Goal: Transaction & Acquisition: Purchase product/service

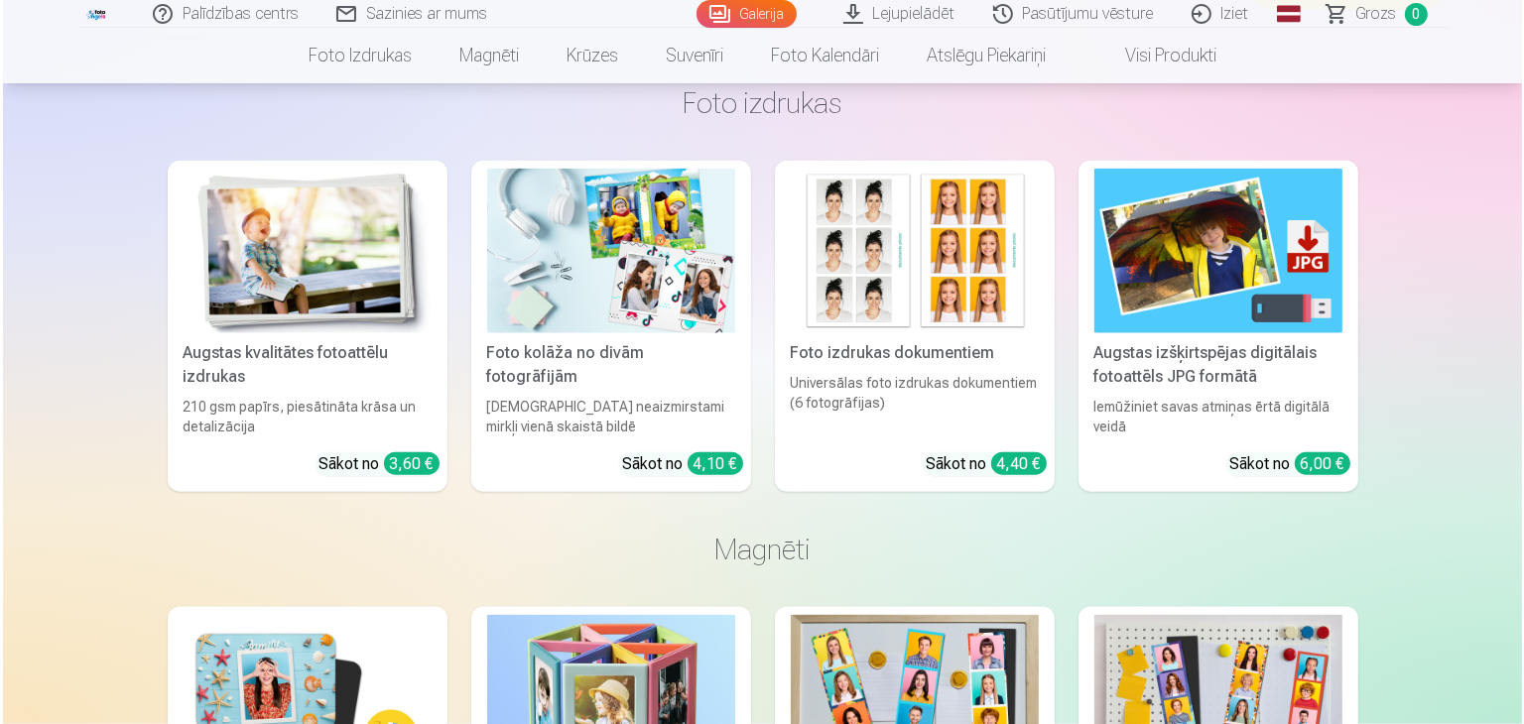
scroll to position [2354, 0]
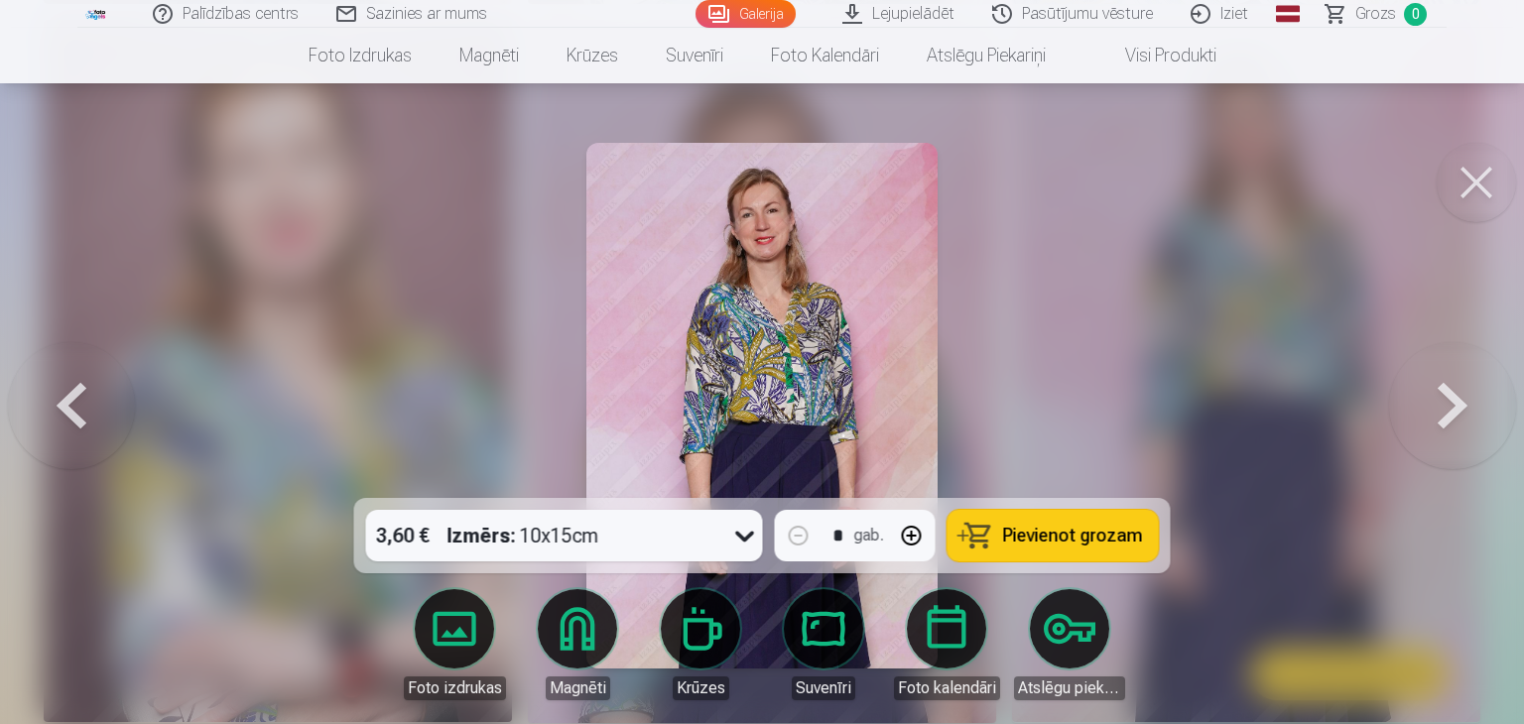
click at [1468, 175] on button at bounding box center [1476, 182] width 79 height 79
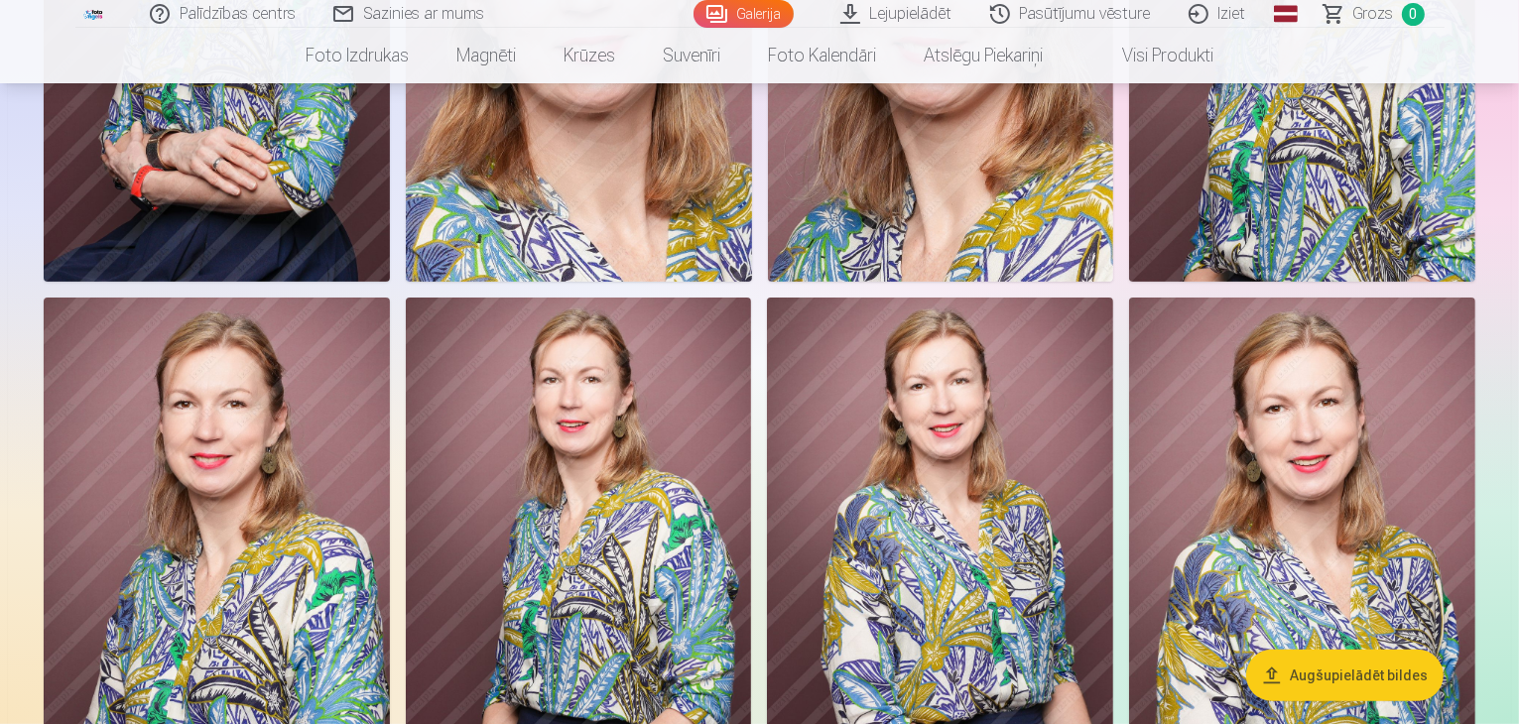
scroll to position [354, 0]
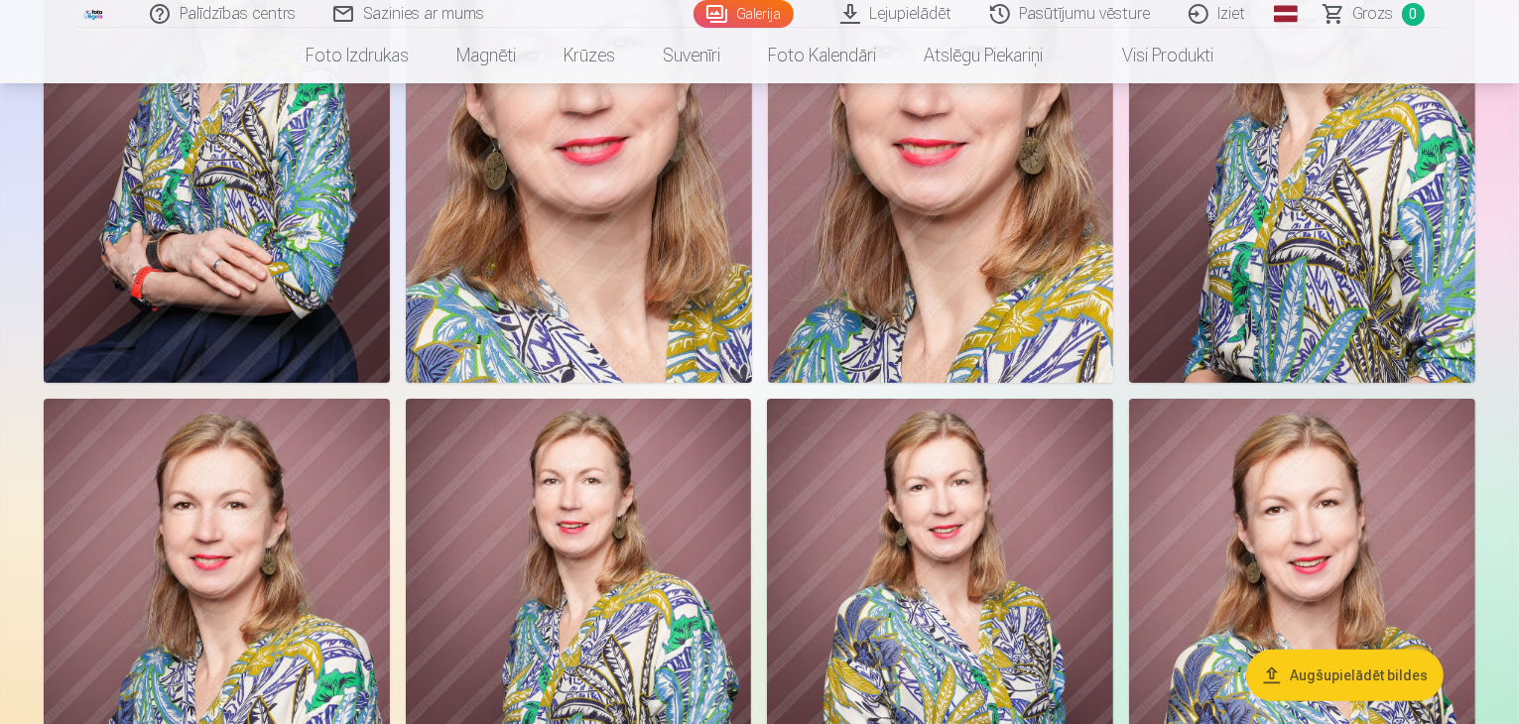
click at [1296, 683] on button "Augšupielādēt bildes" at bounding box center [1344, 675] width 197 height 52
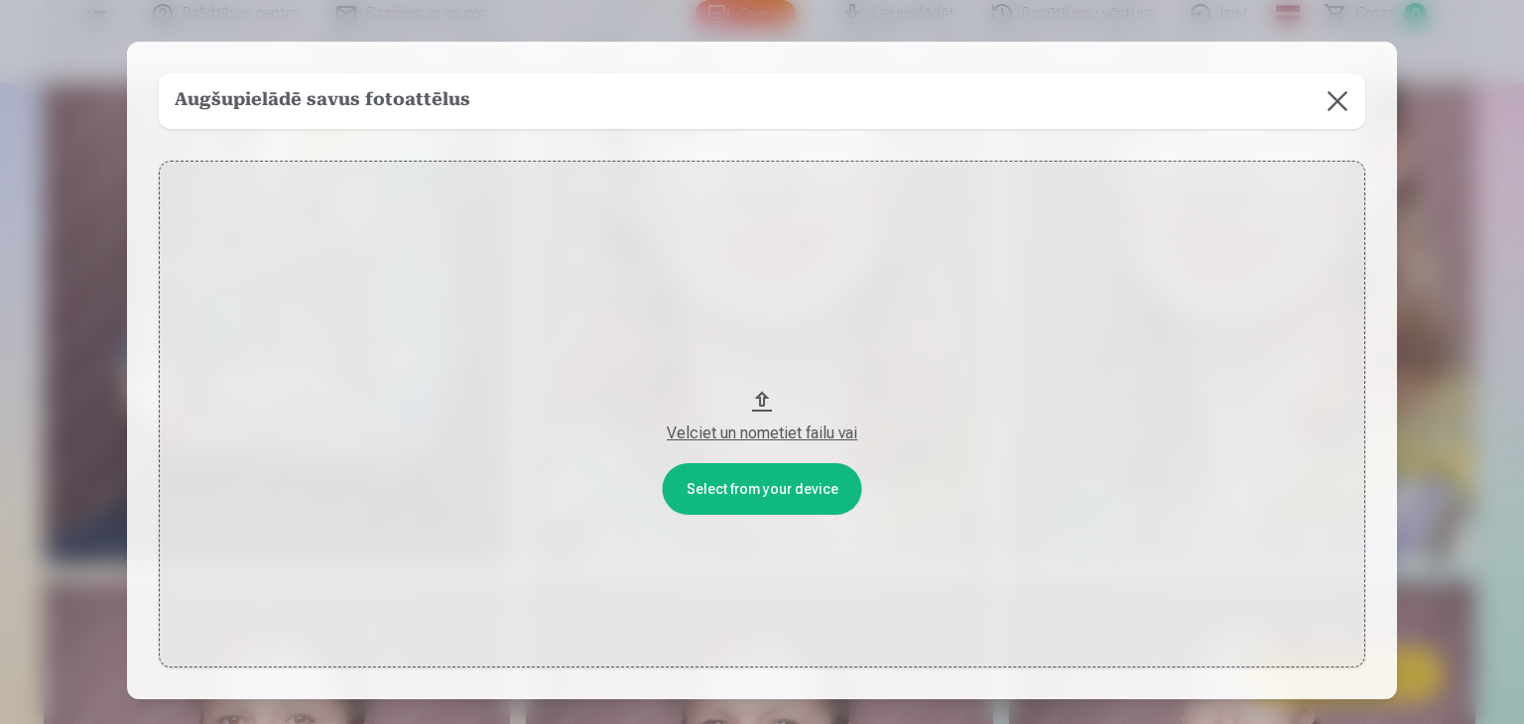
click at [1333, 100] on button at bounding box center [1338, 101] width 56 height 56
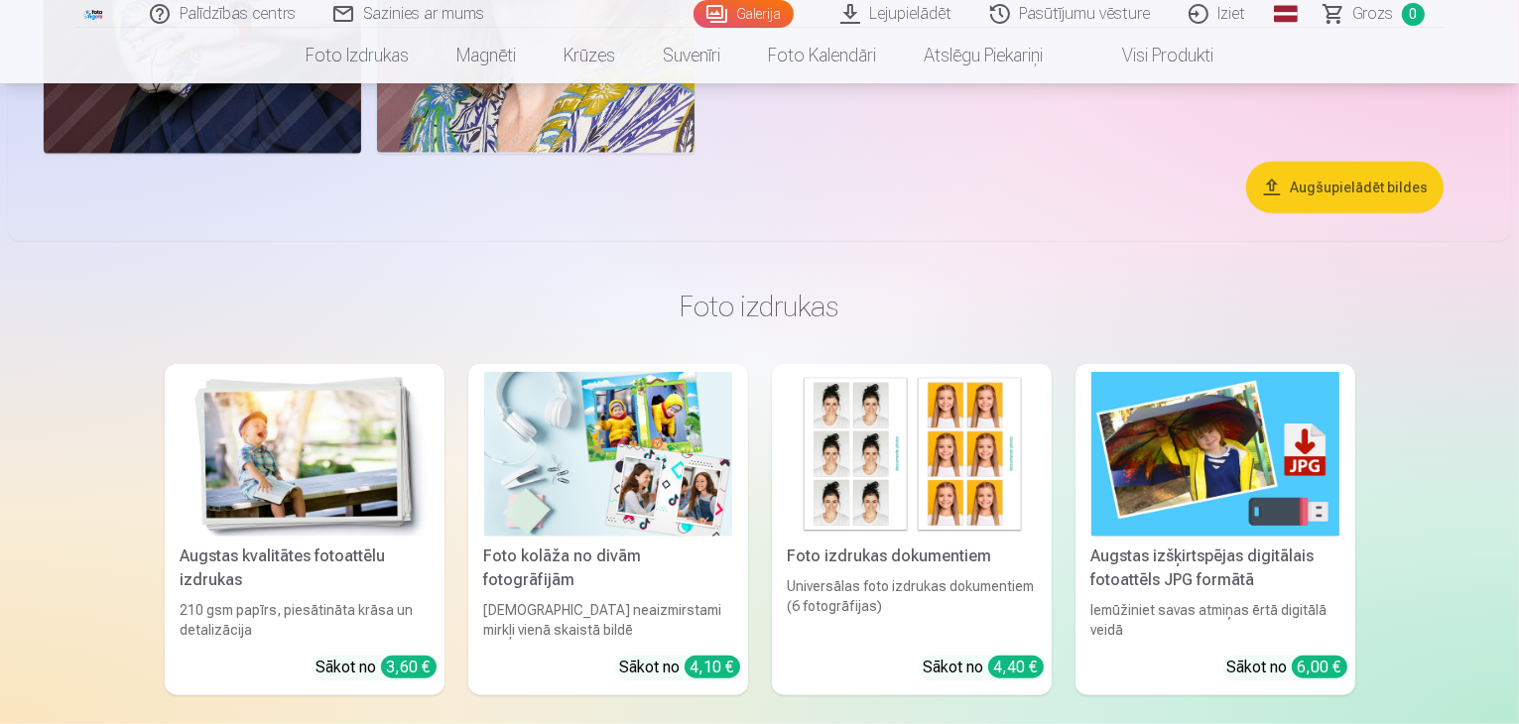
scroll to position [2155, 0]
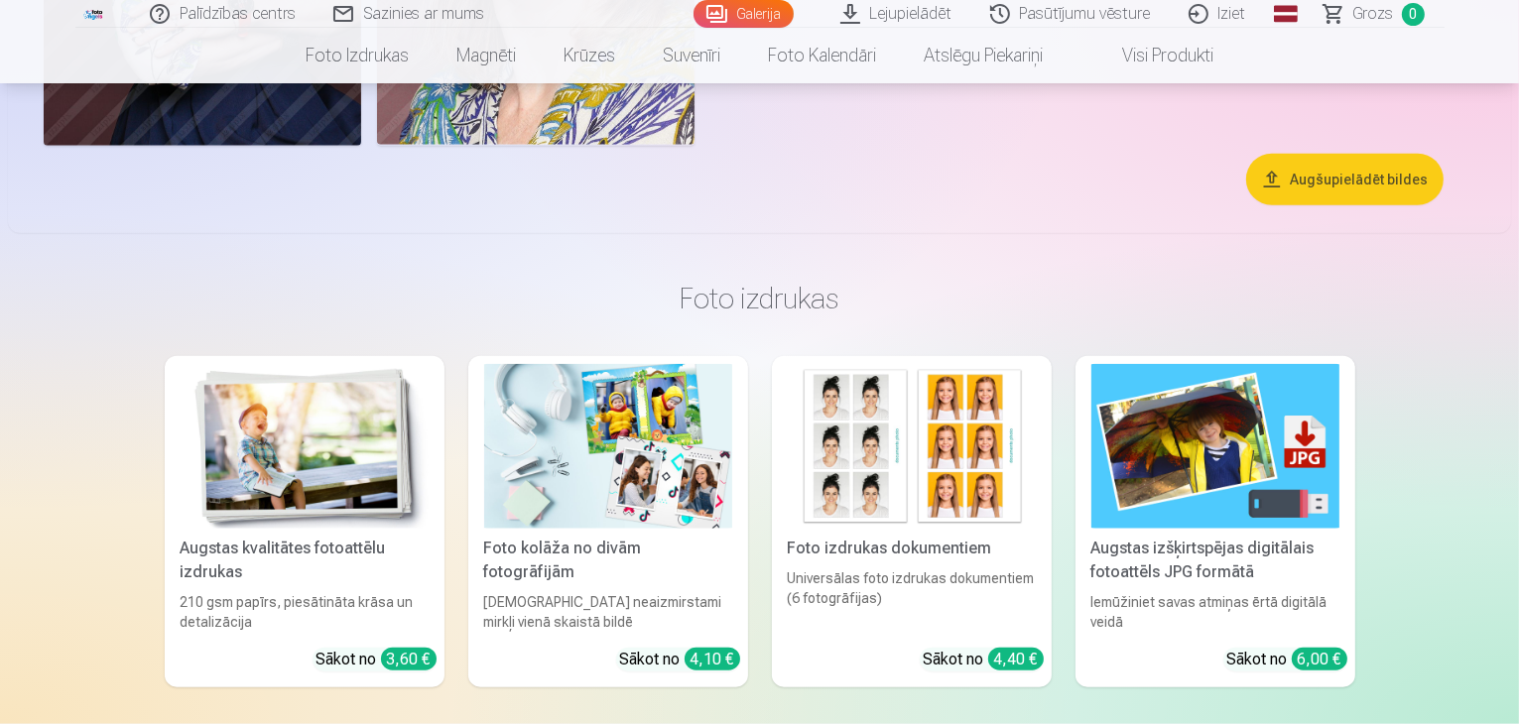
click at [1314, 205] on button "Augšupielādēt bildes" at bounding box center [1344, 180] width 197 height 52
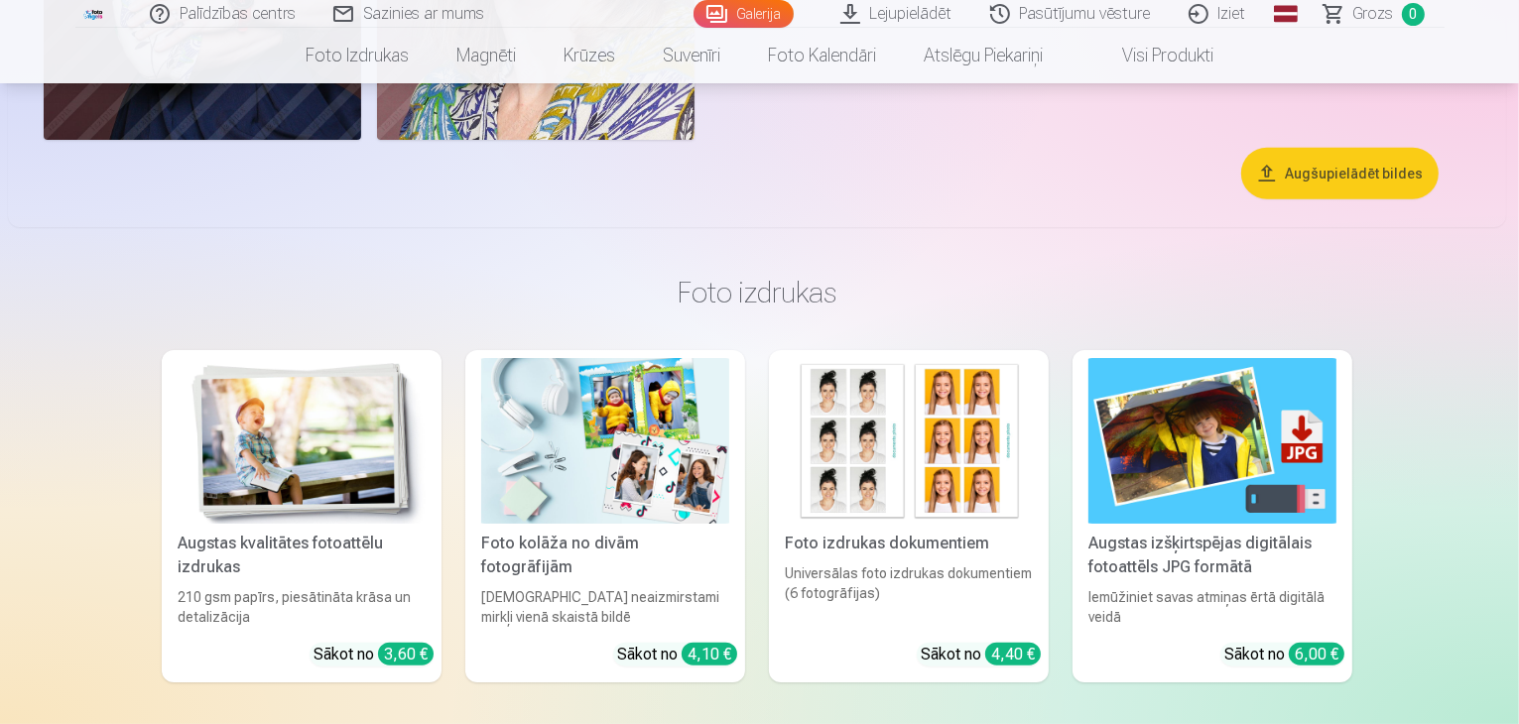
scroll to position [2159, 0]
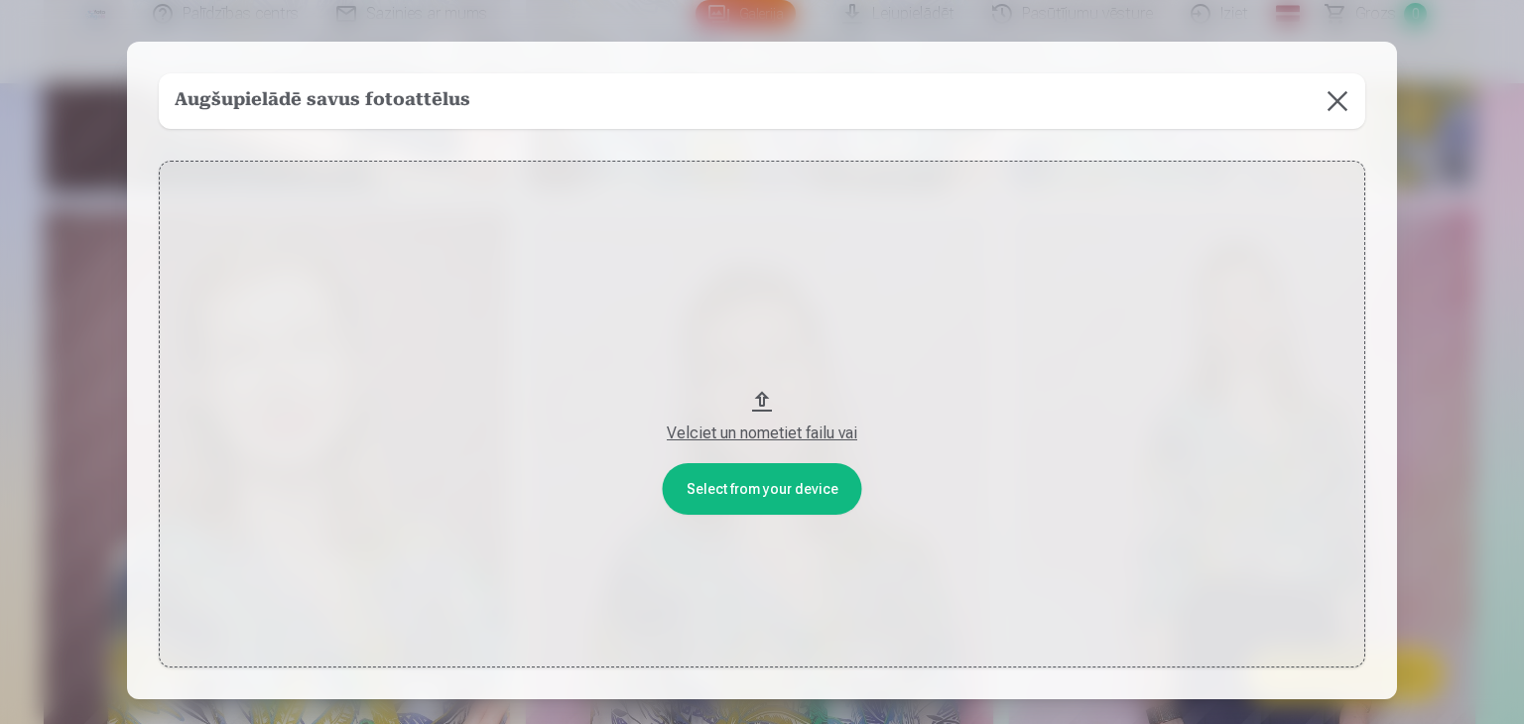
click at [1333, 102] on button at bounding box center [1338, 101] width 56 height 56
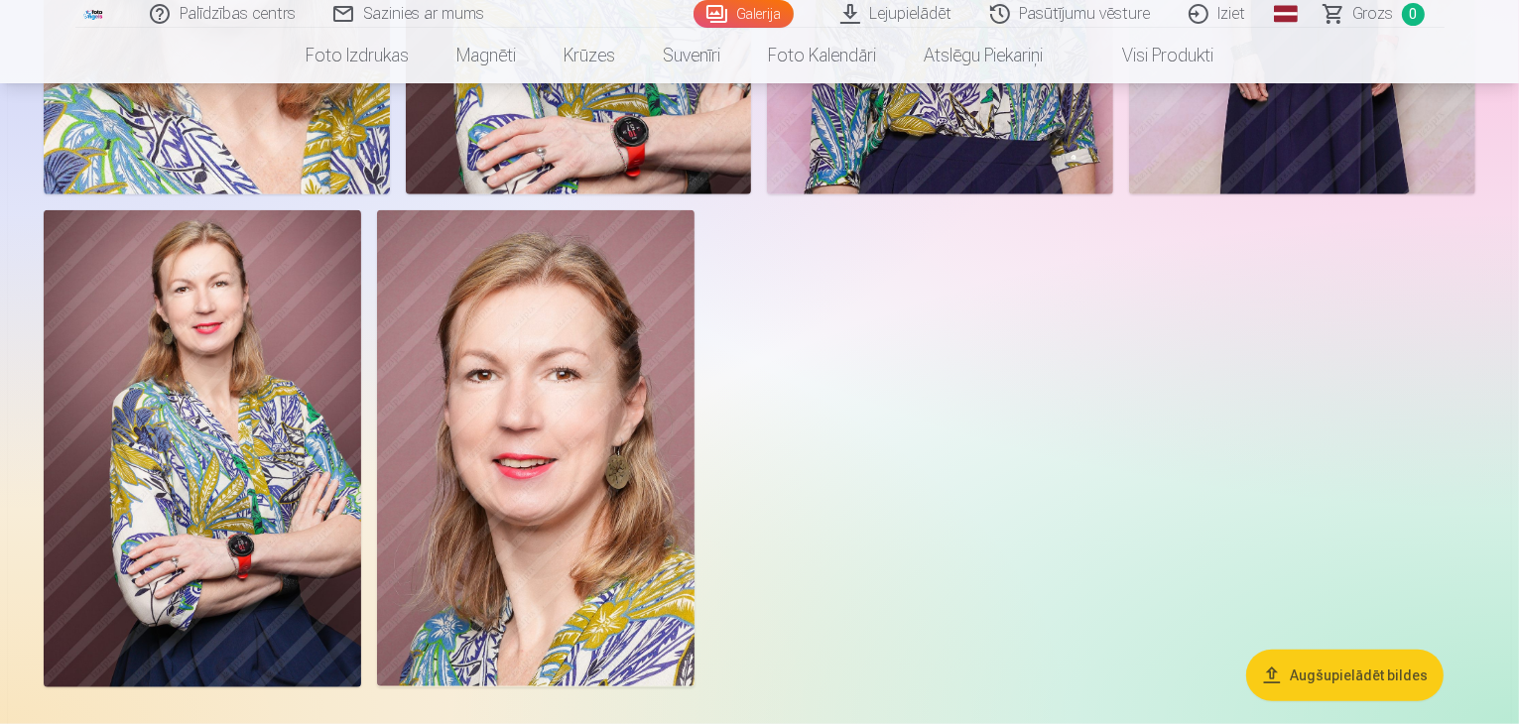
scroll to position [1559, 0]
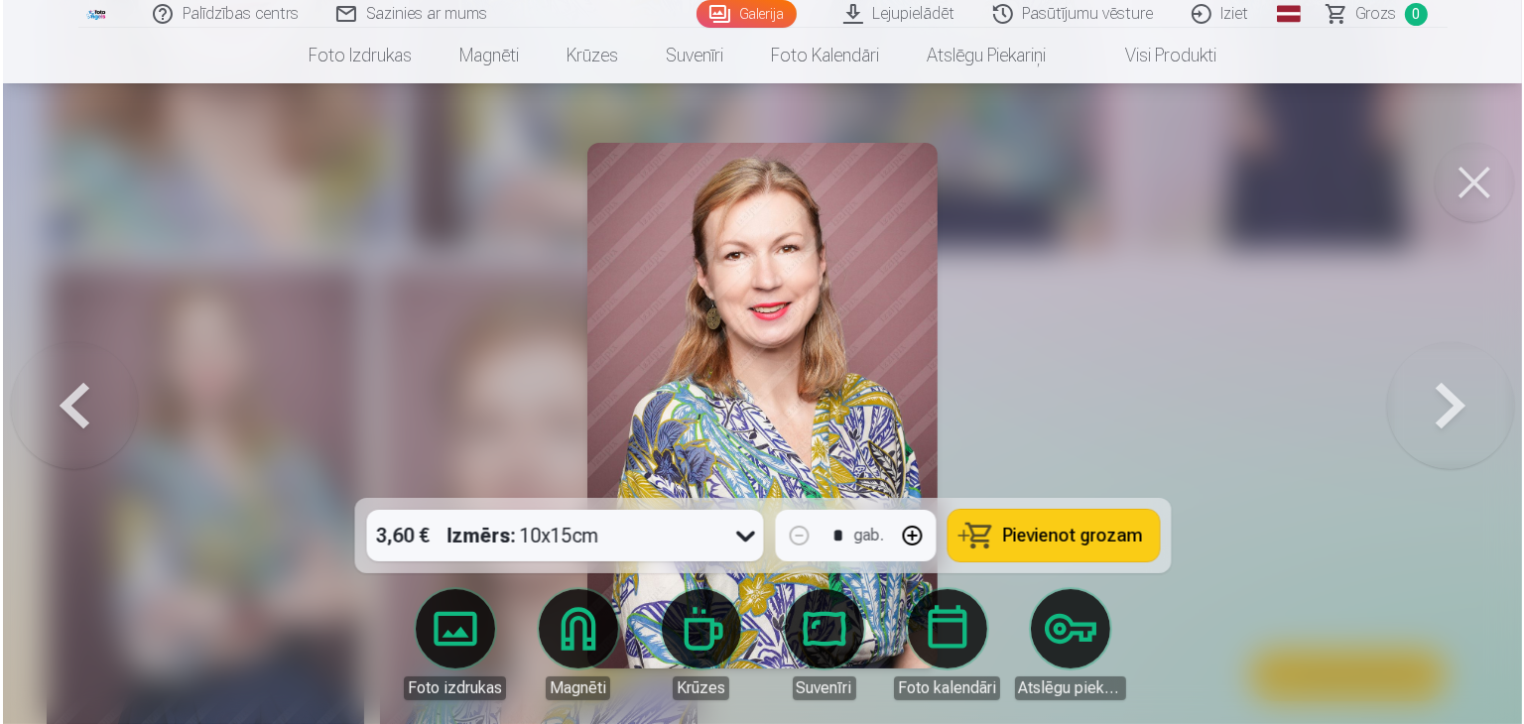
scroll to position [1561, 0]
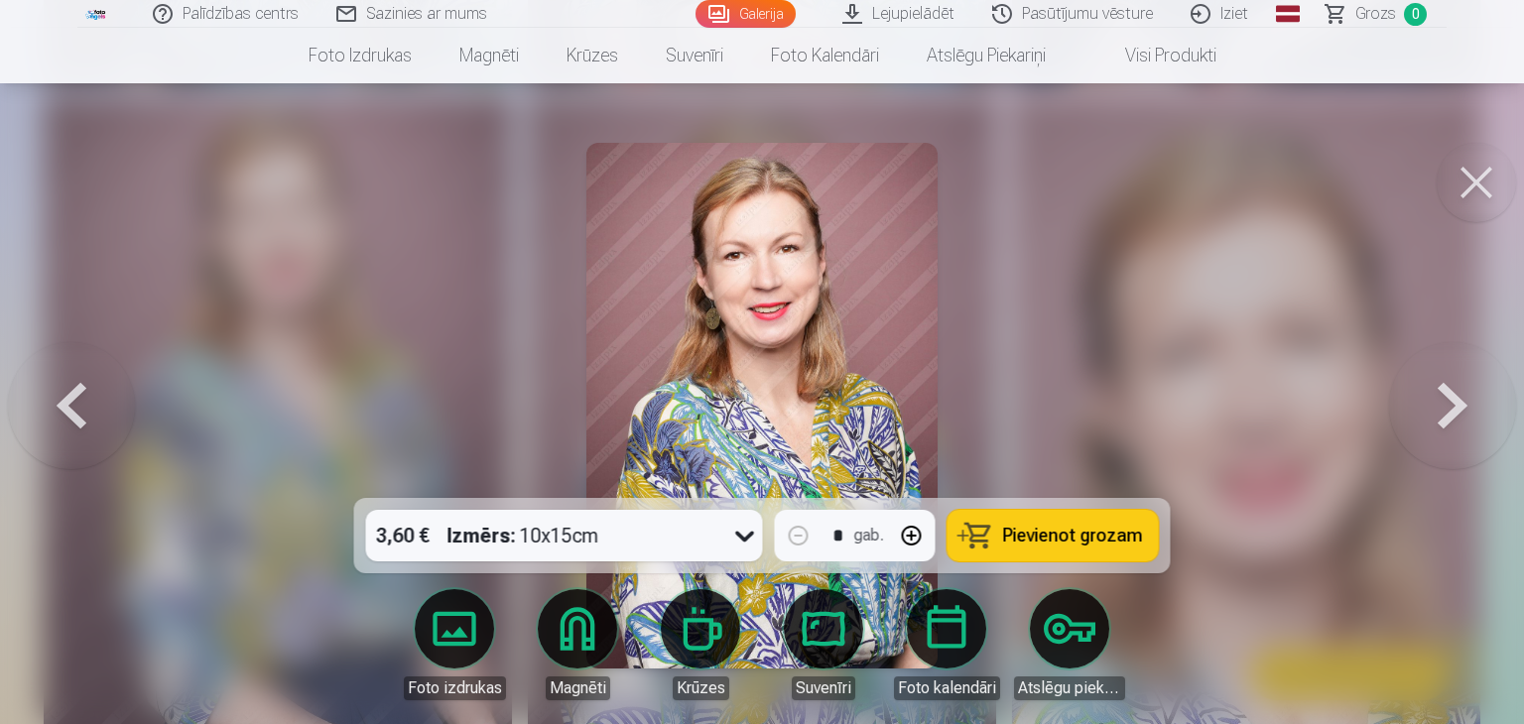
click at [1002, 541] on button "Pievienot grozam" at bounding box center [1053, 536] width 211 height 52
click at [1478, 176] on button at bounding box center [1476, 182] width 79 height 79
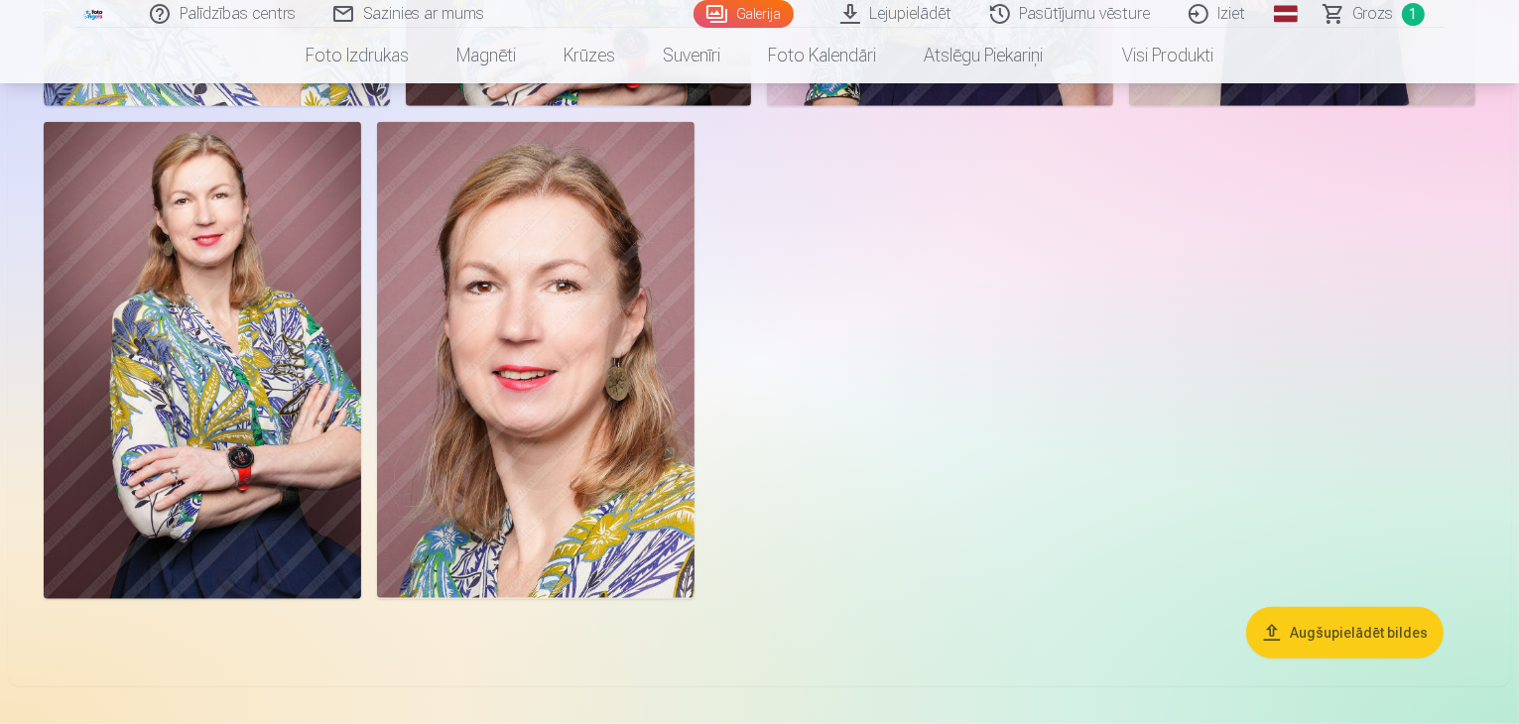
scroll to position [1568, 0]
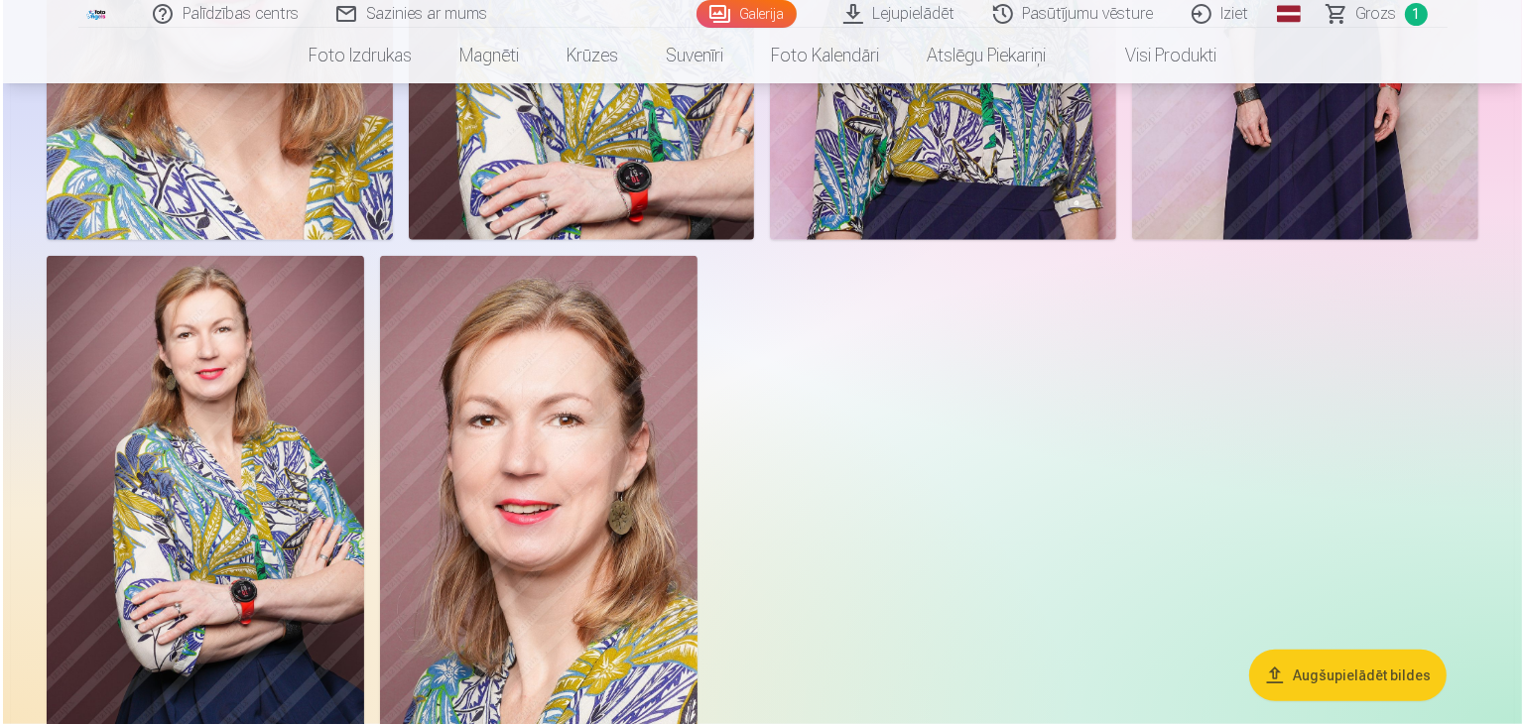
scroll to position [1570, 0]
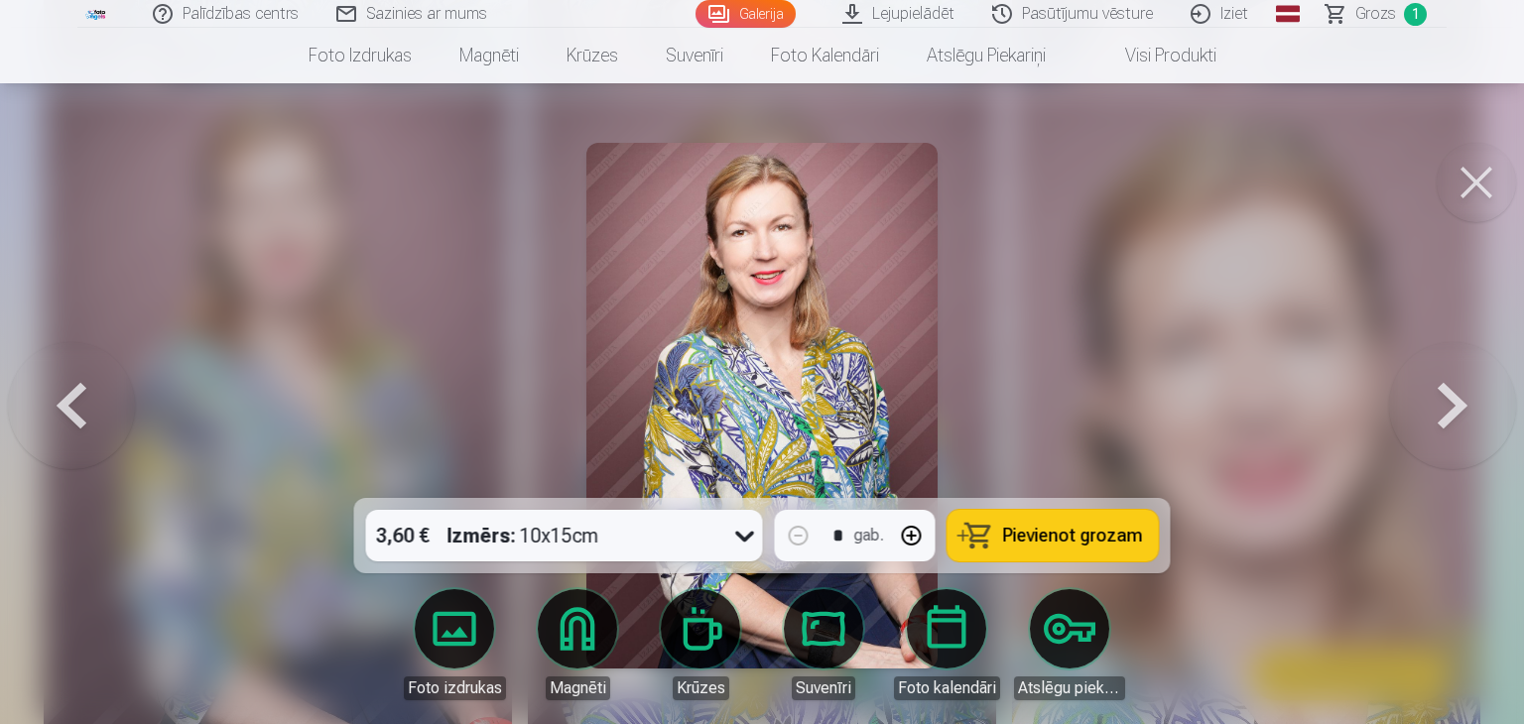
click at [1037, 532] on span "Pievienot grozam" at bounding box center [1073, 536] width 140 height 18
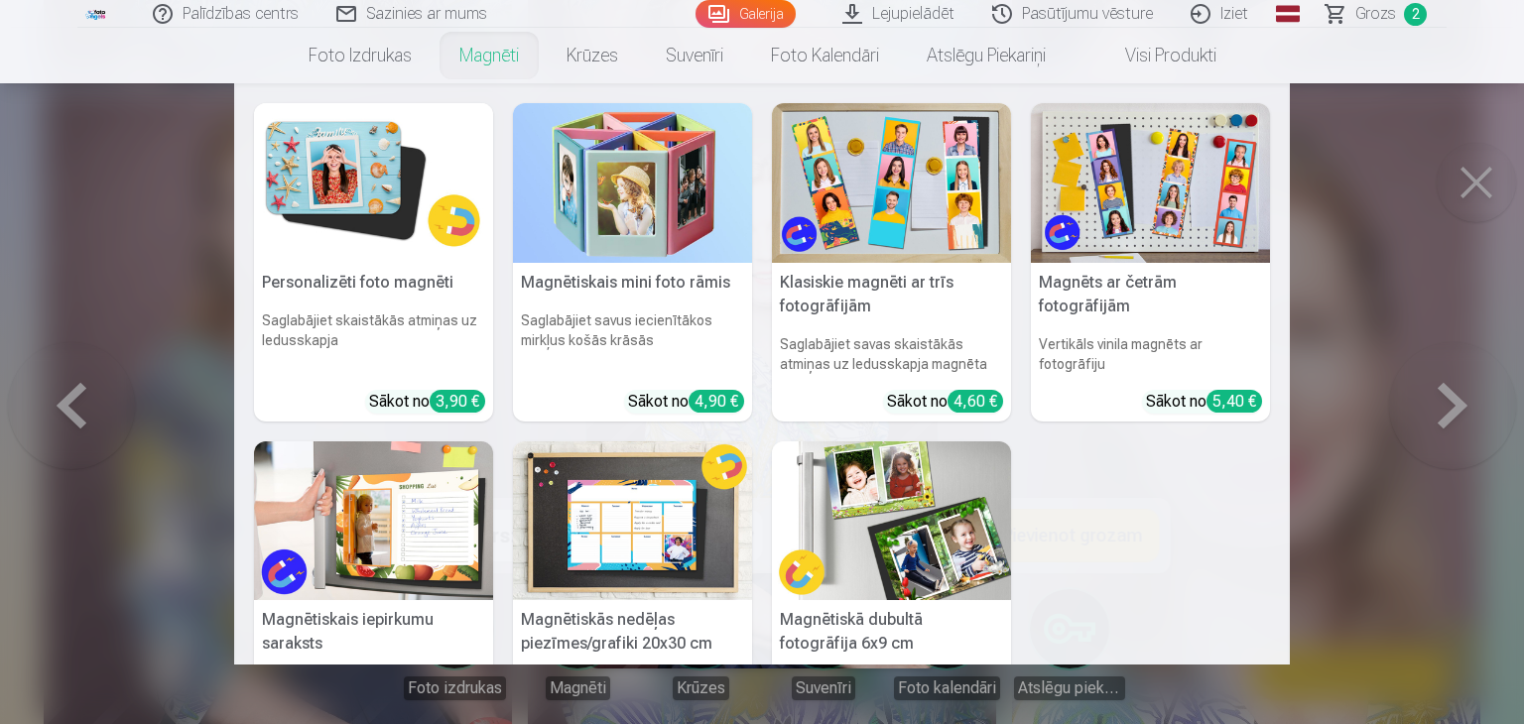
click at [497, 63] on link "Magnēti" at bounding box center [489, 56] width 107 height 56
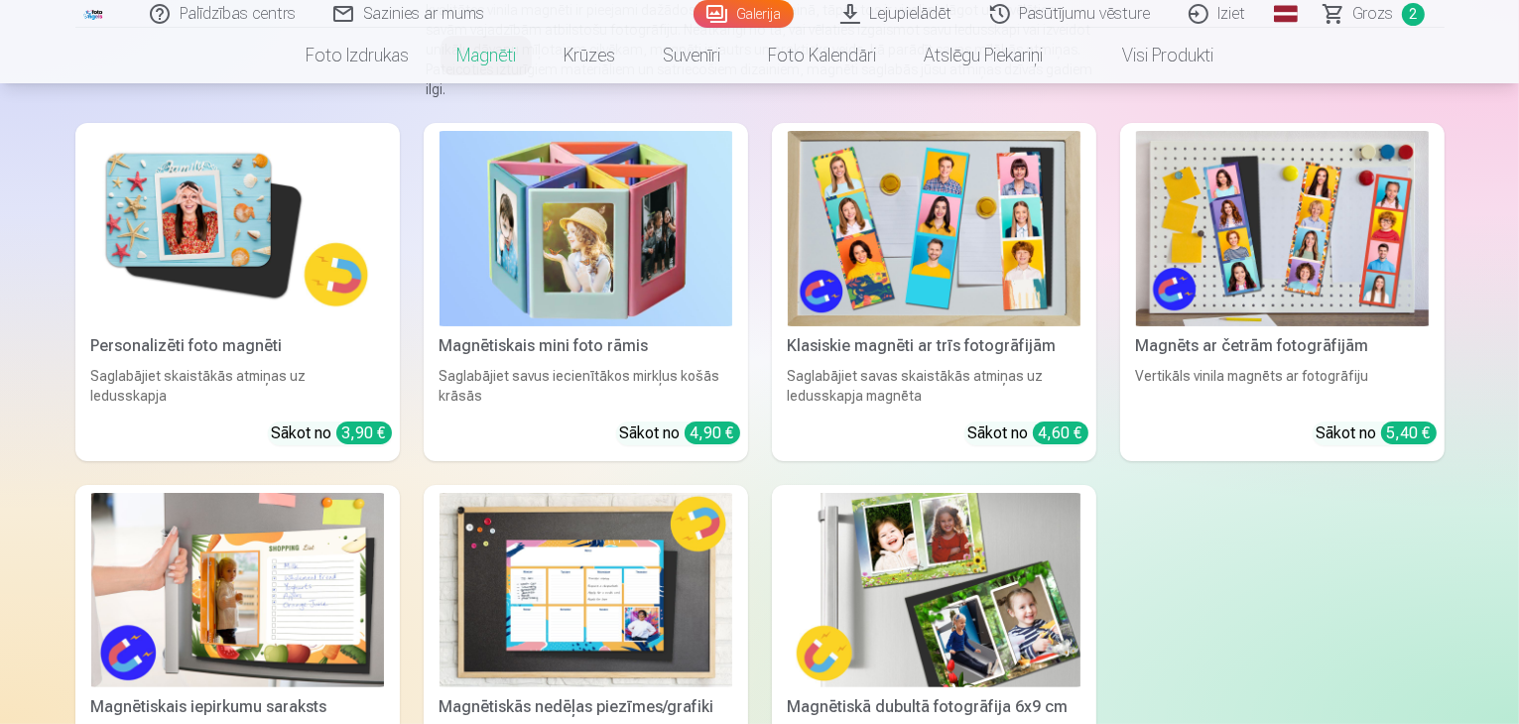
scroll to position [226, 0]
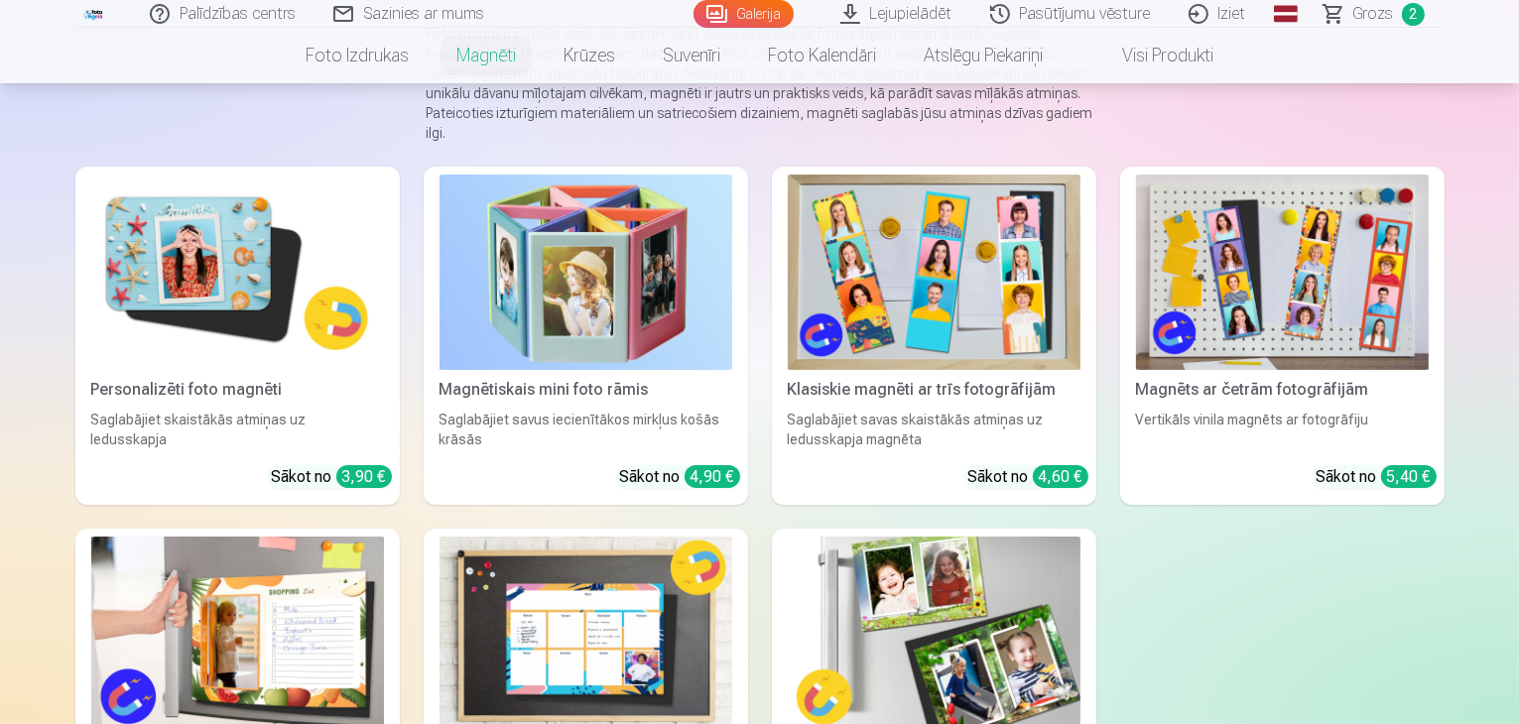
click at [221, 228] on img at bounding box center [237, 272] width 293 height 195
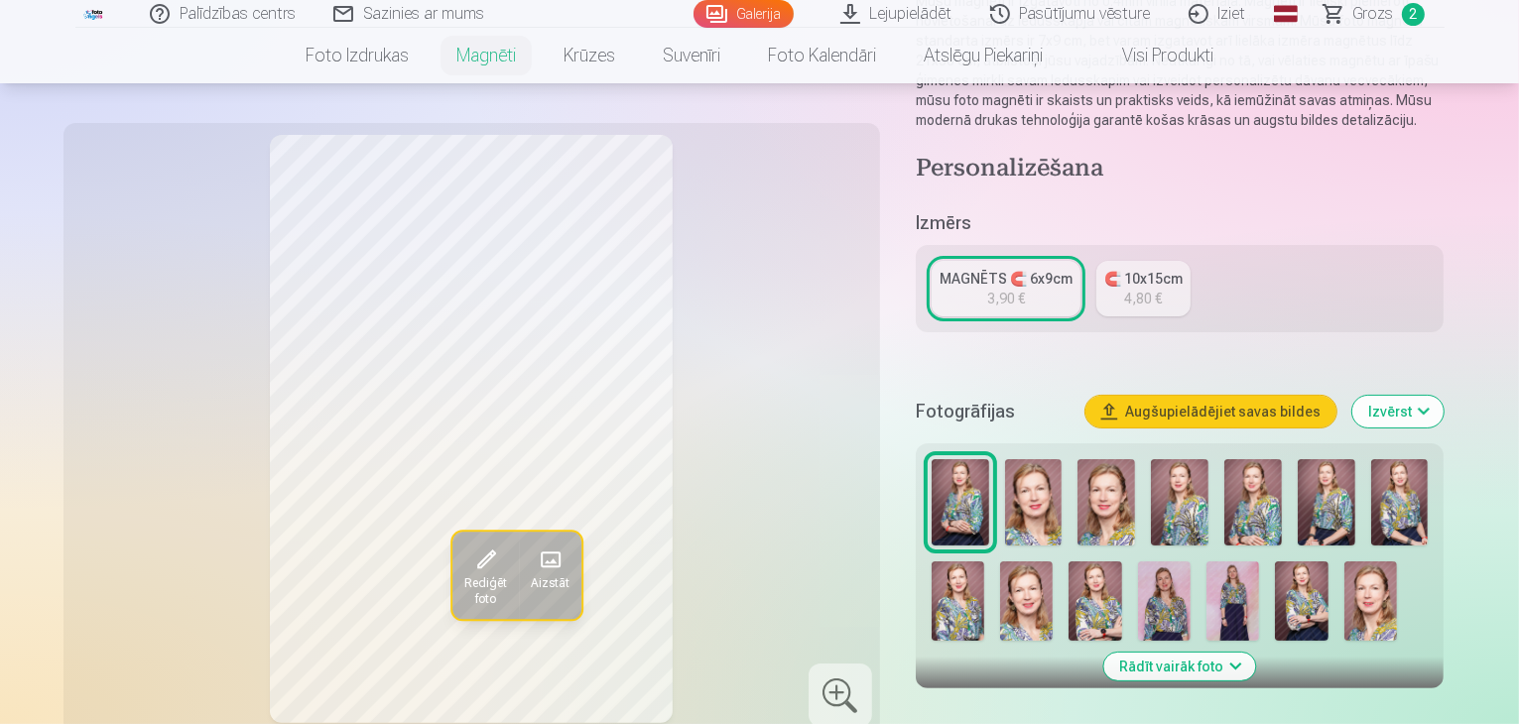
scroll to position [266, 0]
click at [984, 563] on img at bounding box center [958, 602] width 53 height 79
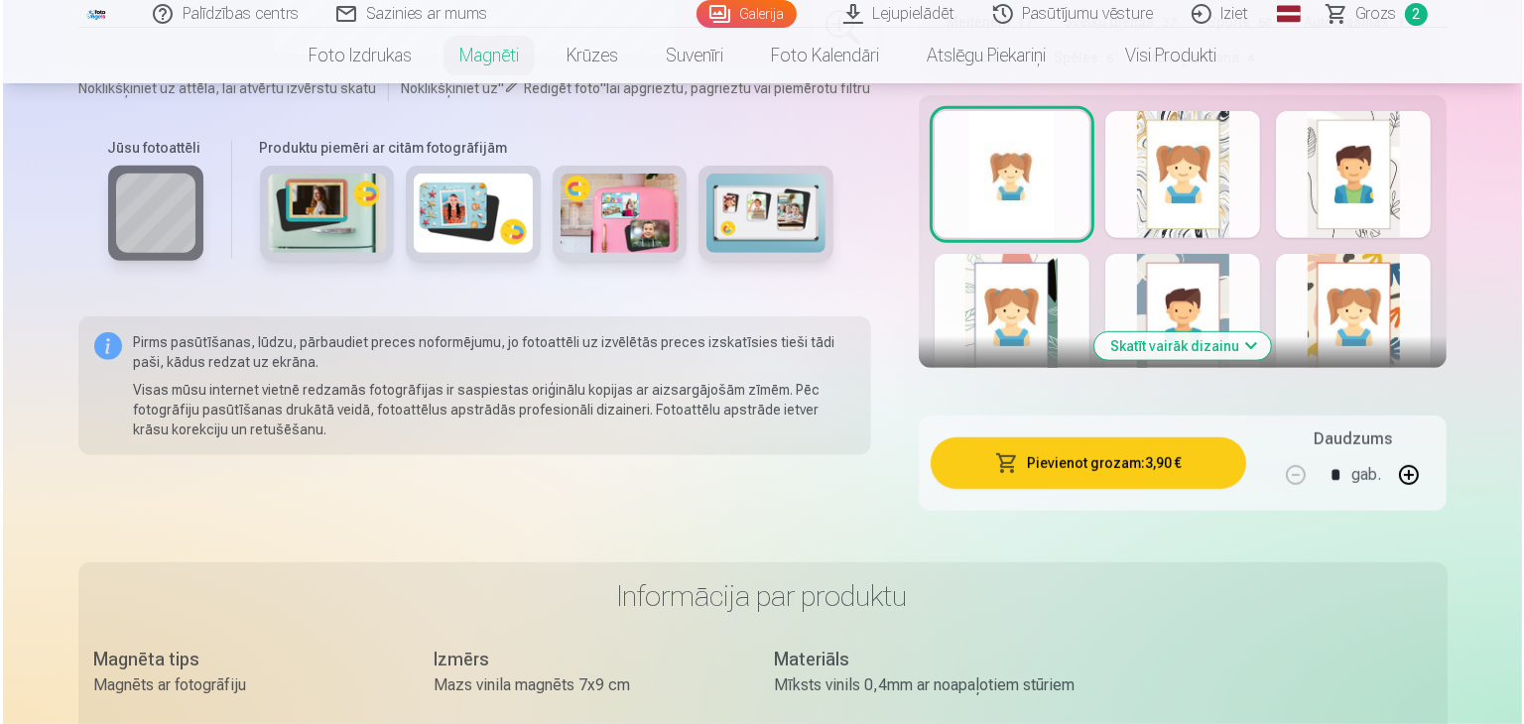
scroll to position [1119, 0]
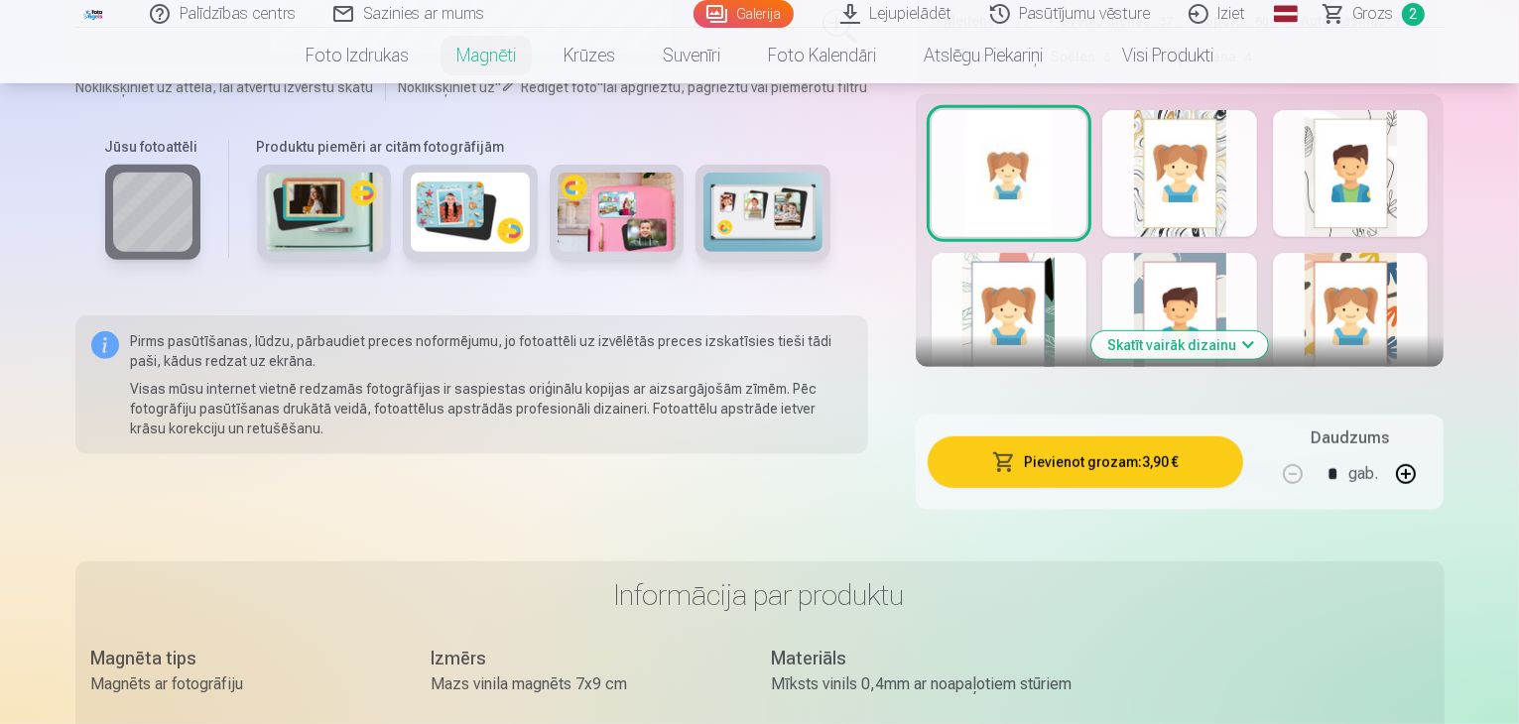
click at [1107, 452] on button "Pievienot grozam : 3,90 €" at bounding box center [1086, 463] width 317 height 52
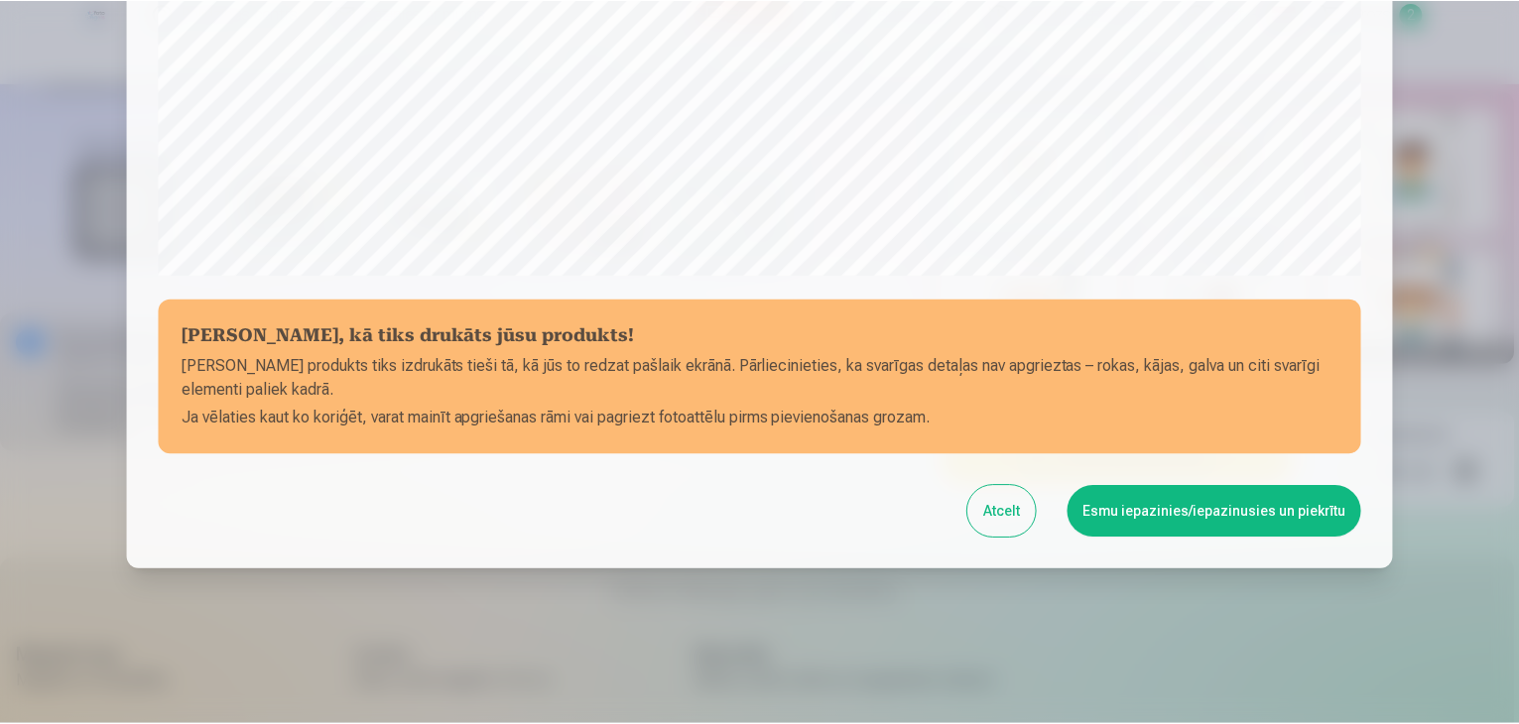
scroll to position [704, 0]
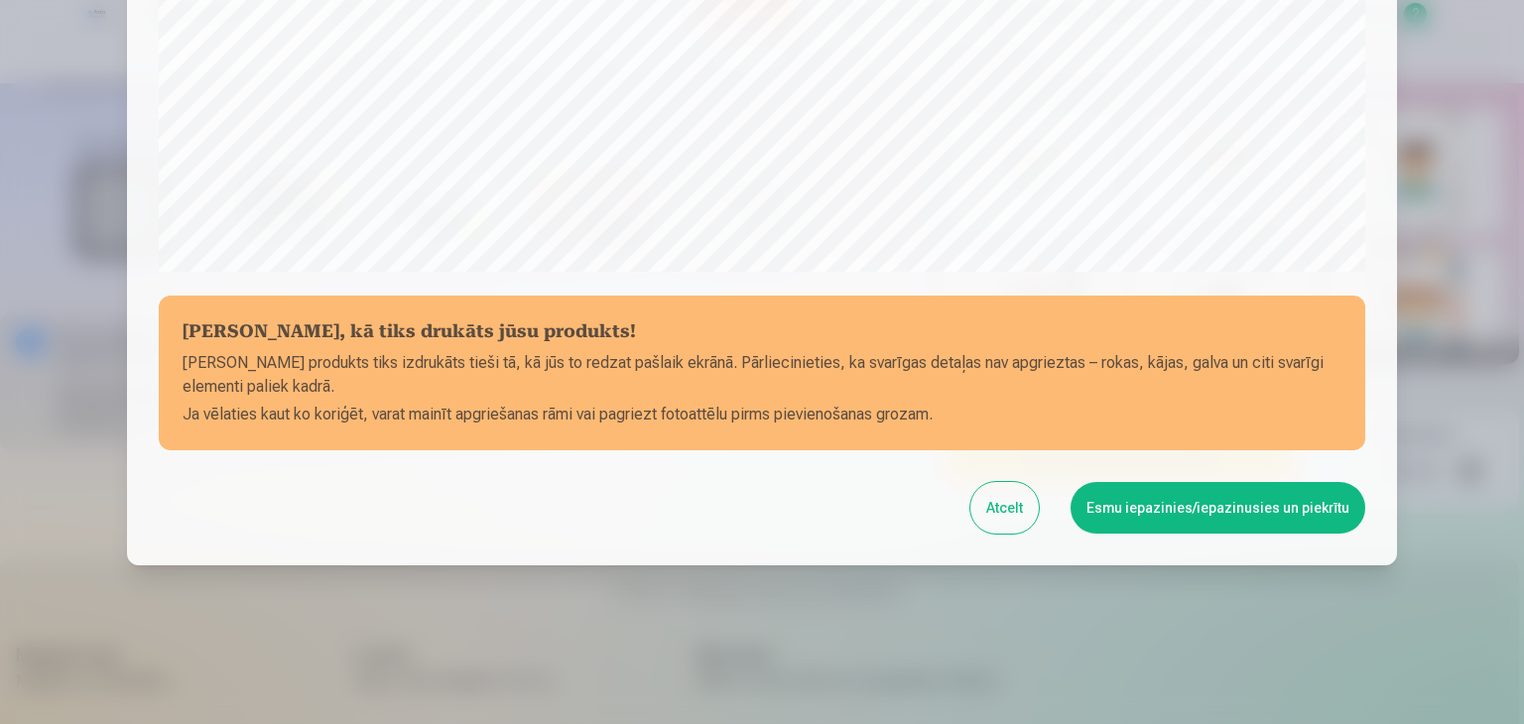
click at [1193, 506] on button "Esmu iepazinies/iepazinusies un piekrītu" at bounding box center [1218, 508] width 295 height 52
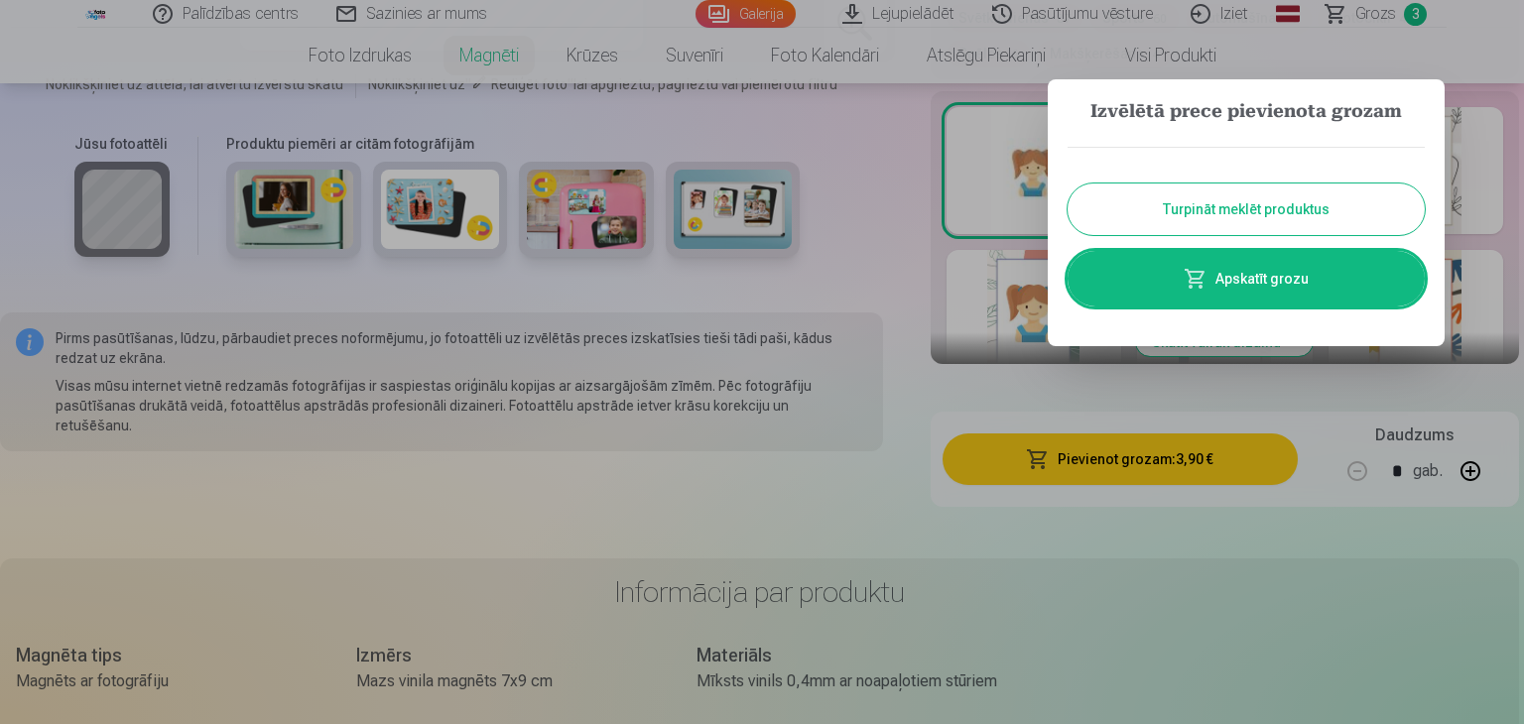
click at [1251, 277] on link "Apskatīt grozu" at bounding box center [1246, 279] width 357 height 56
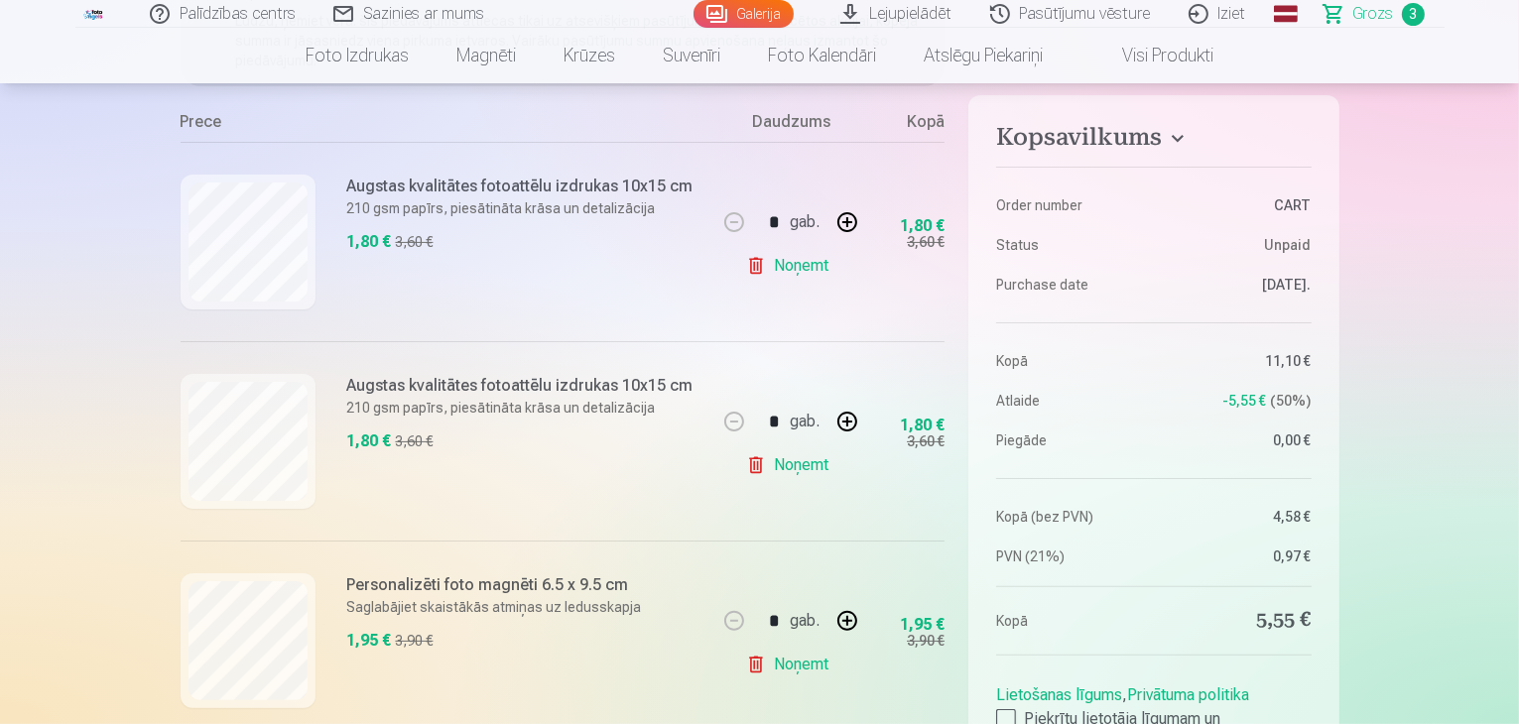
scroll to position [335, 0]
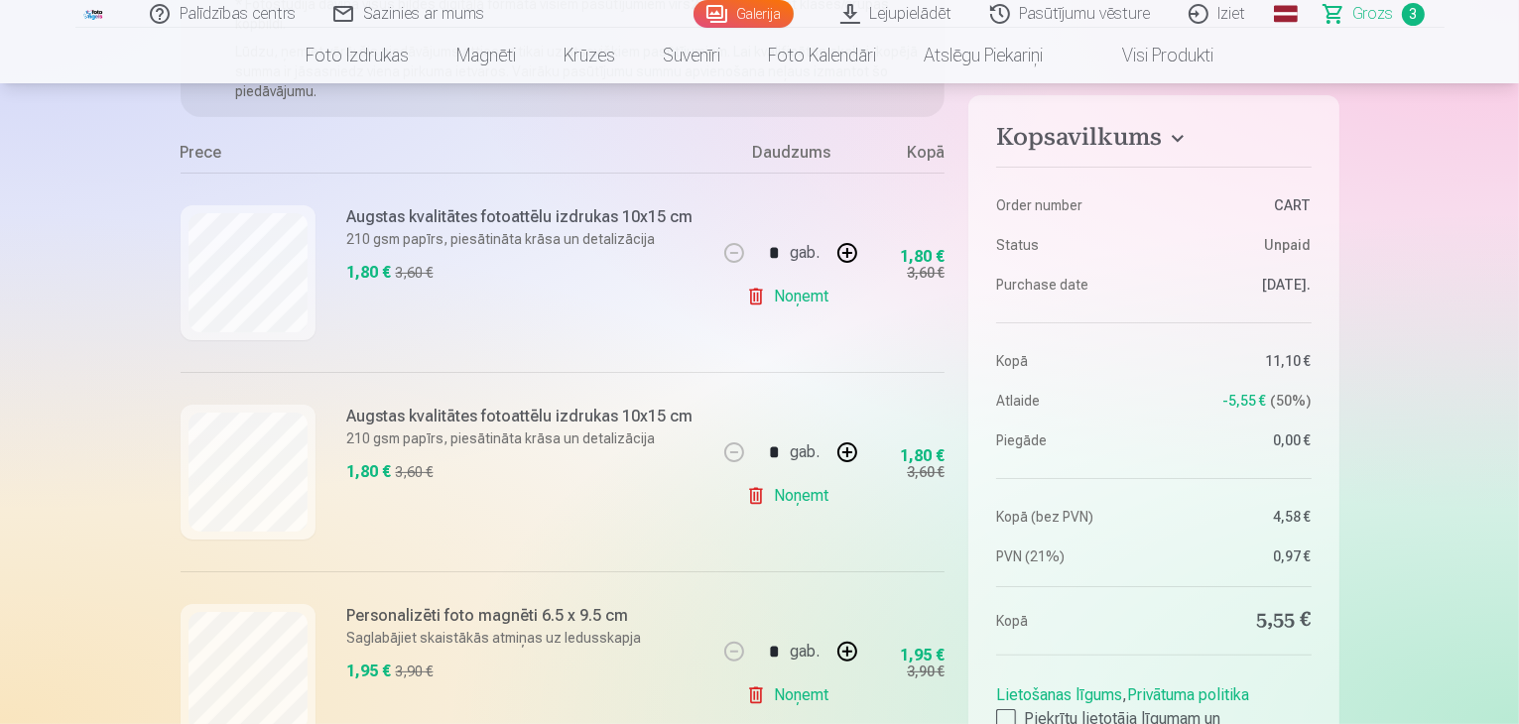
click at [786, 292] on link "Noņemt" at bounding box center [791, 297] width 90 height 40
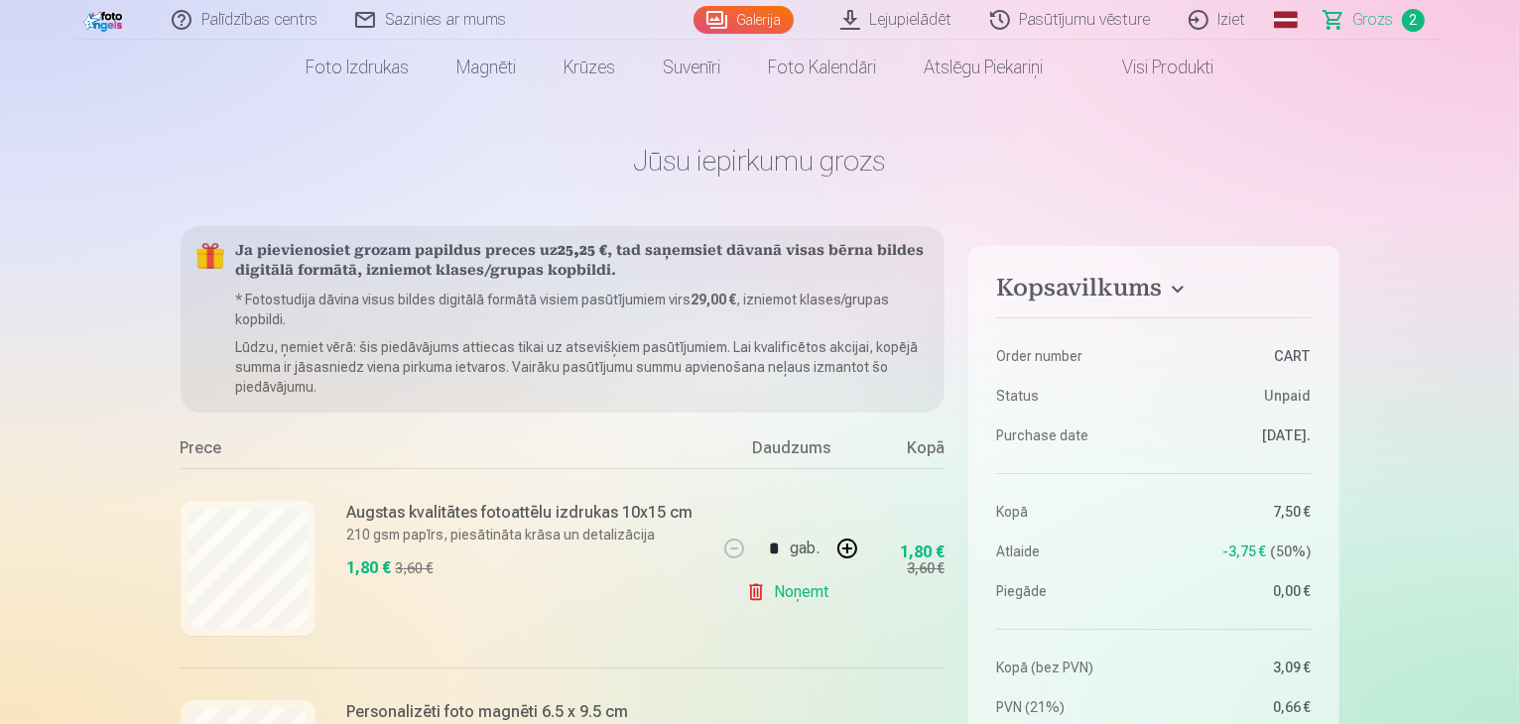
scroll to position [0, 0]
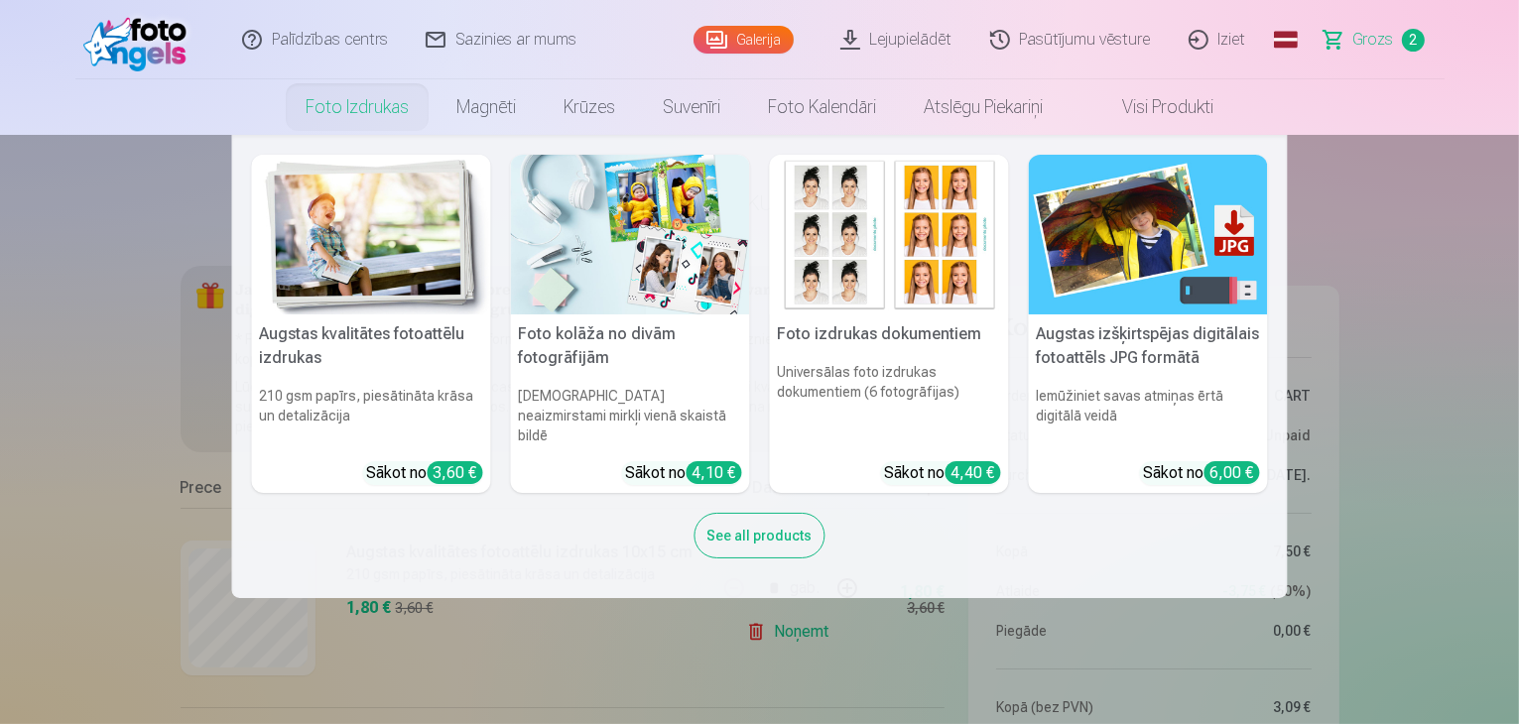
click at [707, 211] on img at bounding box center [630, 235] width 239 height 160
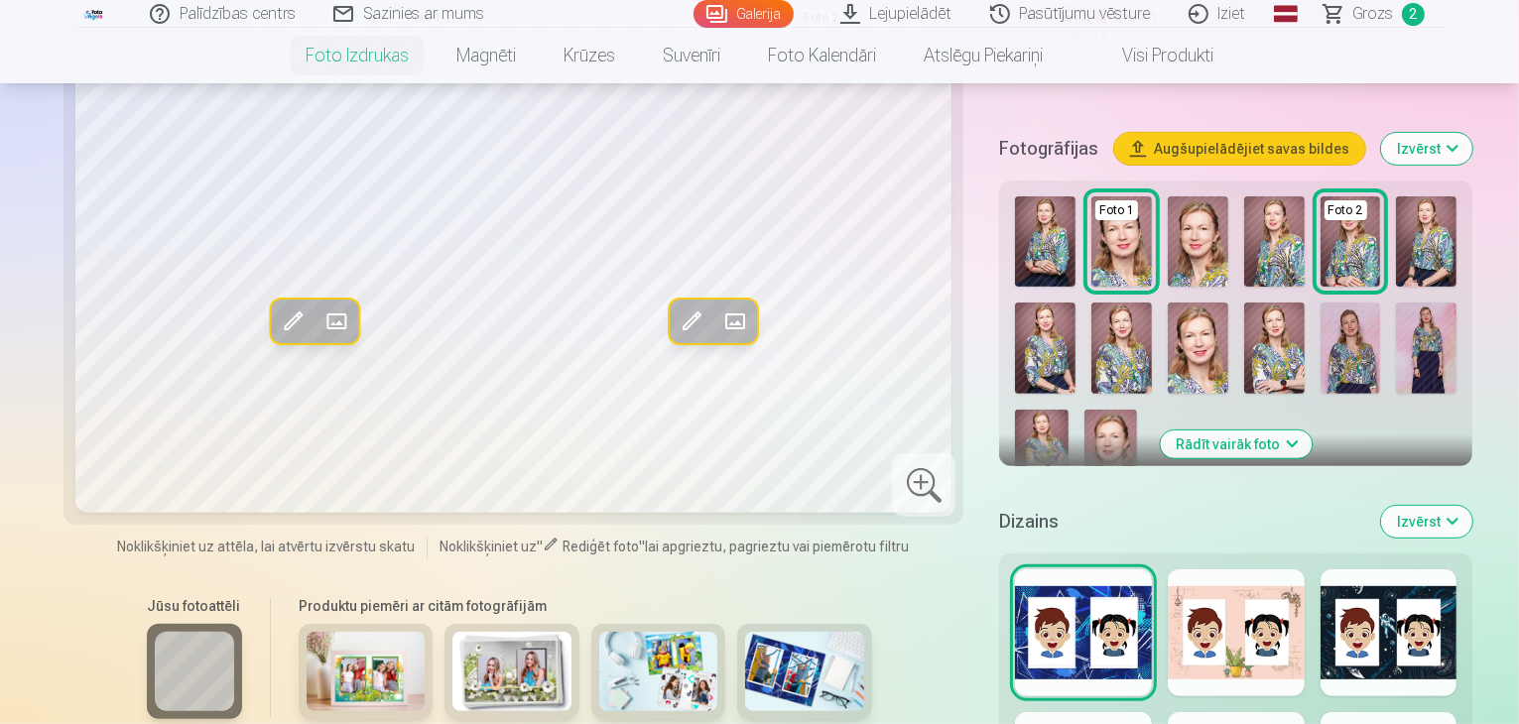
scroll to position [653, 0]
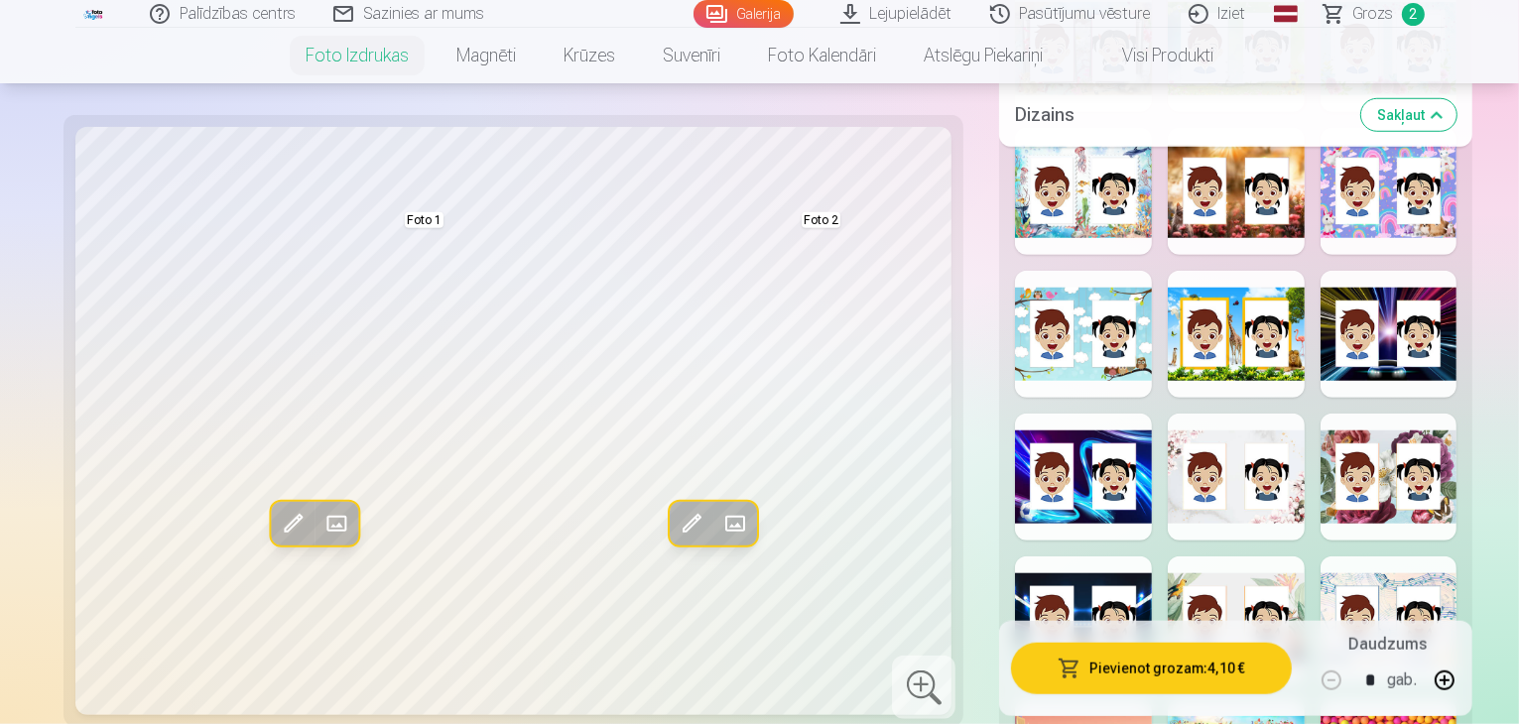
scroll to position [1631, 0]
click at [1225, 413] on div at bounding box center [1236, 476] width 137 height 127
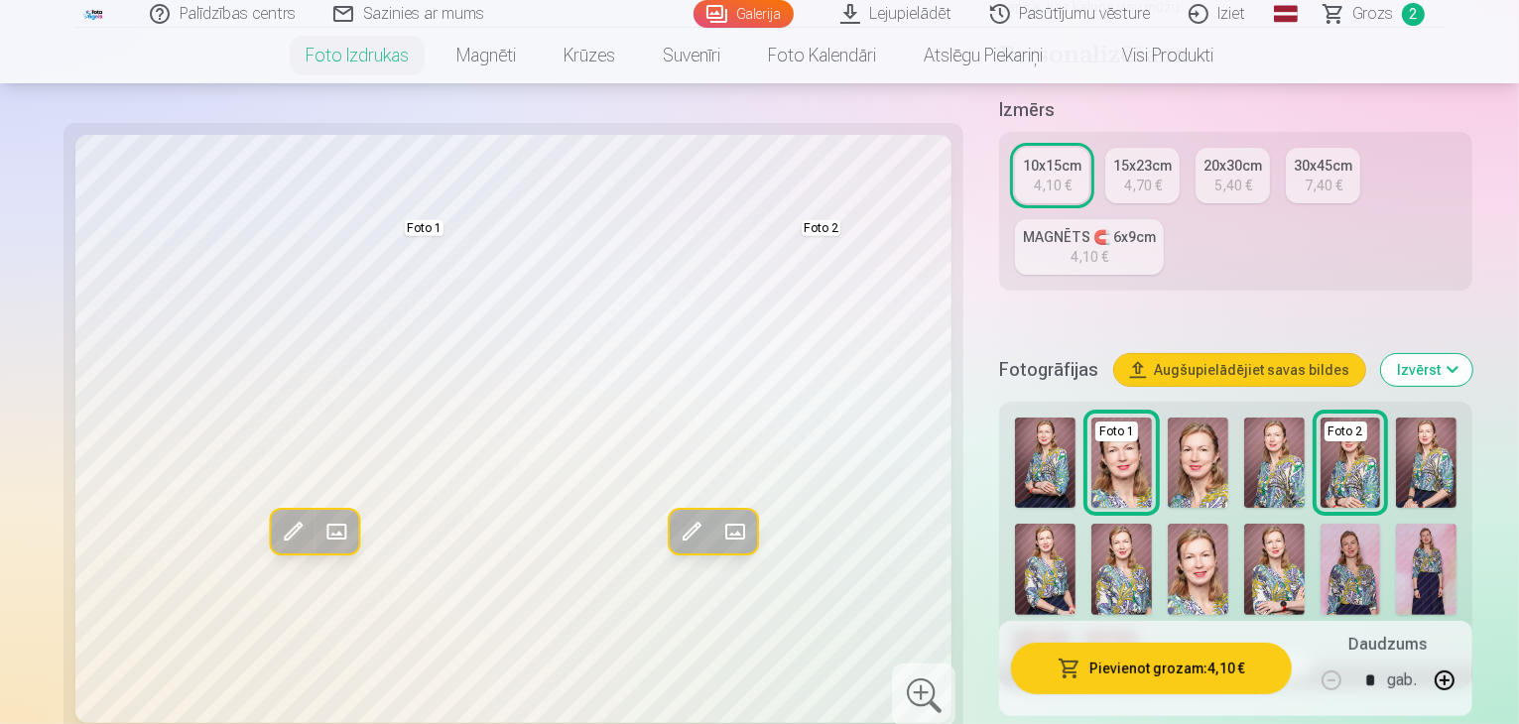
scroll to position [389, 0]
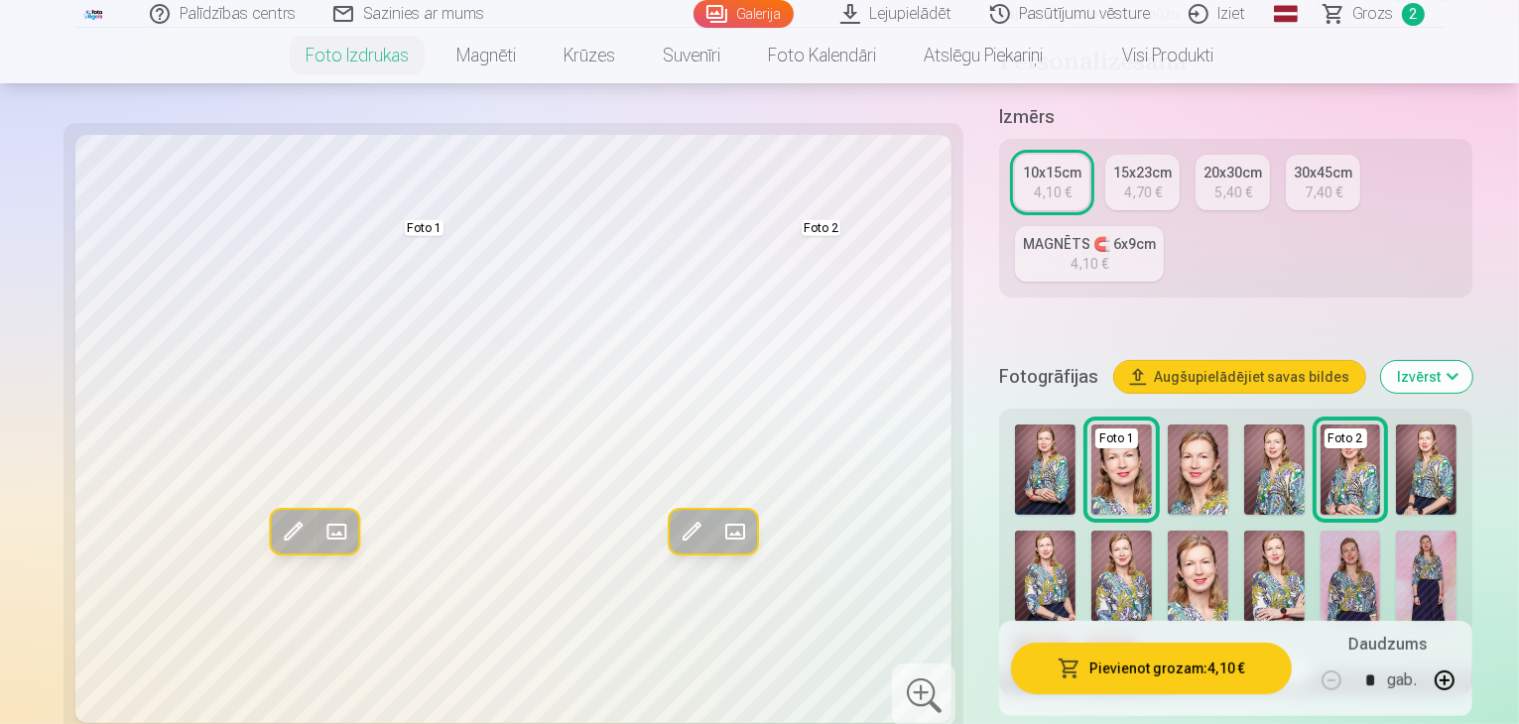
click at [1076, 531] on img at bounding box center [1045, 576] width 61 height 90
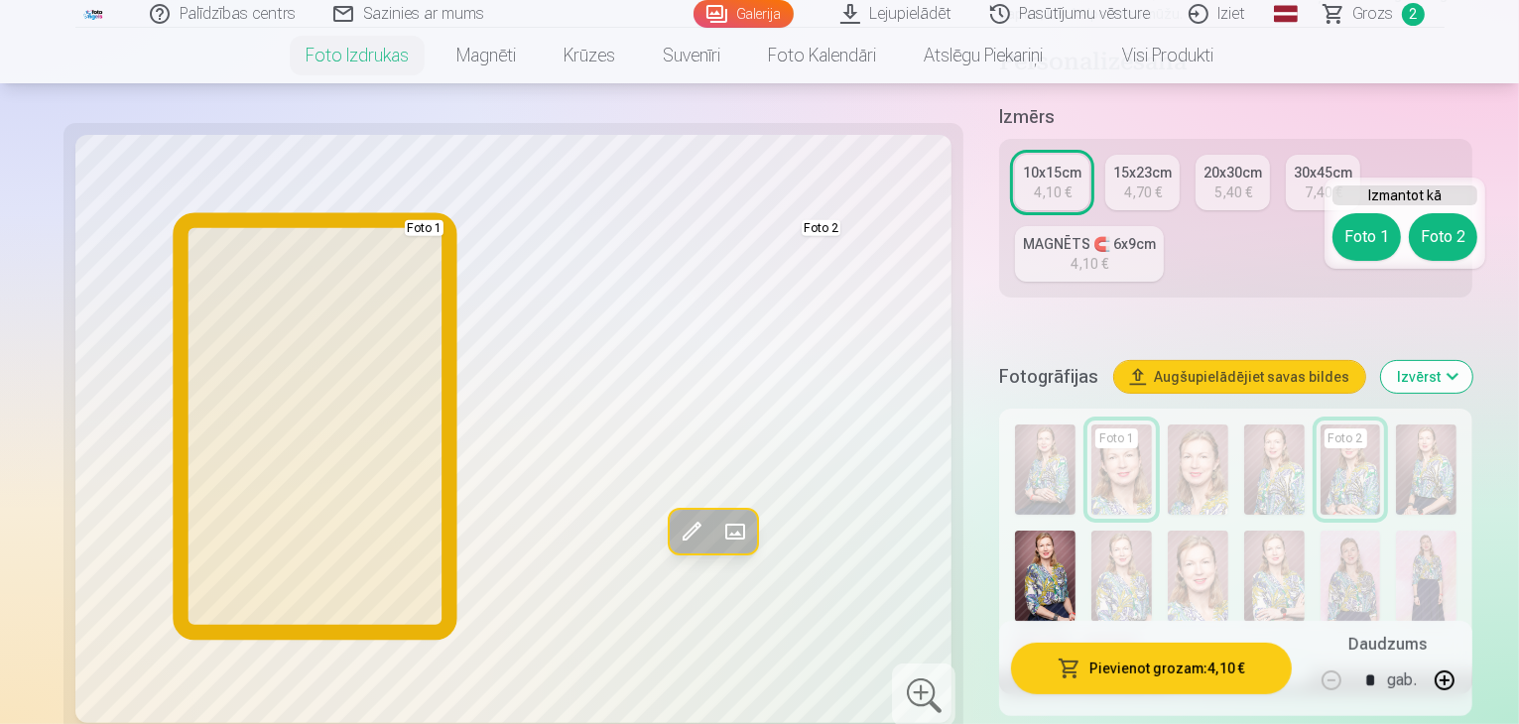
click at [1369, 224] on button "Foto 1" at bounding box center [1366, 237] width 68 height 48
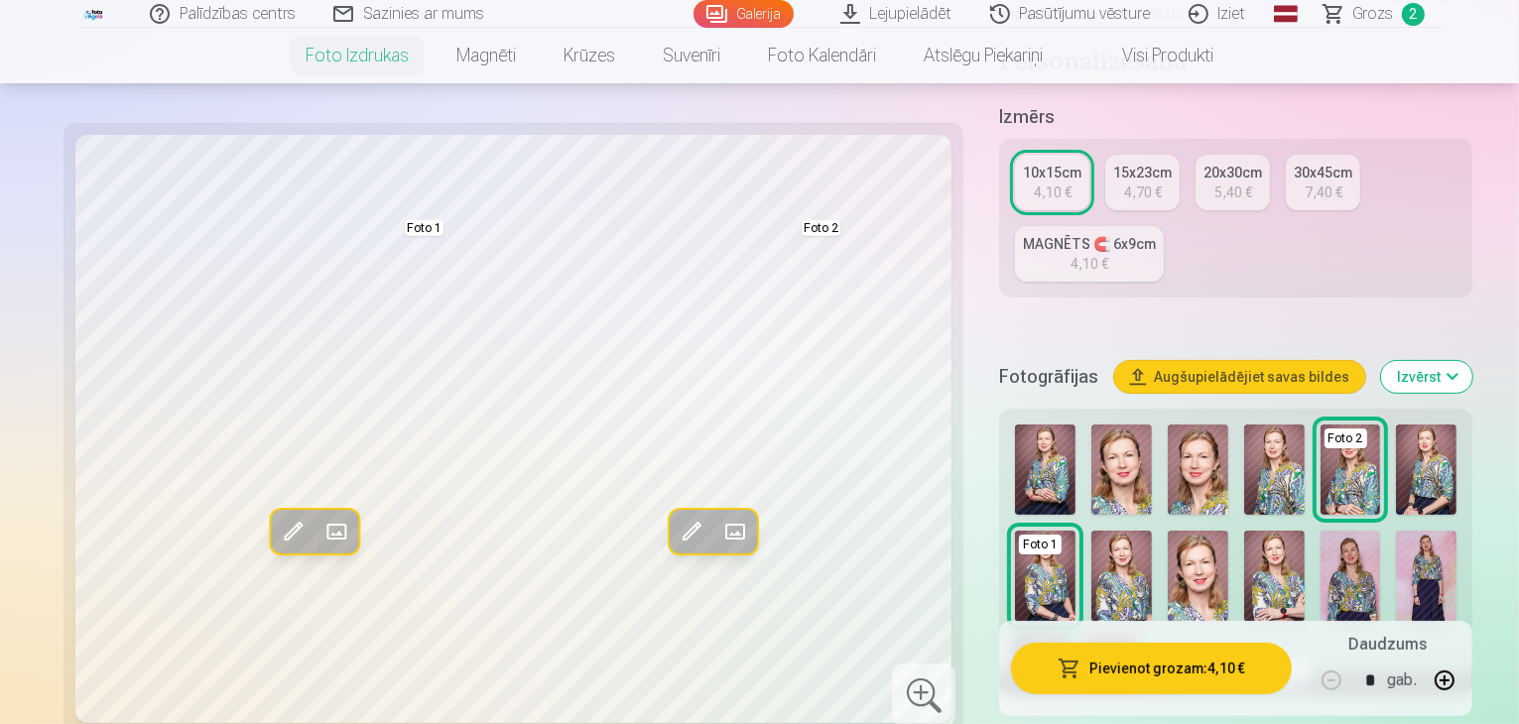
click at [1396, 531] on img at bounding box center [1426, 576] width 61 height 90
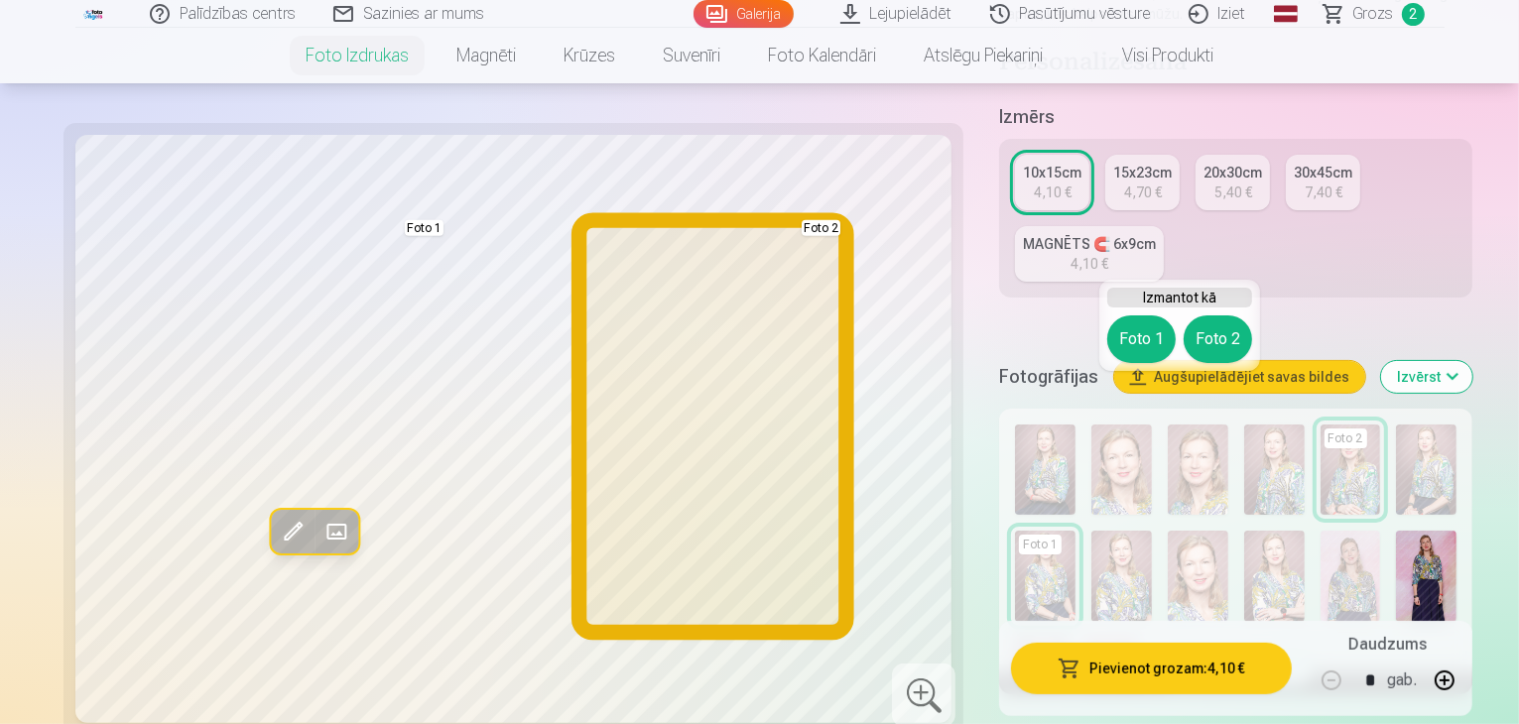
click at [1232, 326] on button "Foto 2" at bounding box center [1218, 340] width 68 height 48
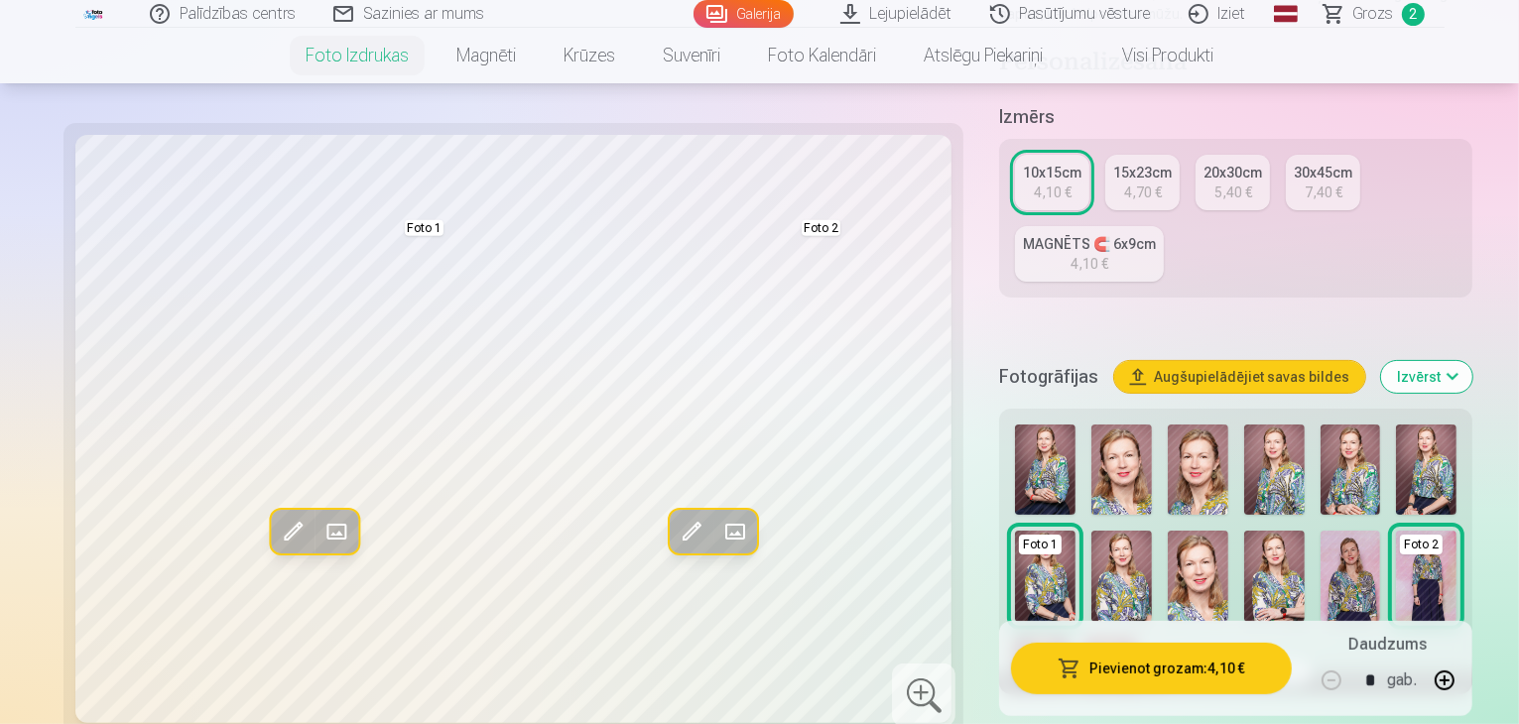
click at [1321, 531] on img at bounding box center [1351, 576] width 61 height 90
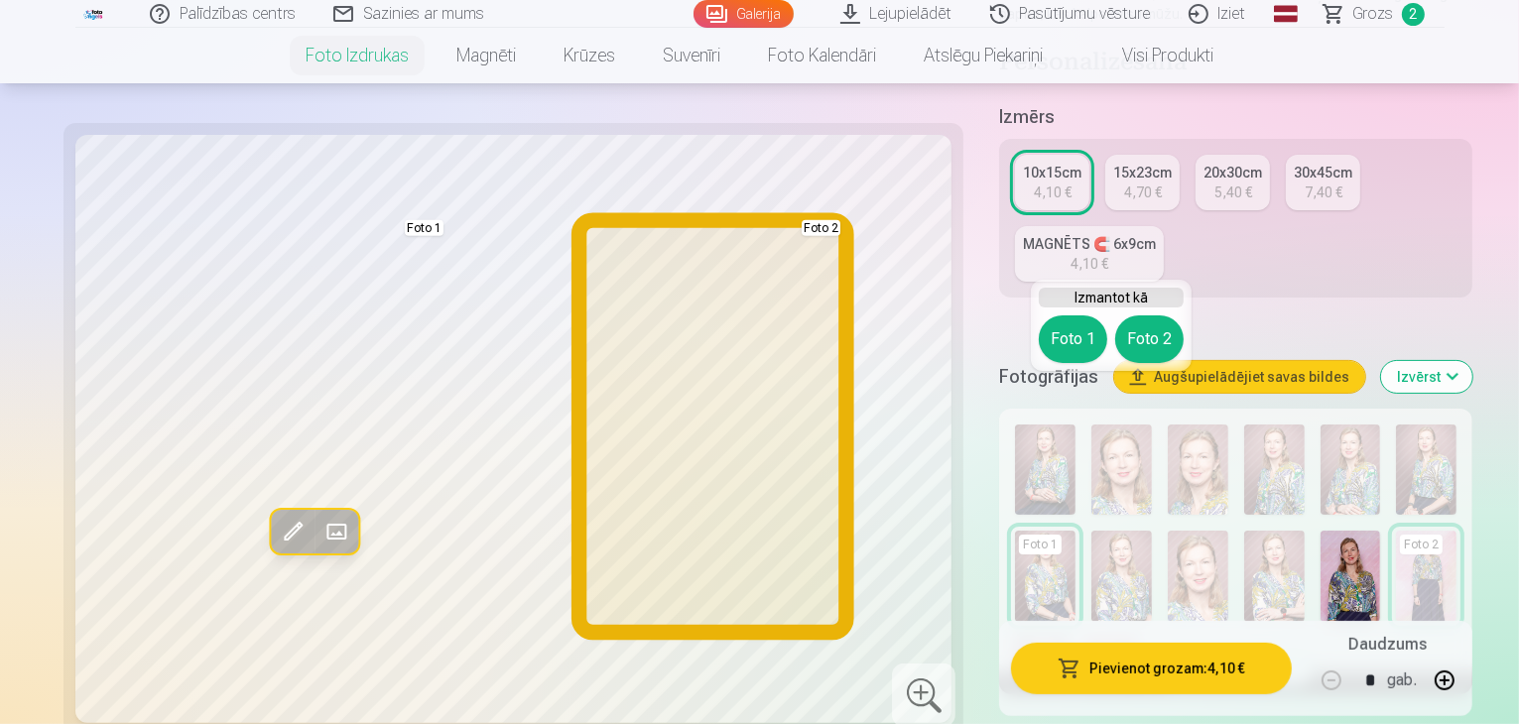
click at [1159, 346] on button "Foto 2" at bounding box center [1149, 340] width 68 height 48
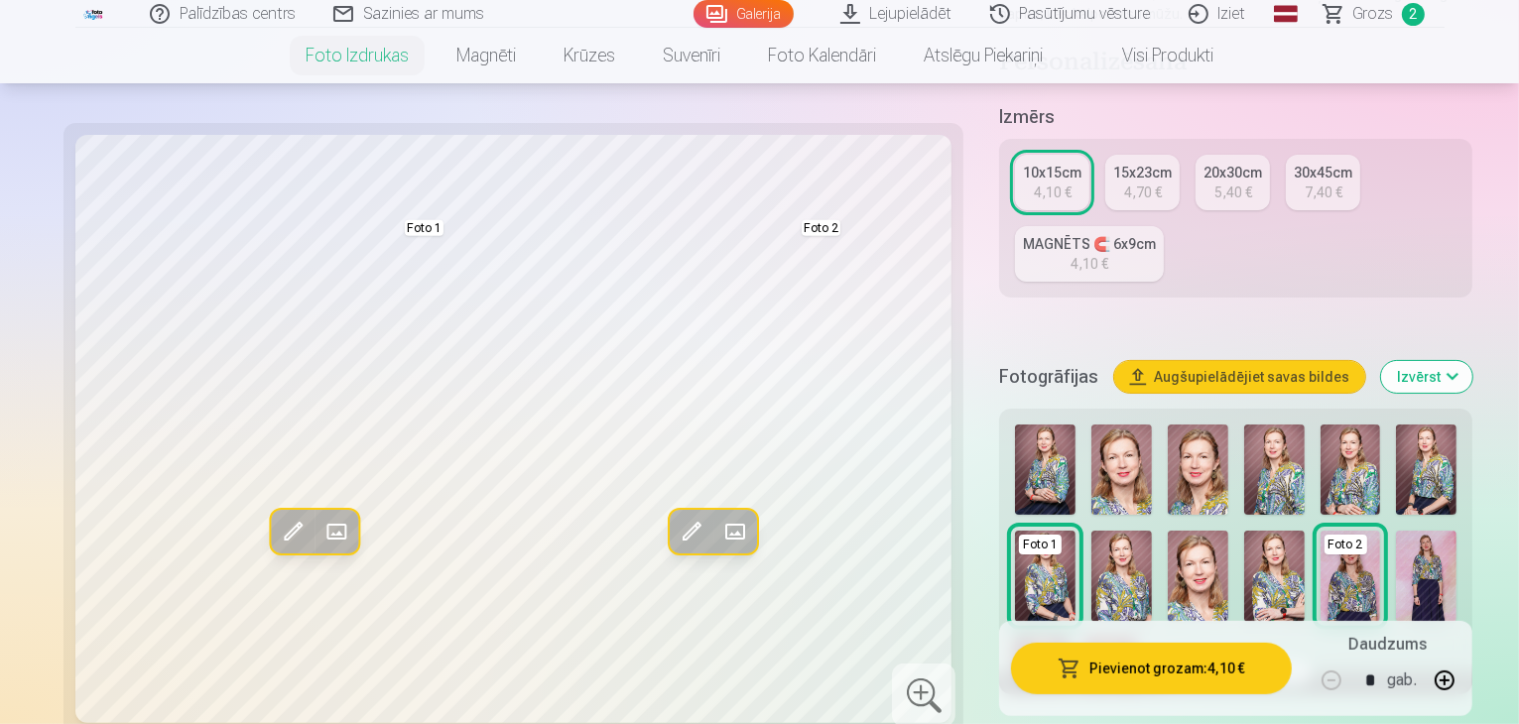
click at [1341, 417] on div "Foto 1 Foto 2" at bounding box center [1235, 571] width 457 height 309
click at [1068, 638] on img at bounding box center [1041, 677] width 53 height 79
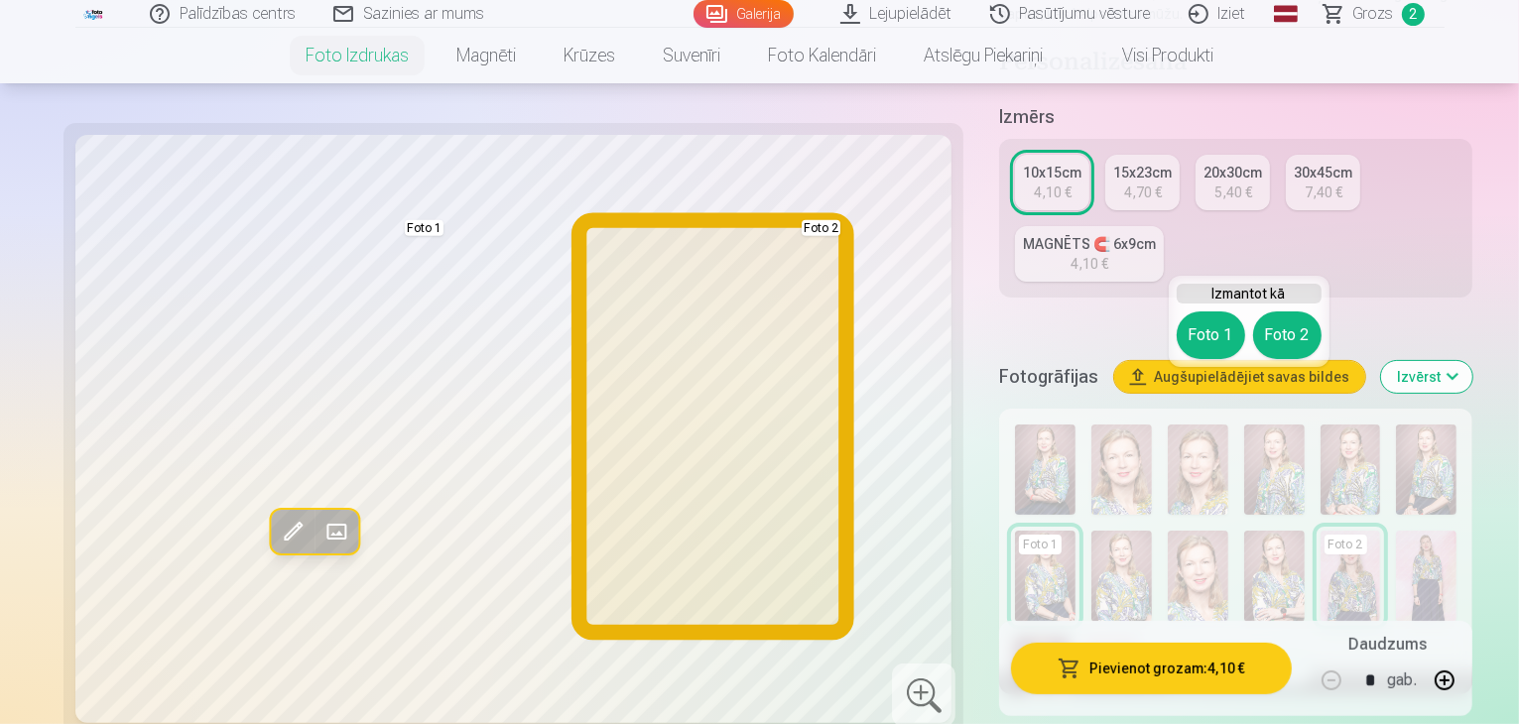
click at [1278, 338] on button "Foto 2" at bounding box center [1287, 336] width 68 height 48
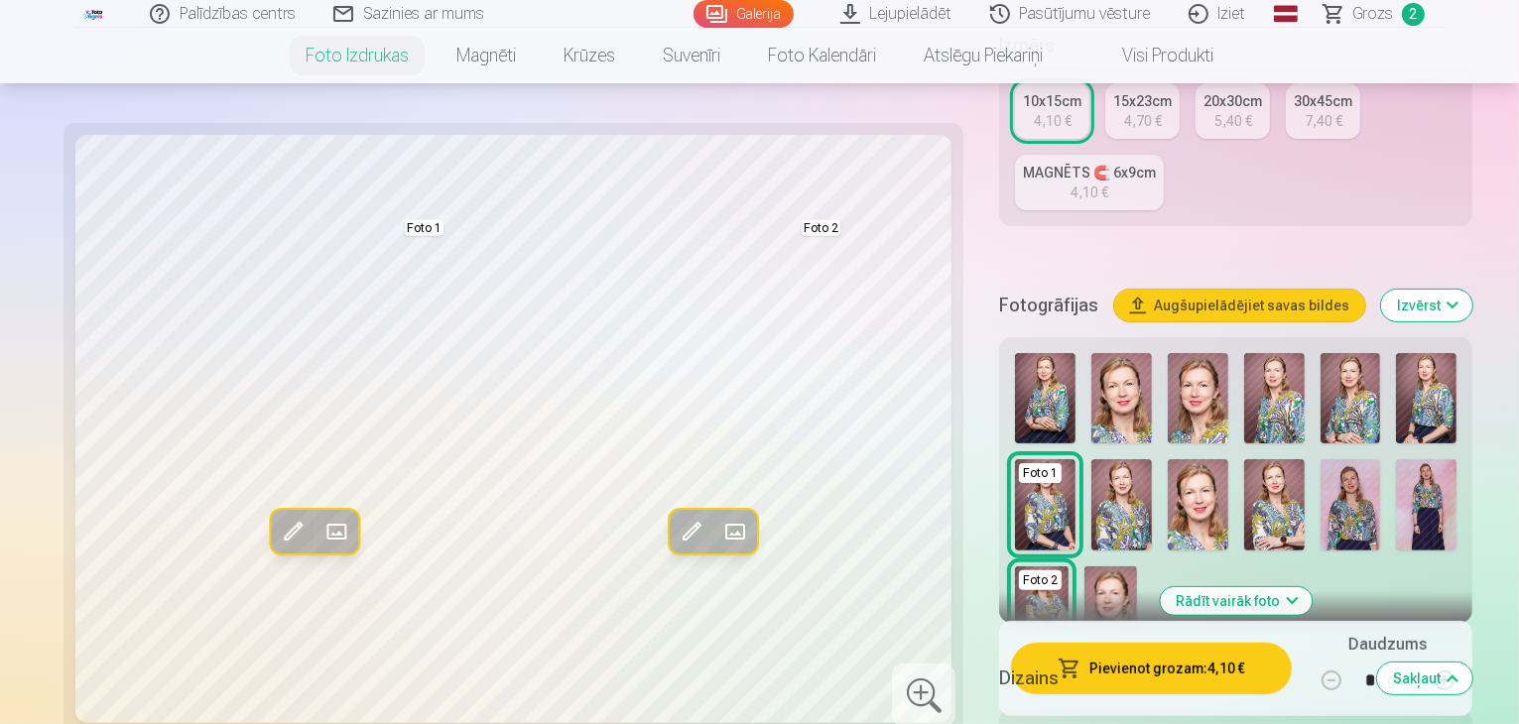
scroll to position [471, 0]
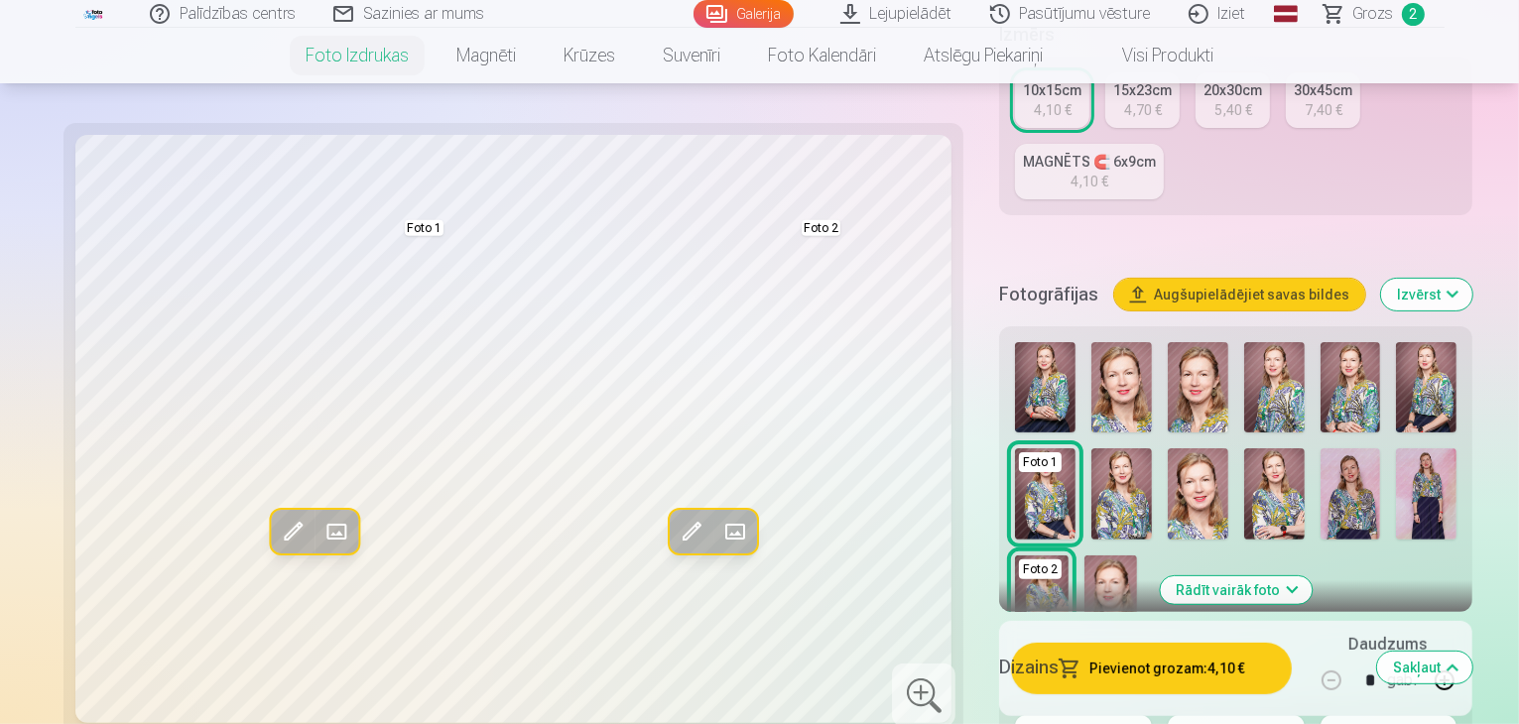
click at [1217, 576] on button "Rādīt vairāk foto" at bounding box center [1236, 590] width 152 height 28
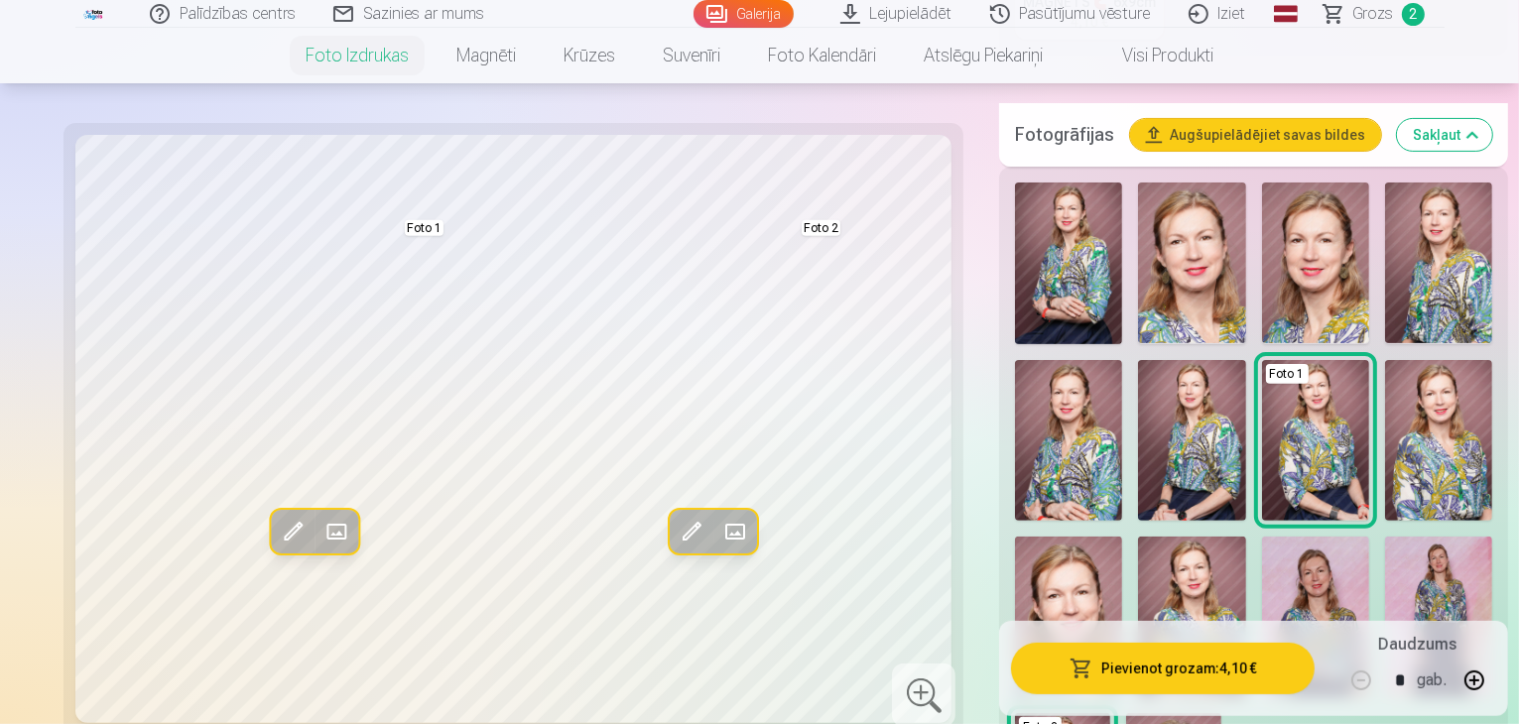
scroll to position [577, 0]
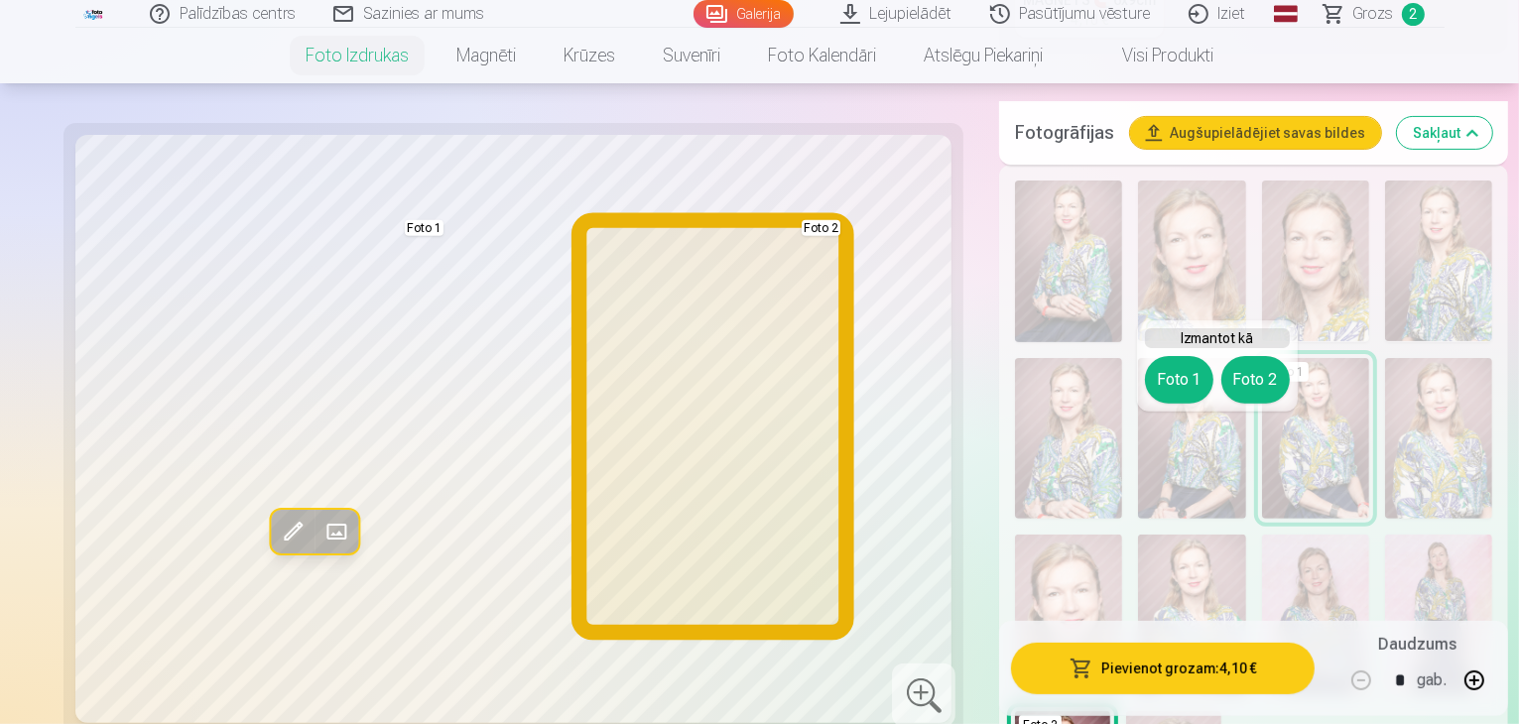
click at [1253, 366] on button "Foto 2" at bounding box center [1255, 380] width 68 height 48
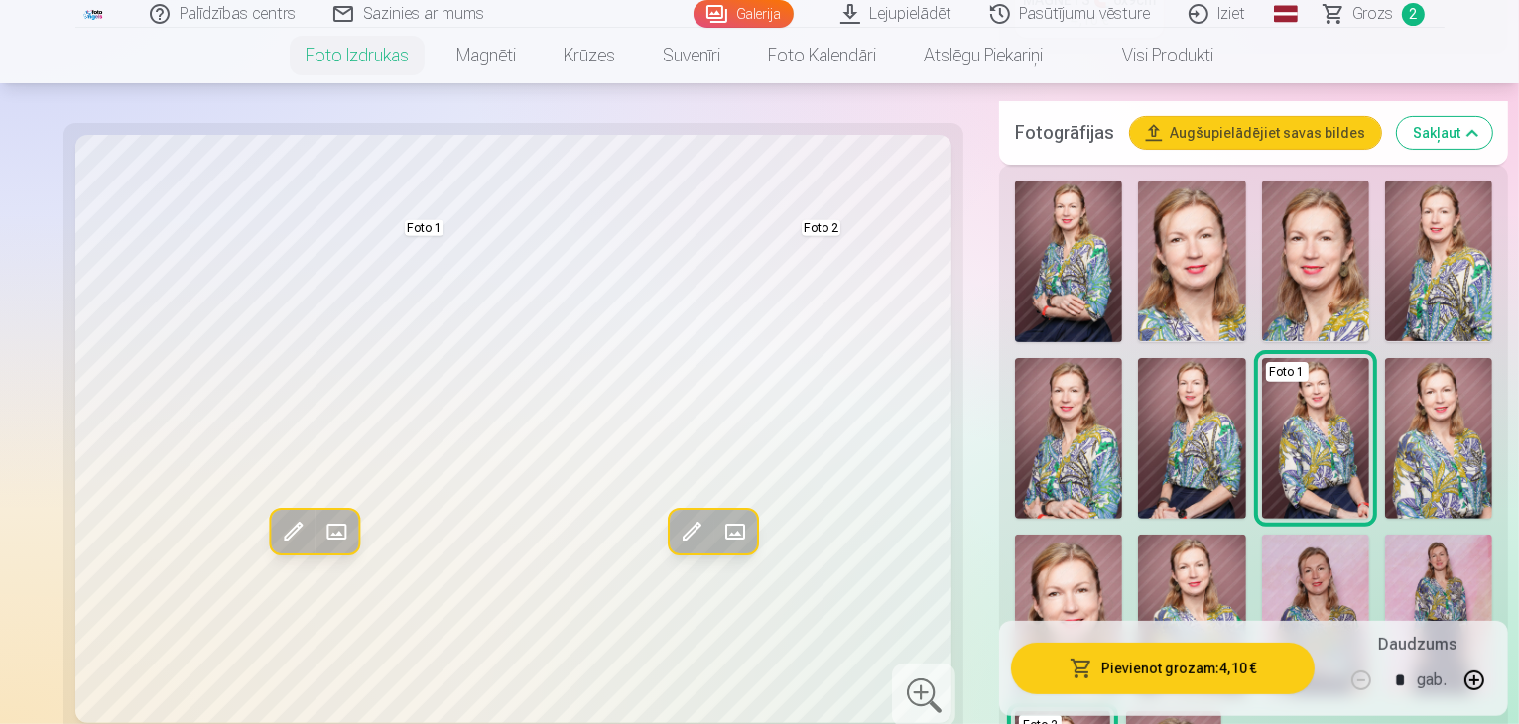
click at [1138, 358] on img at bounding box center [1191, 438] width 107 height 161
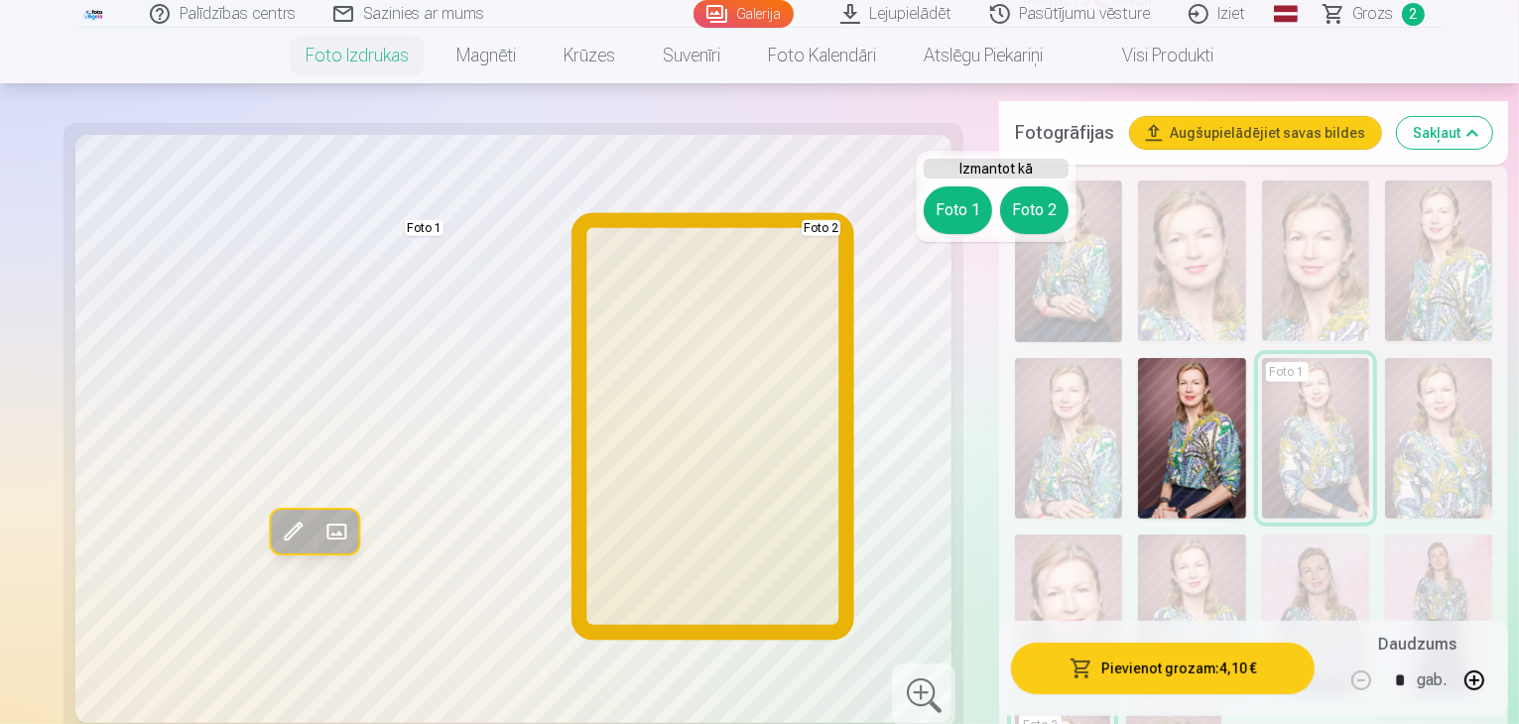
click at [1025, 221] on button "Foto 2" at bounding box center [1034, 211] width 68 height 48
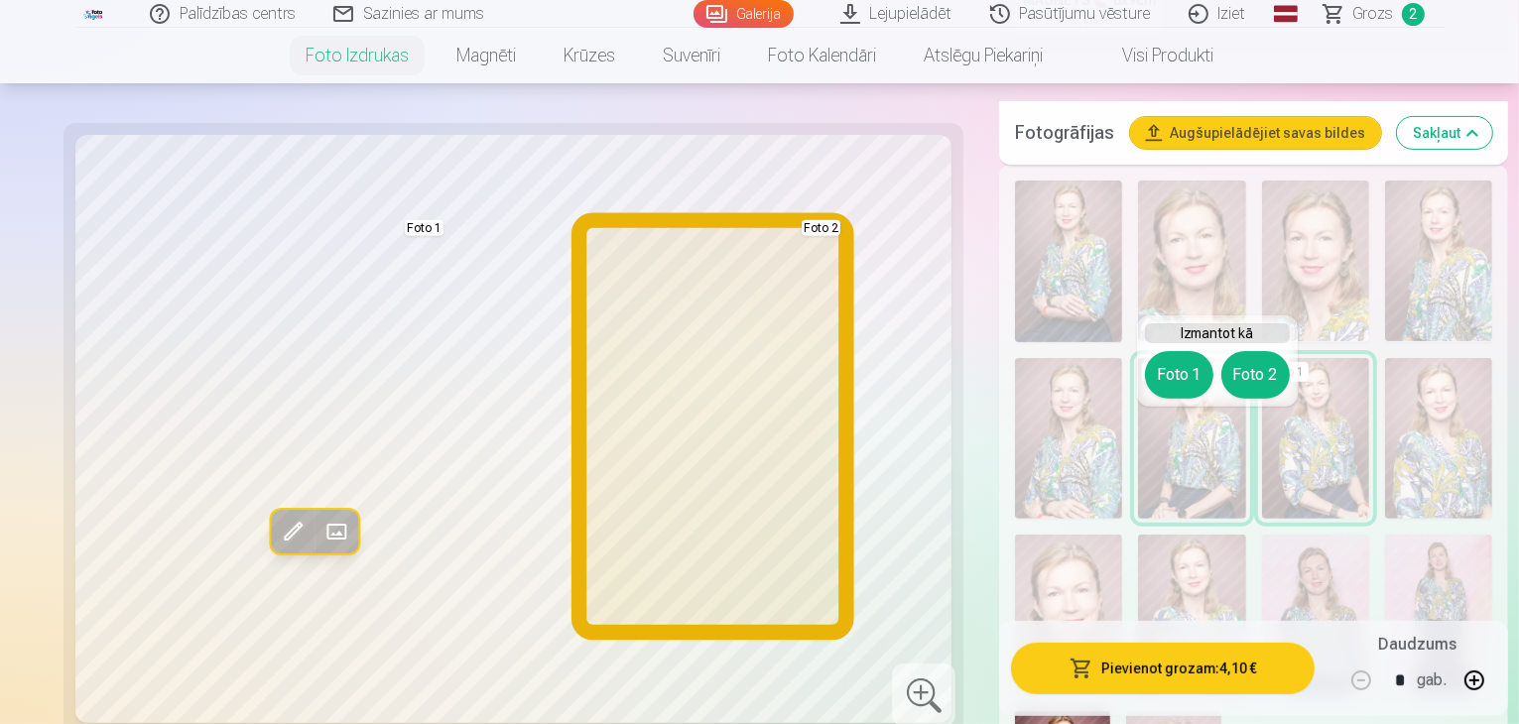
click at [1267, 374] on button "Foto 2" at bounding box center [1255, 375] width 68 height 48
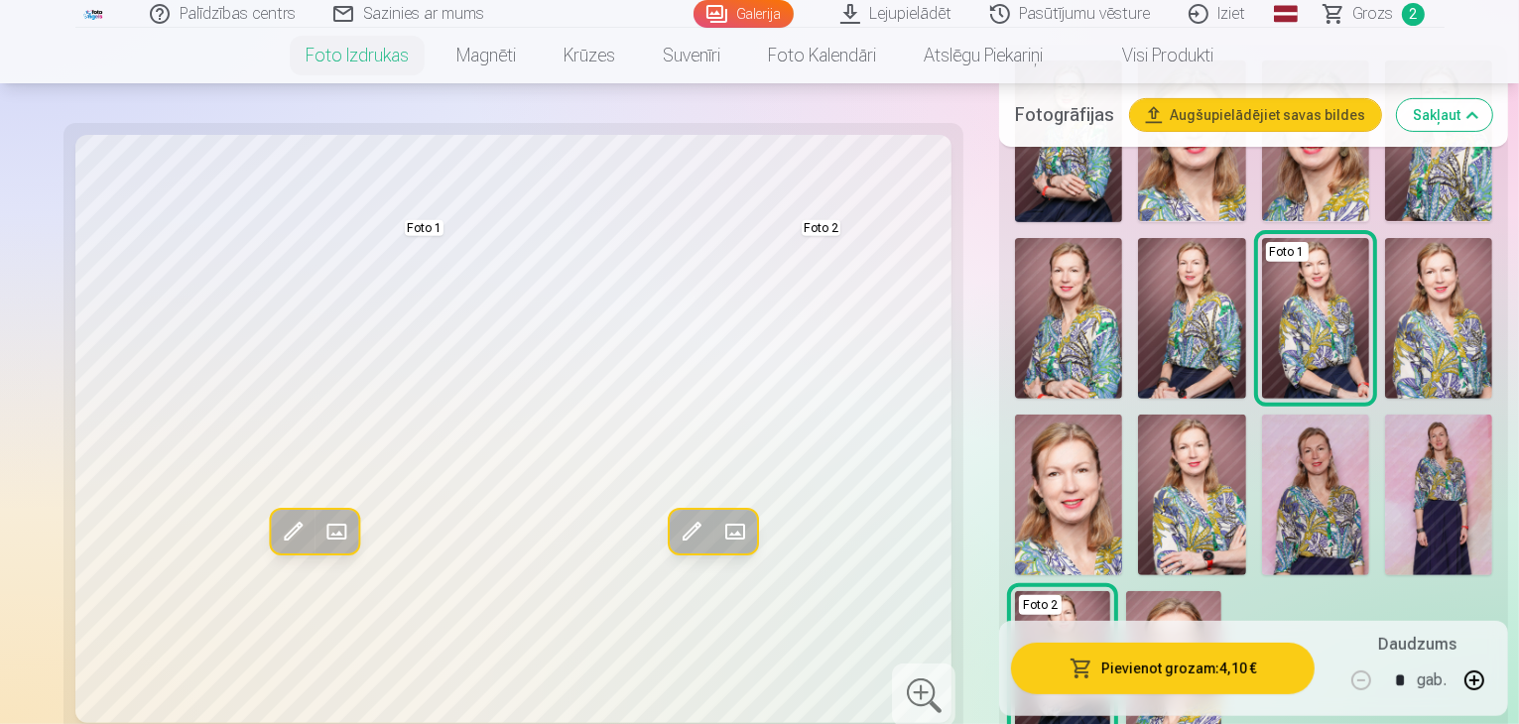
click at [1182, 662] on button "Pievienot grozam : 4,10 €" at bounding box center [1163, 669] width 304 height 52
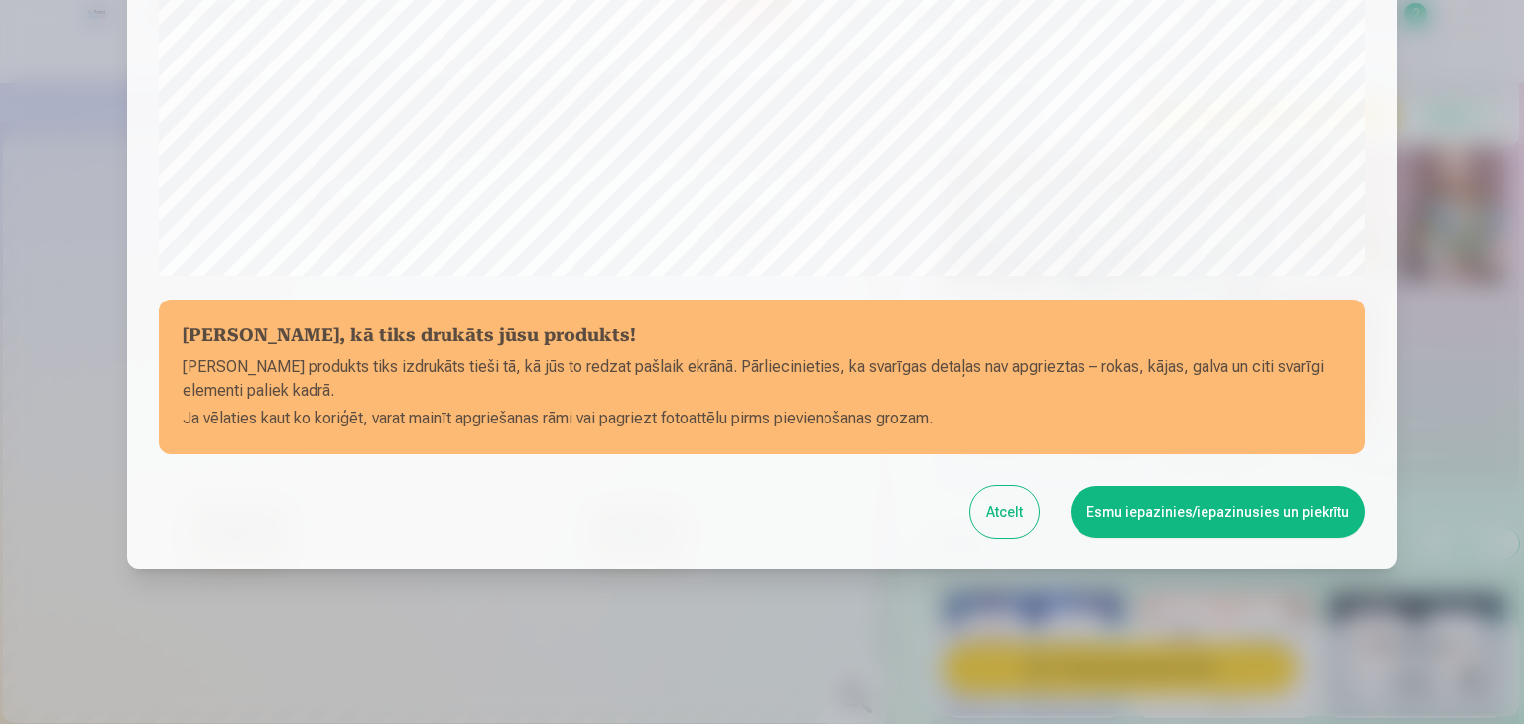
scroll to position [704, 0]
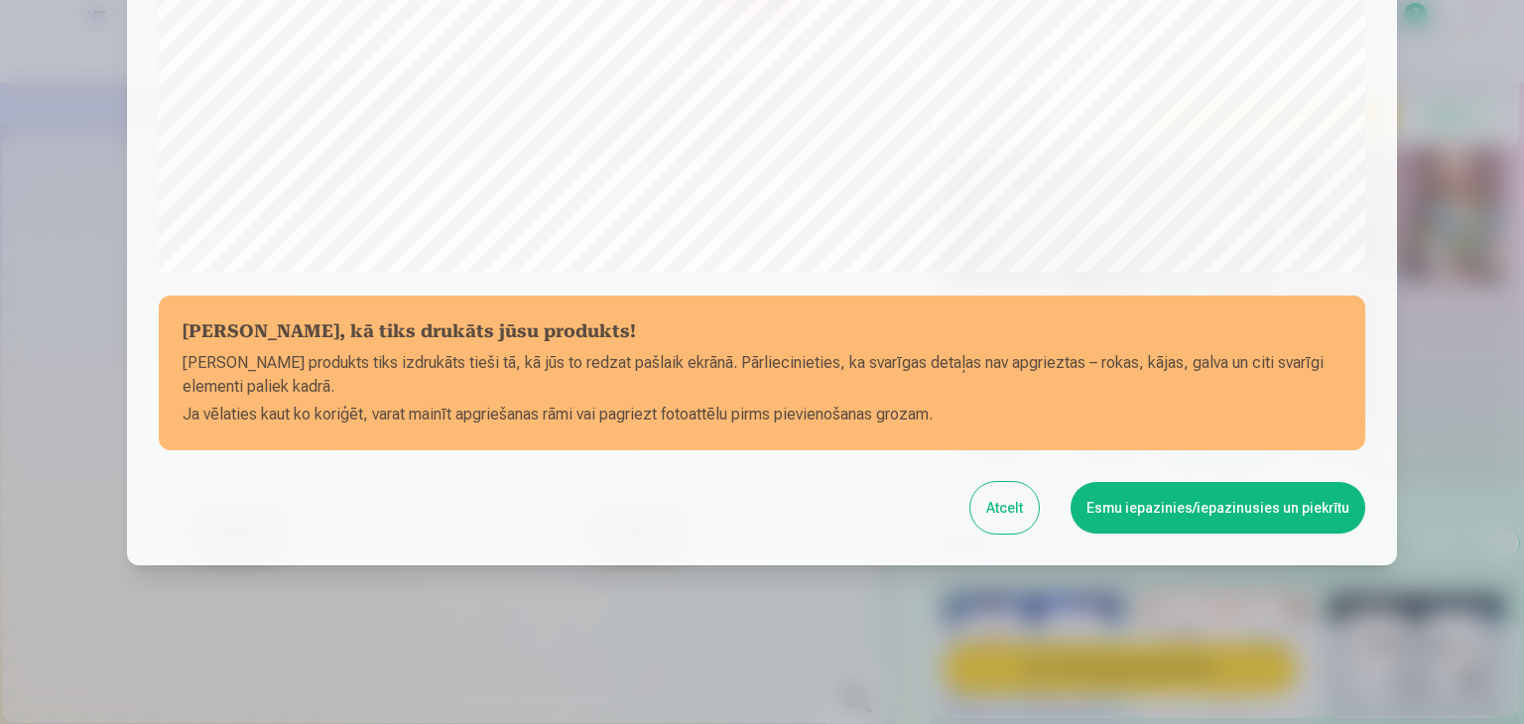
click at [1155, 507] on button "Esmu iepazinies/iepazinusies un piekrītu" at bounding box center [1218, 508] width 295 height 52
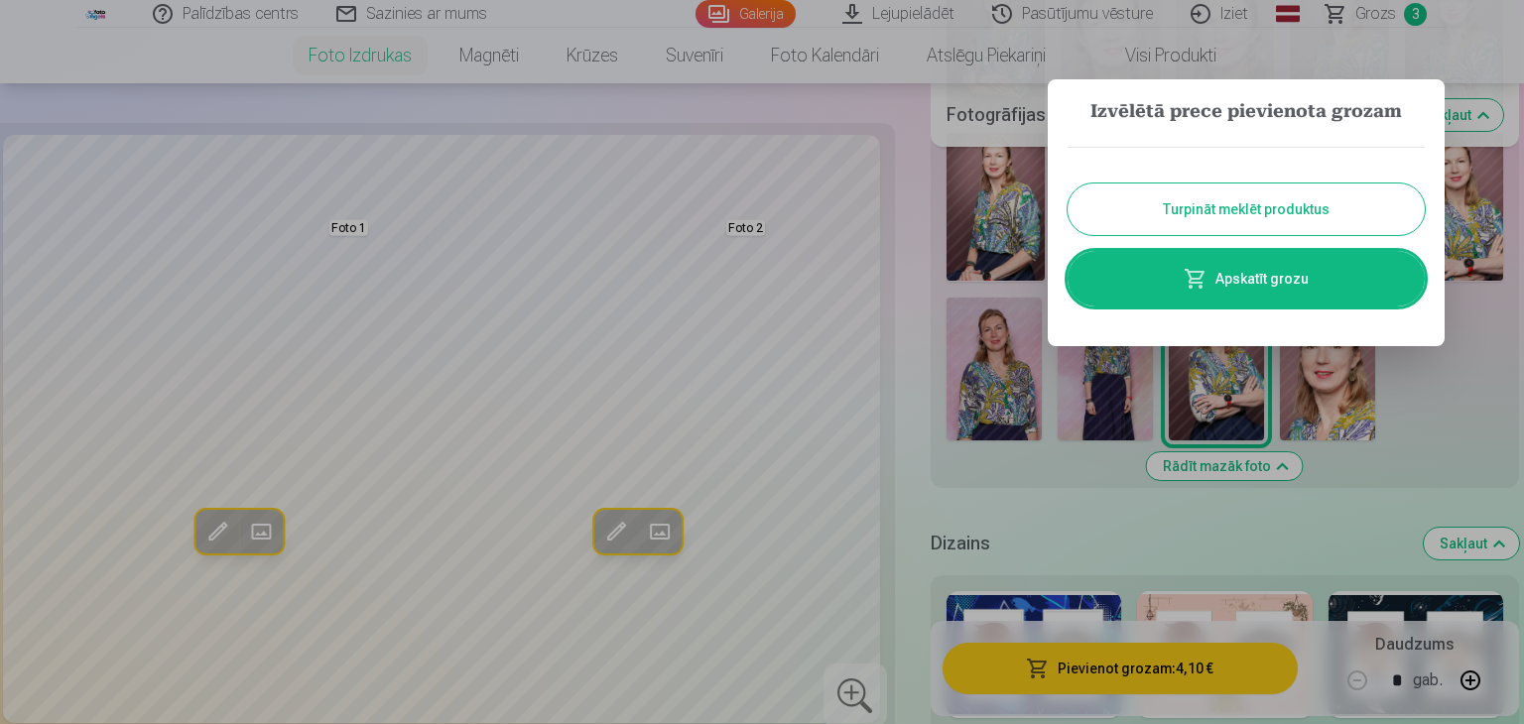
click at [1202, 279] on span at bounding box center [1196, 279] width 24 height 24
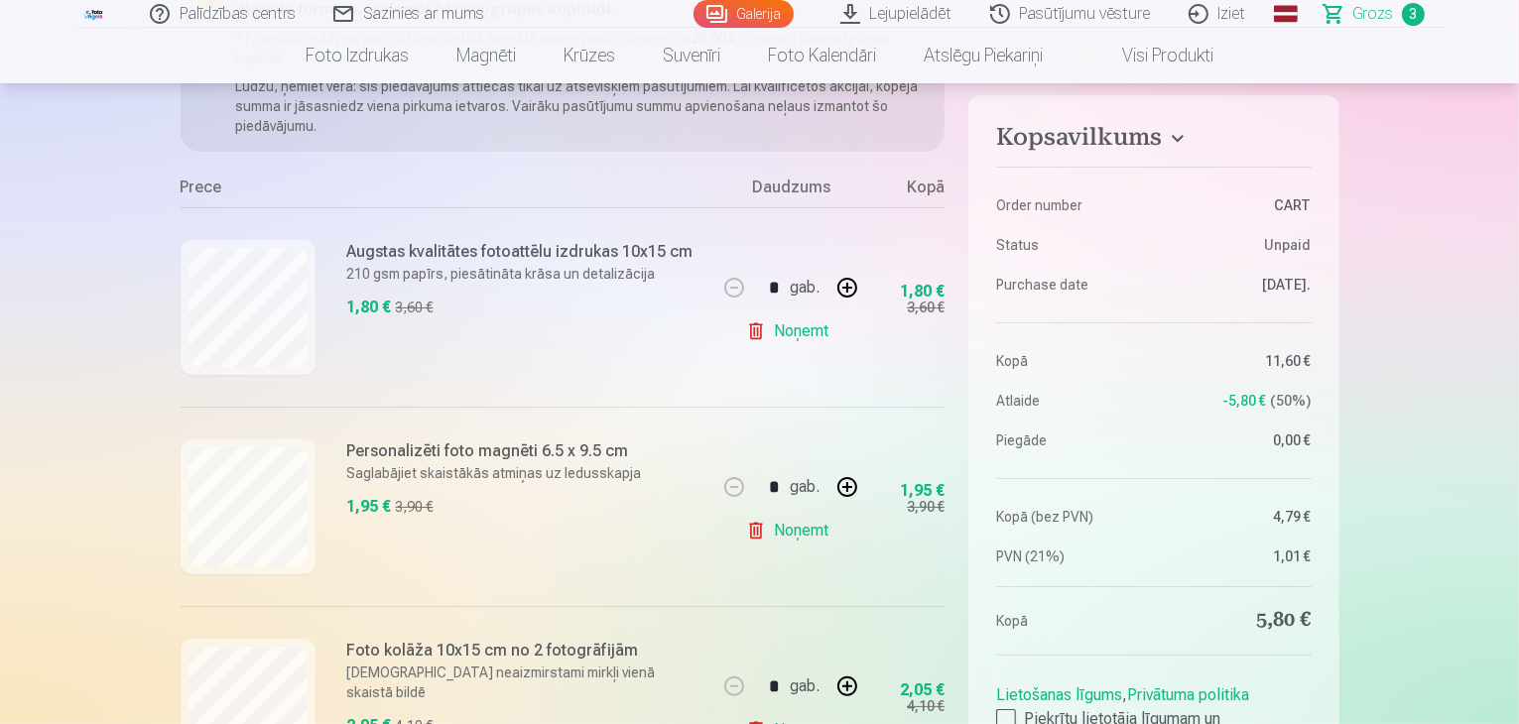
scroll to position [421, 0]
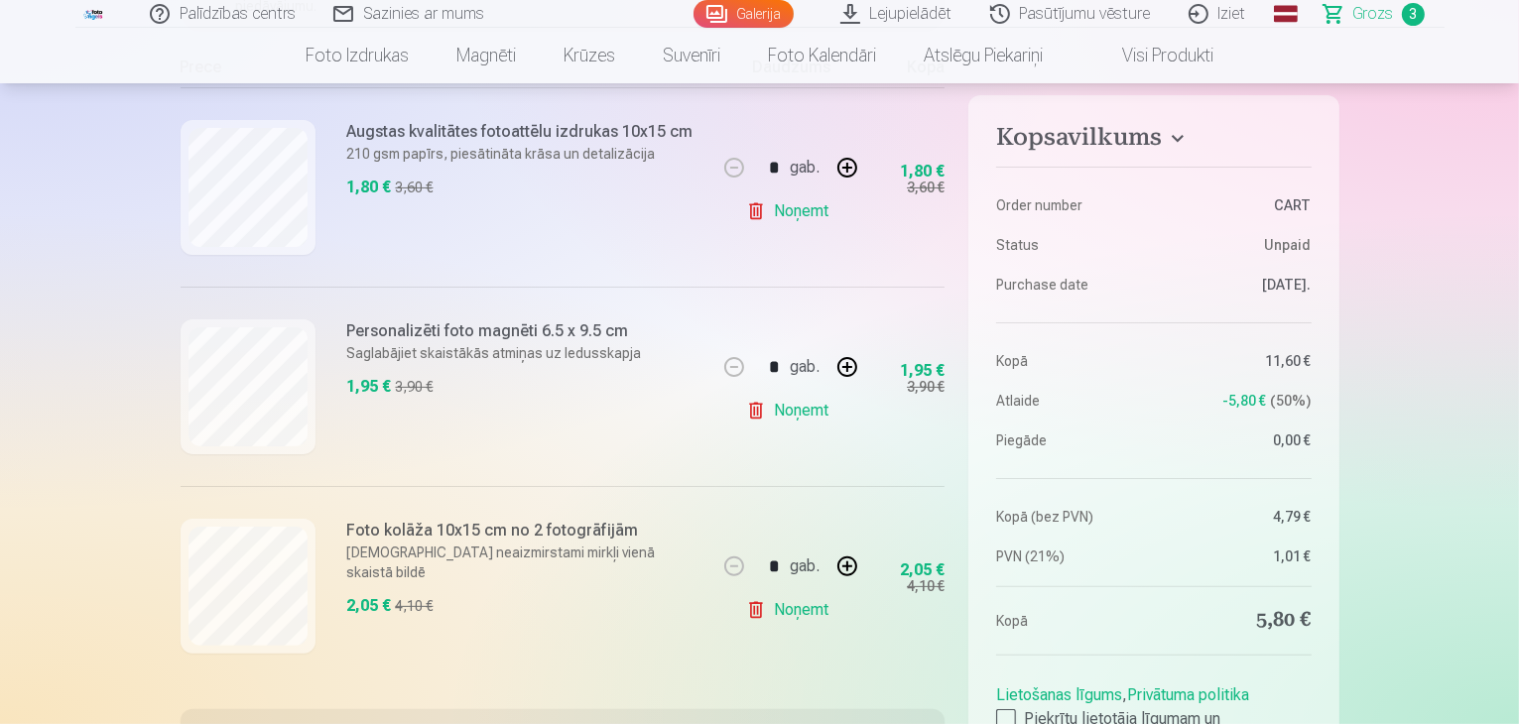
click at [807, 213] on link "Noņemt" at bounding box center [791, 211] width 90 height 40
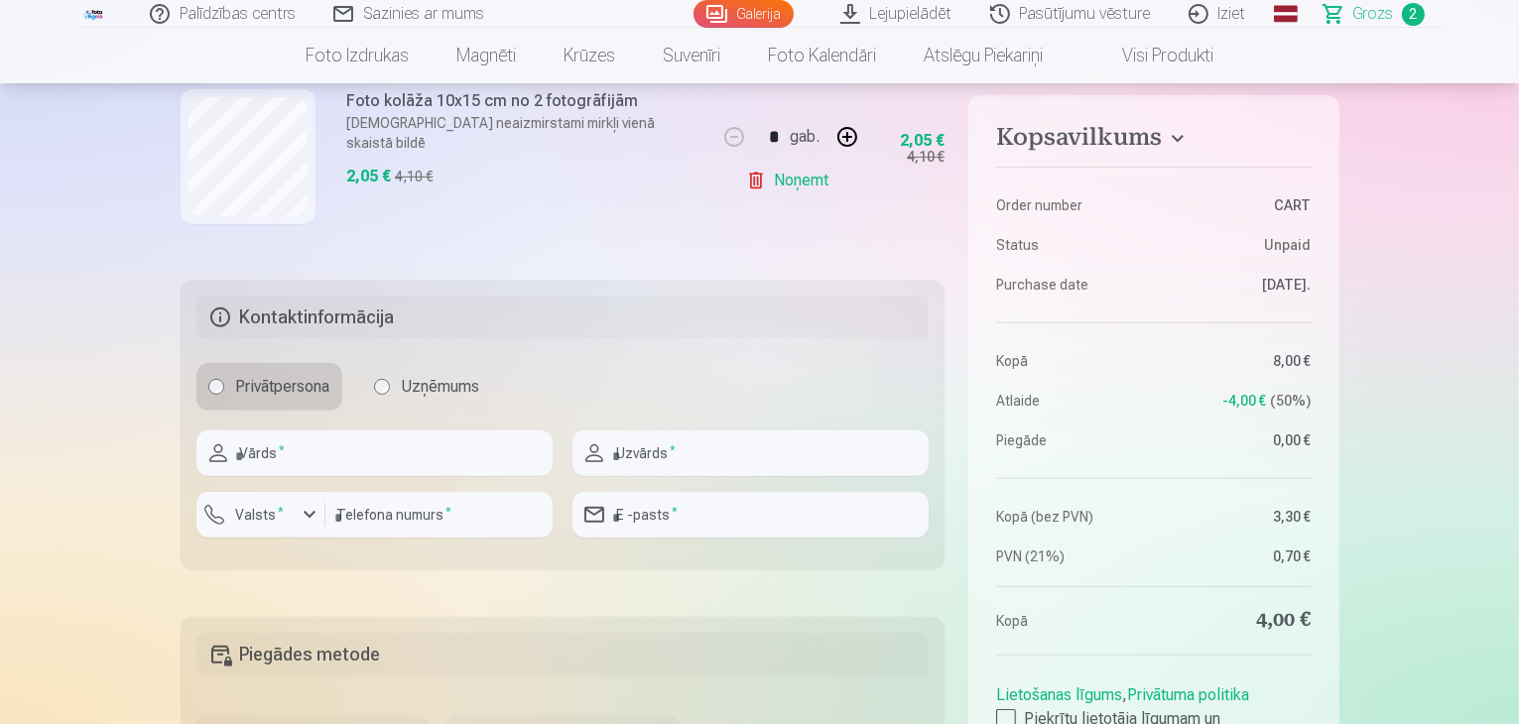
scroll to position [754, 0]
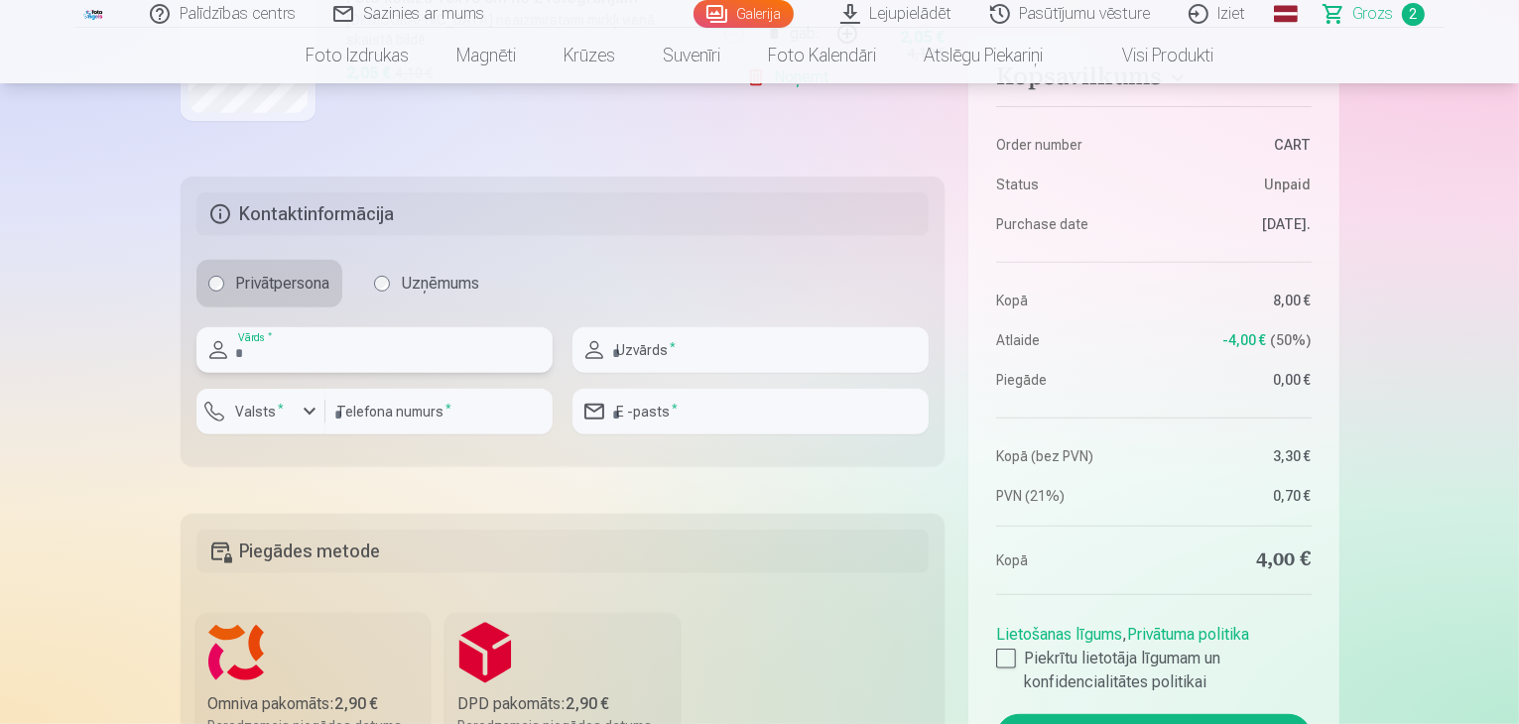
click at [330, 344] on input "text" at bounding box center [374, 350] width 356 height 46
type input "****"
click at [636, 346] on input "text" at bounding box center [750, 350] width 356 height 46
type input "******"
click at [312, 410] on div "button" at bounding box center [310, 412] width 24 height 24
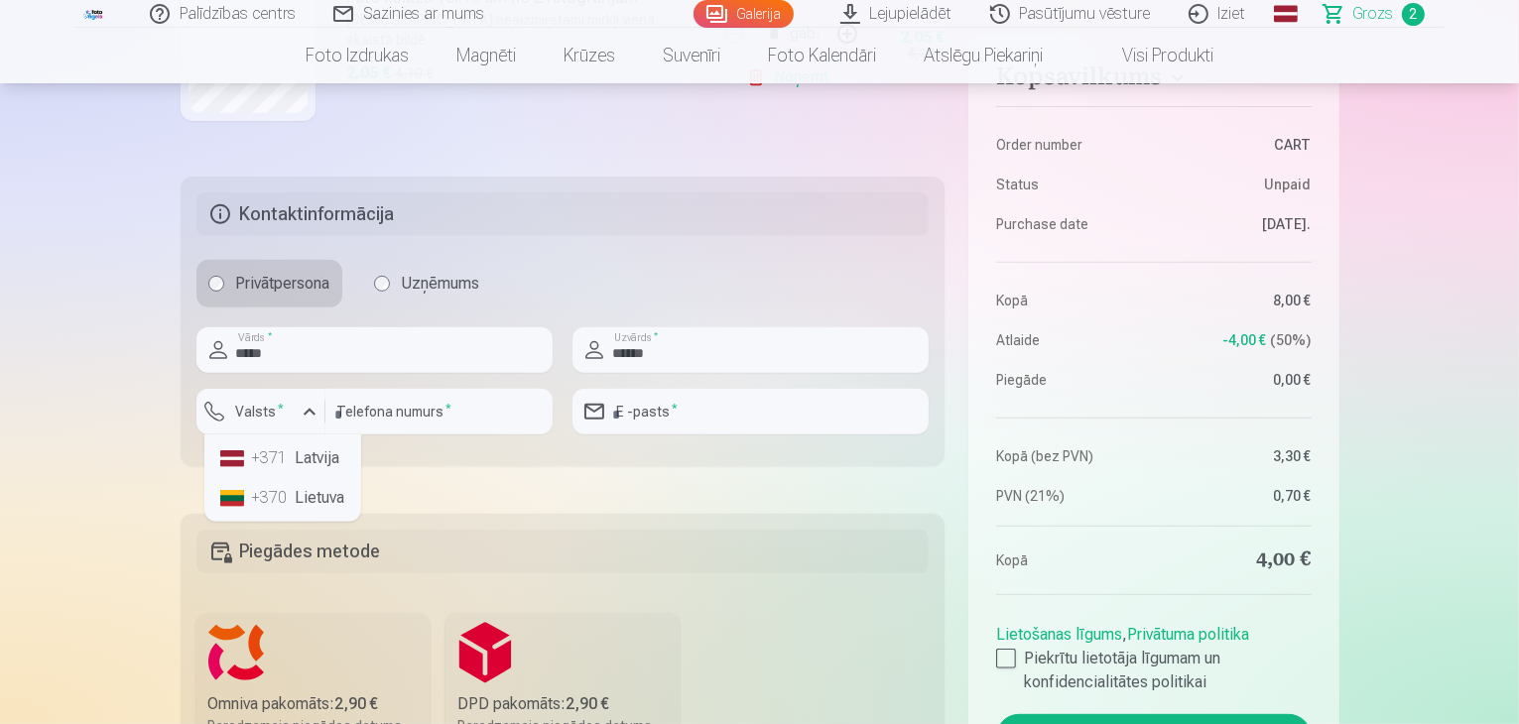
click at [313, 452] on li "+371 Latvija" at bounding box center [282, 459] width 141 height 40
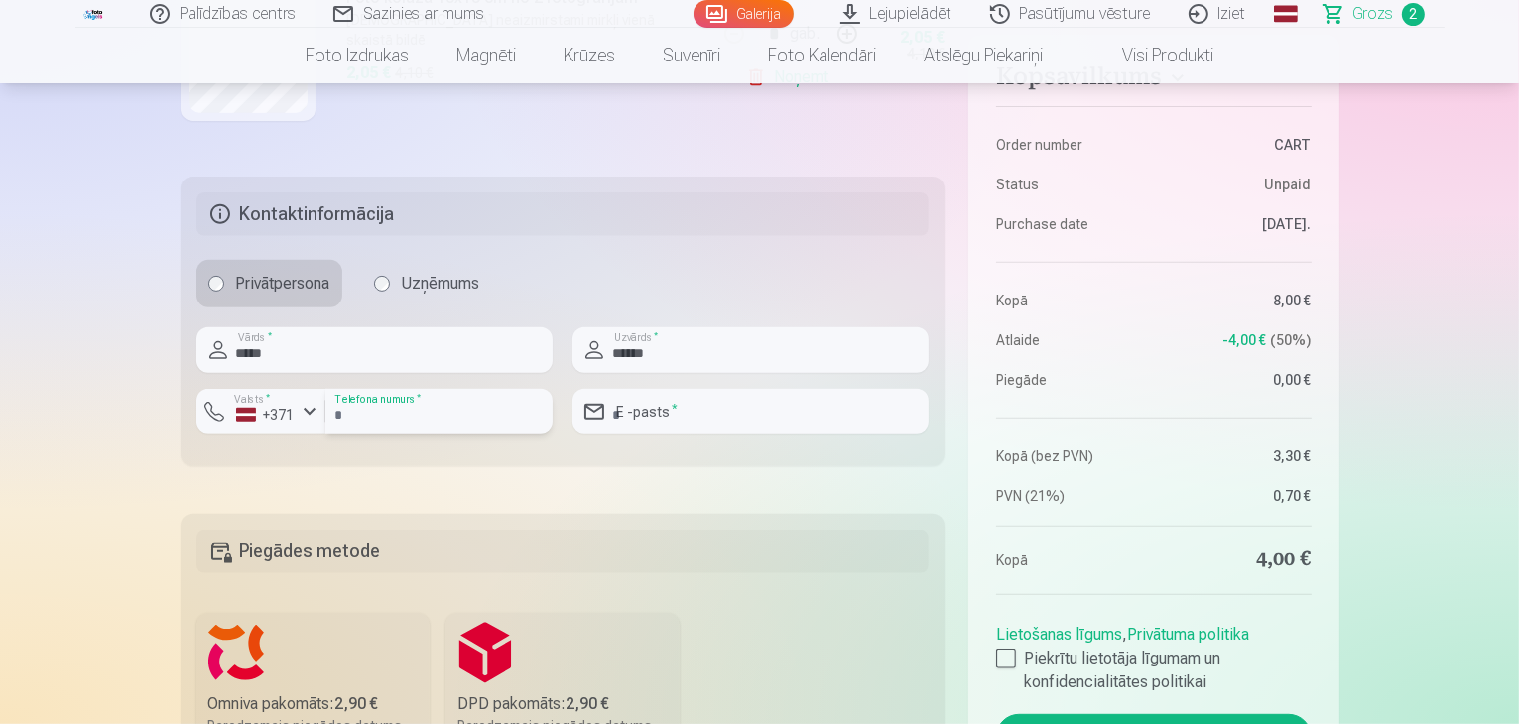
click at [390, 416] on input "number" at bounding box center [438, 412] width 227 height 46
type input "********"
click at [640, 414] on input "email" at bounding box center [750, 412] width 356 height 46
type input "**********"
click at [321, 664] on label "Omniva pakomāts : 2,90 € Paredzamais piegādes datums [DATE]." at bounding box center [313, 690] width 234 height 155
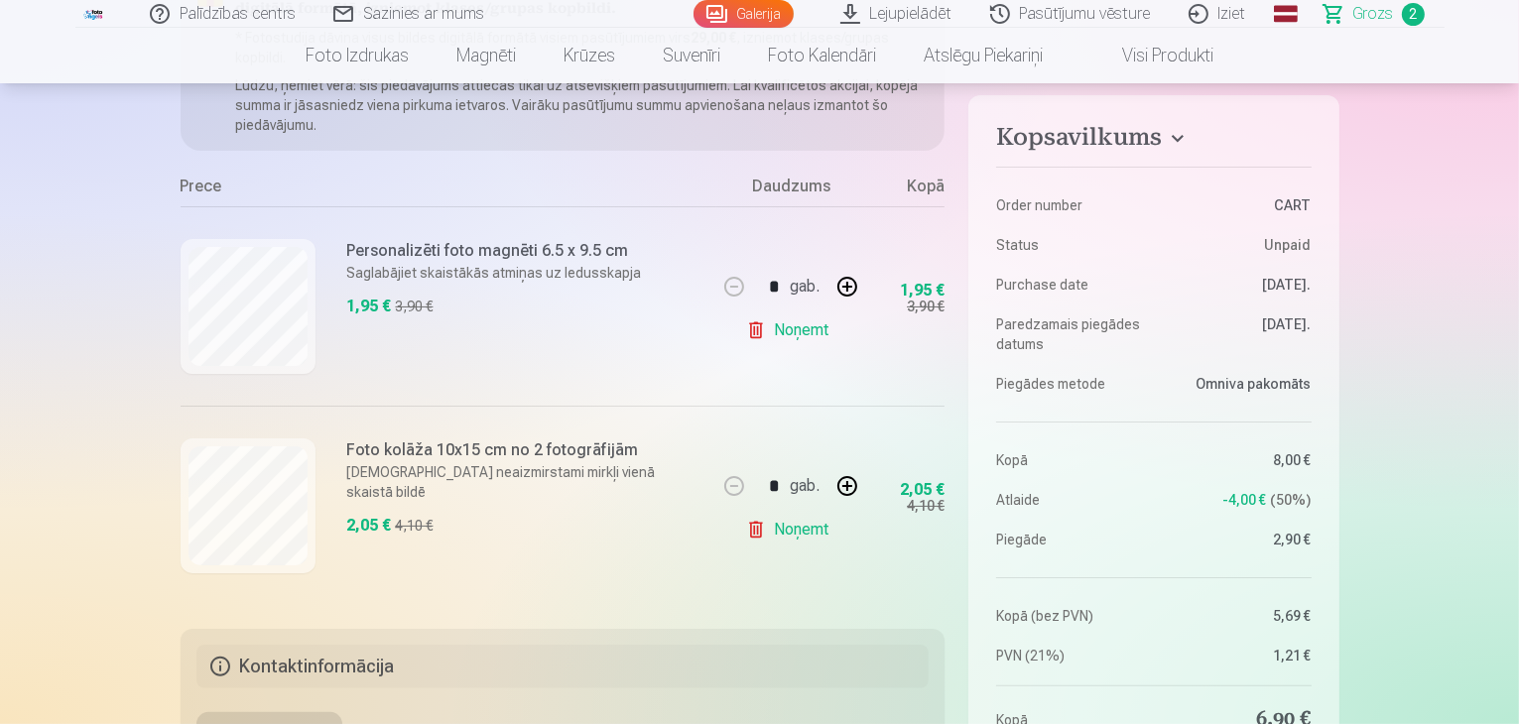
scroll to position [316, 0]
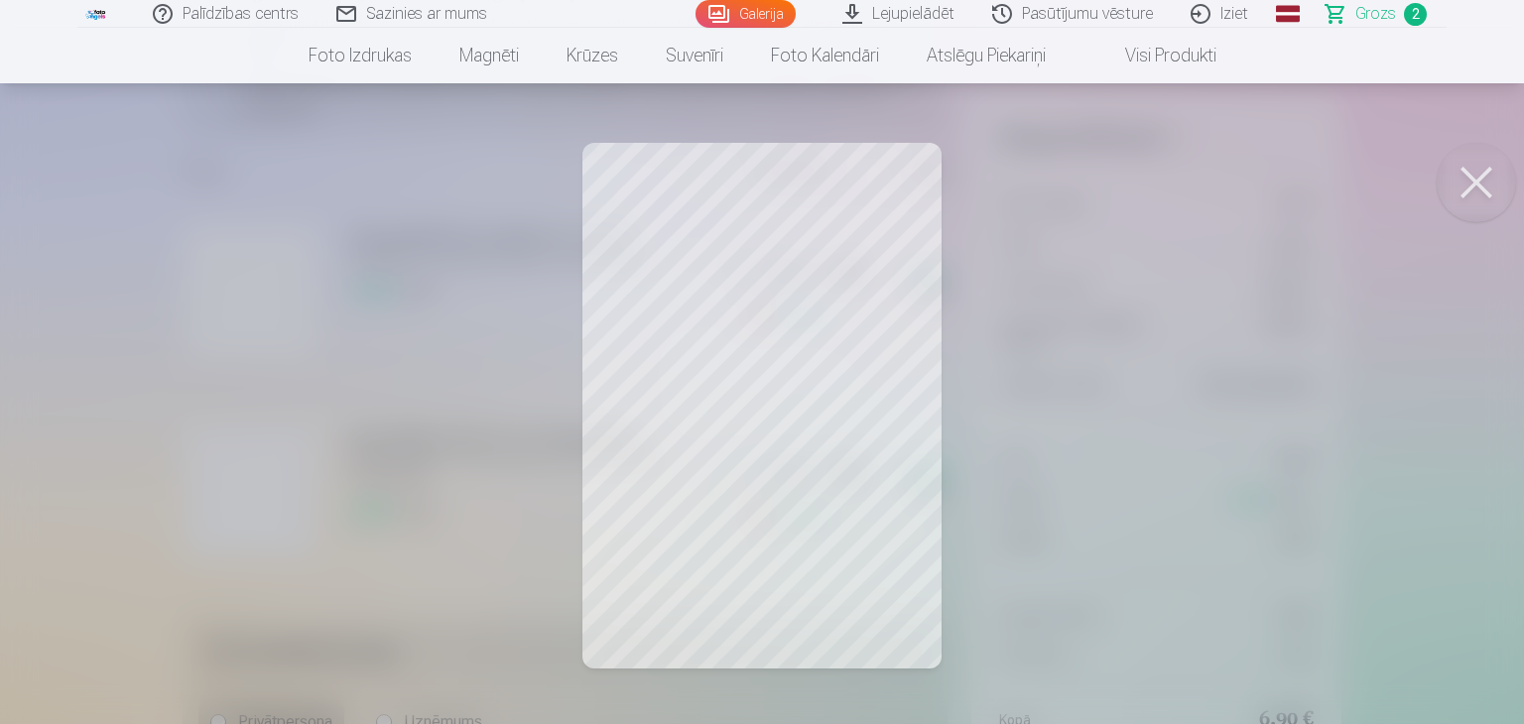
click at [1471, 177] on button at bounding box center [1476, 182] width 79 height 79
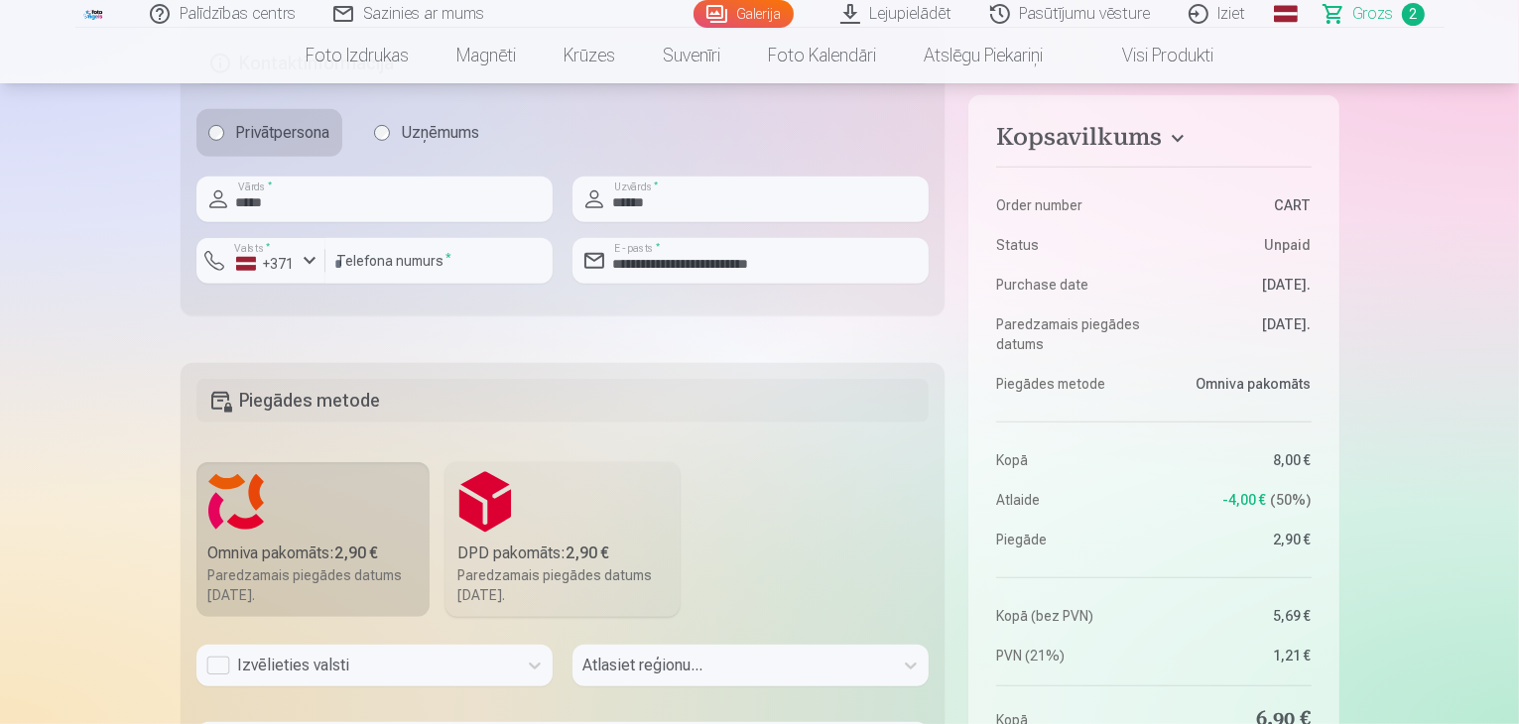
scroll to position [905, 0]
click at [340, 663] on div "Izvēlieties valsti" at bounding box center [374, 666] width 356 height 42
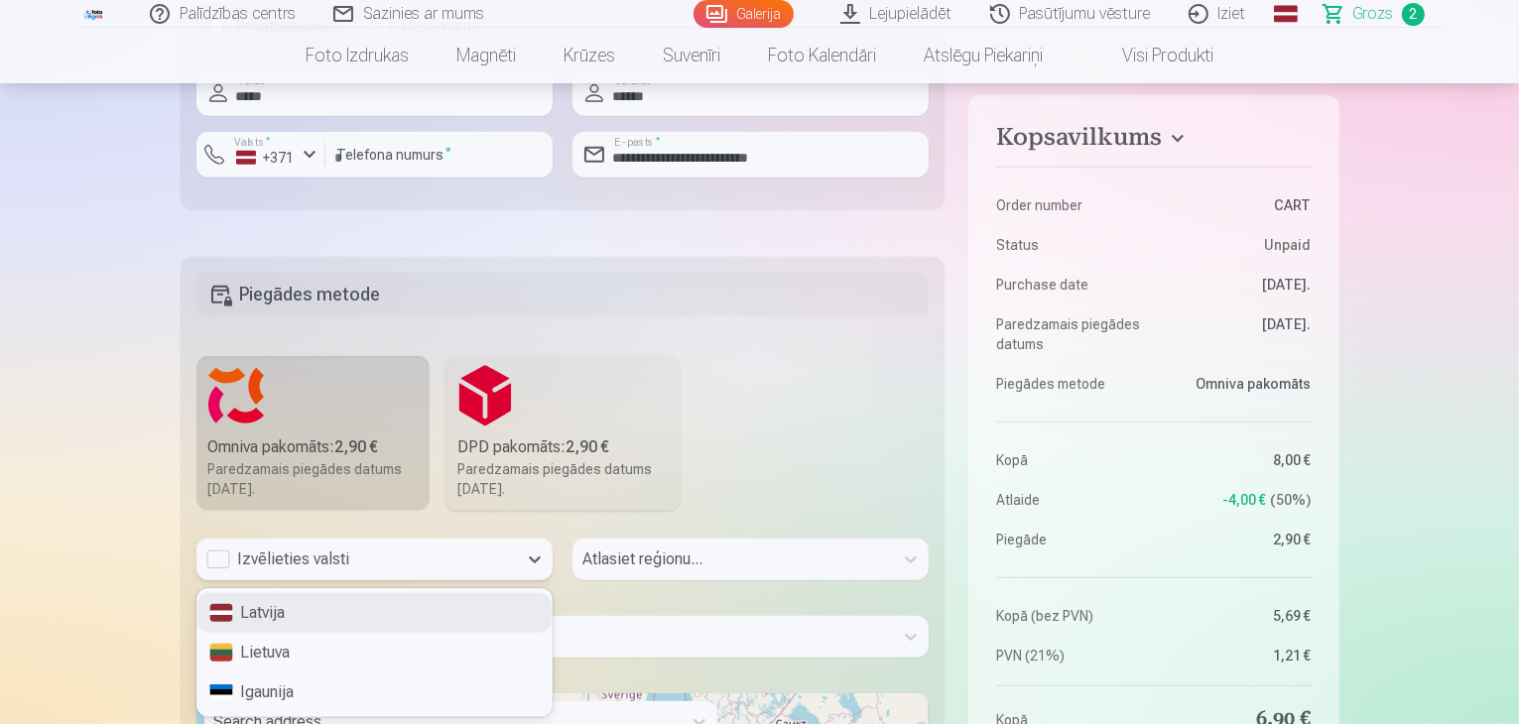
click at [291, 612] on div "Latvija" at bounding box center [374, 613] width 354 height 40
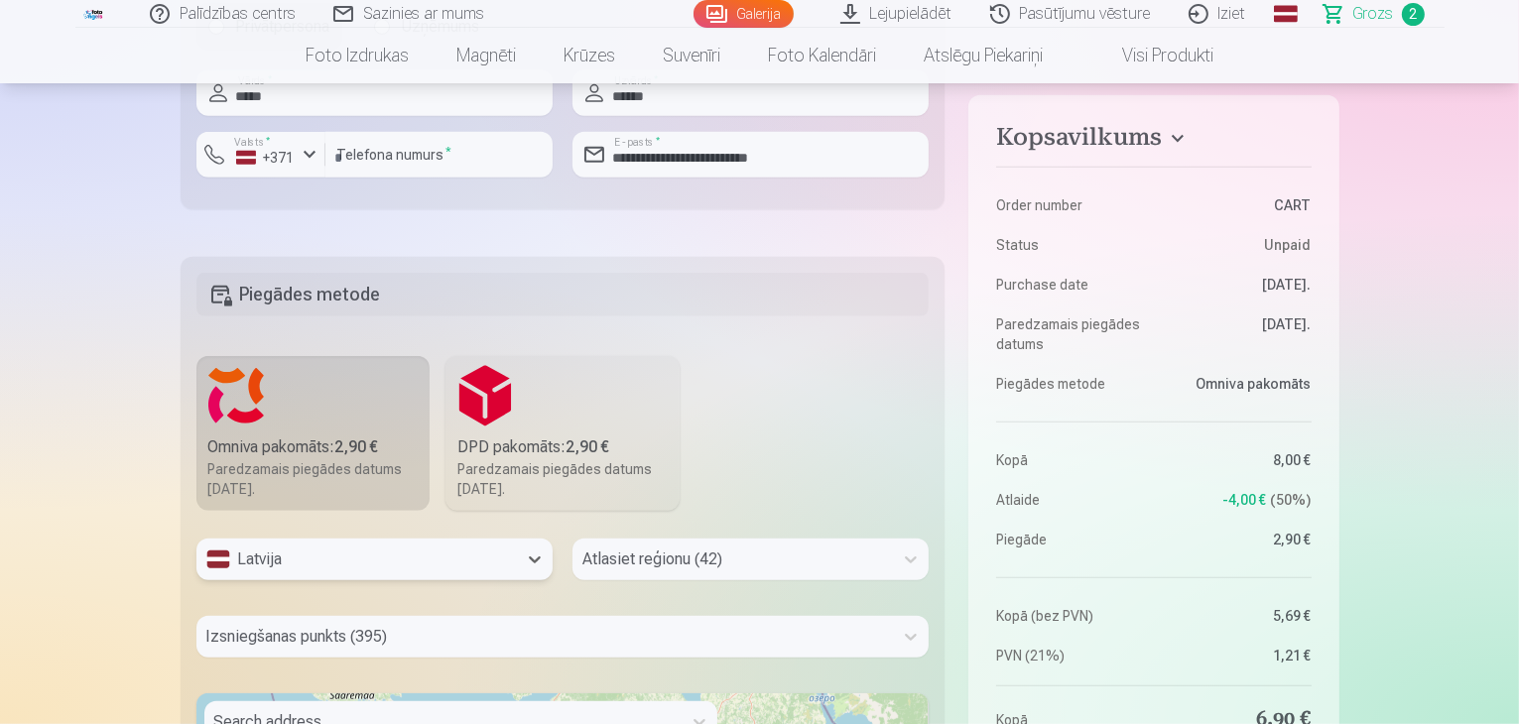
scroll to position [1182, 0]
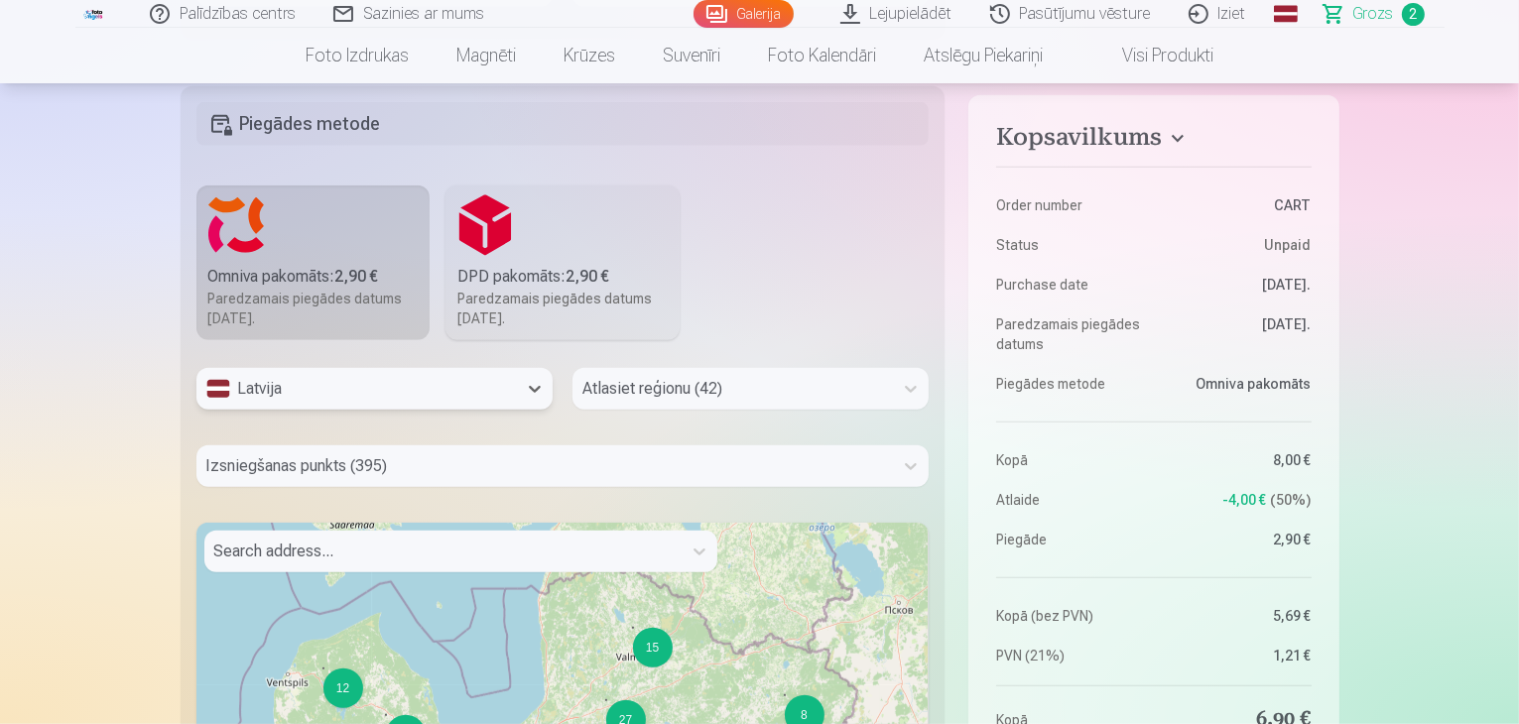
click at [747, 410] on div "Atlasiet reģionu (42)" at bounding box center [750, 389] width 356 height 42
type input "******"
click at [649, 450] on div "[GEOGRAPHIC_DATA]" at bounding box center [750, 443] width 354 height 40
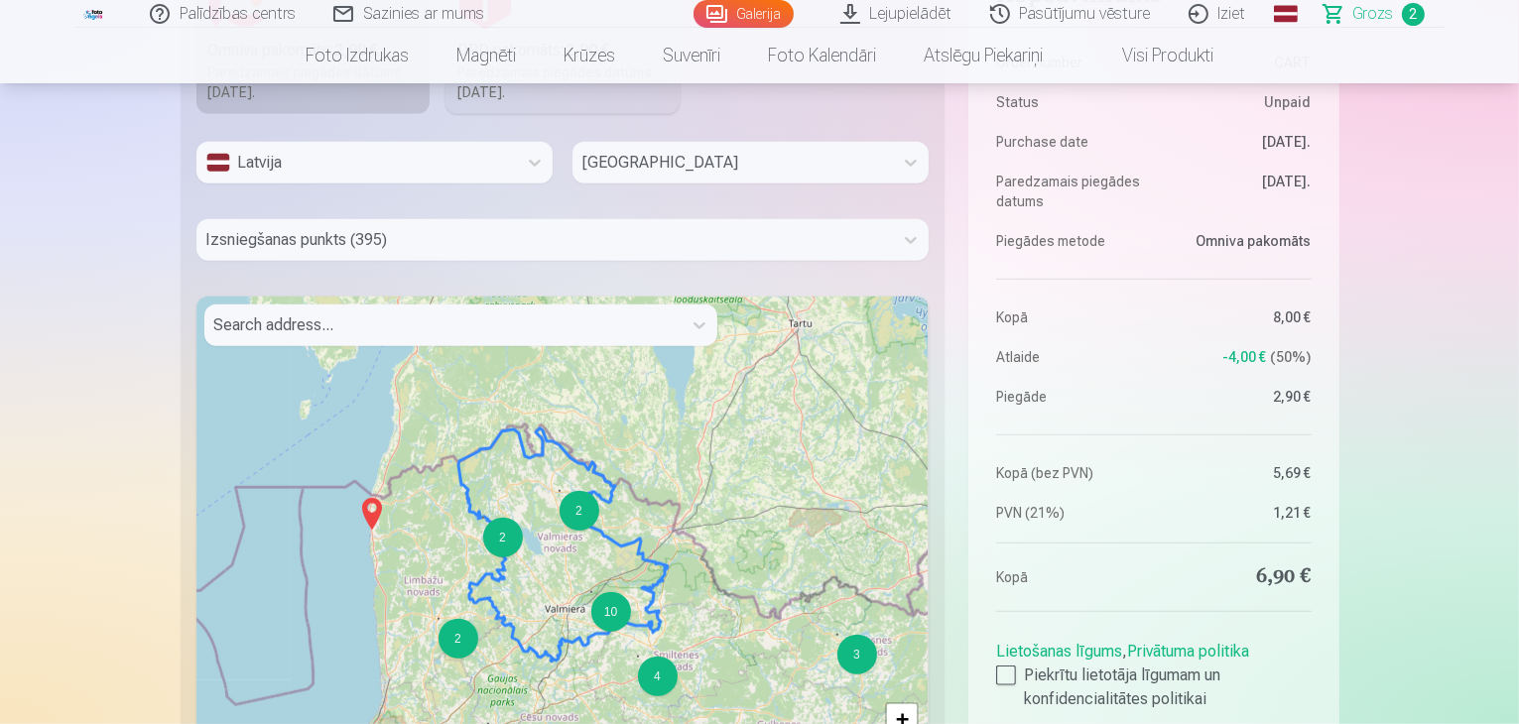
scroll to position [1478, 0]
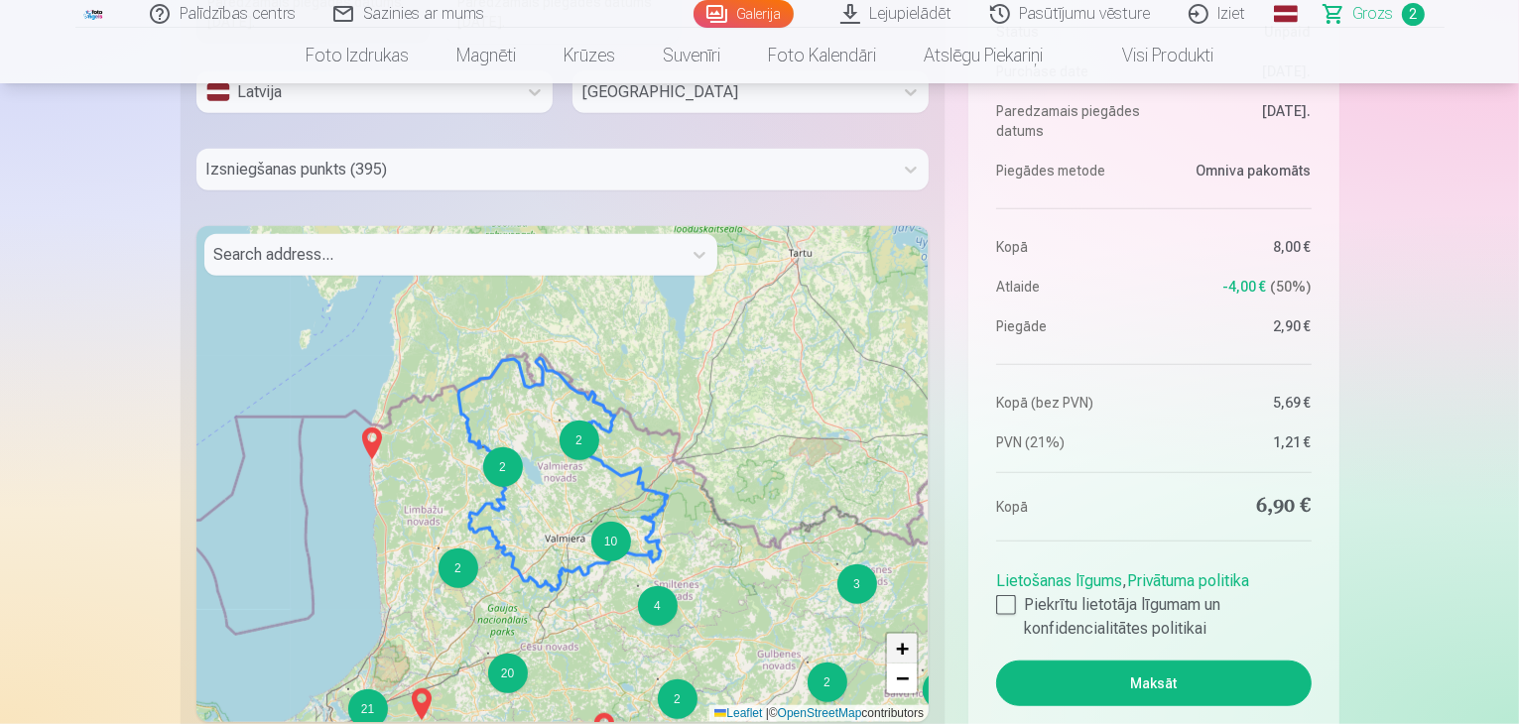
click at [904, 641] on span "+" at bounding box center [902, 648] width 13 height 25
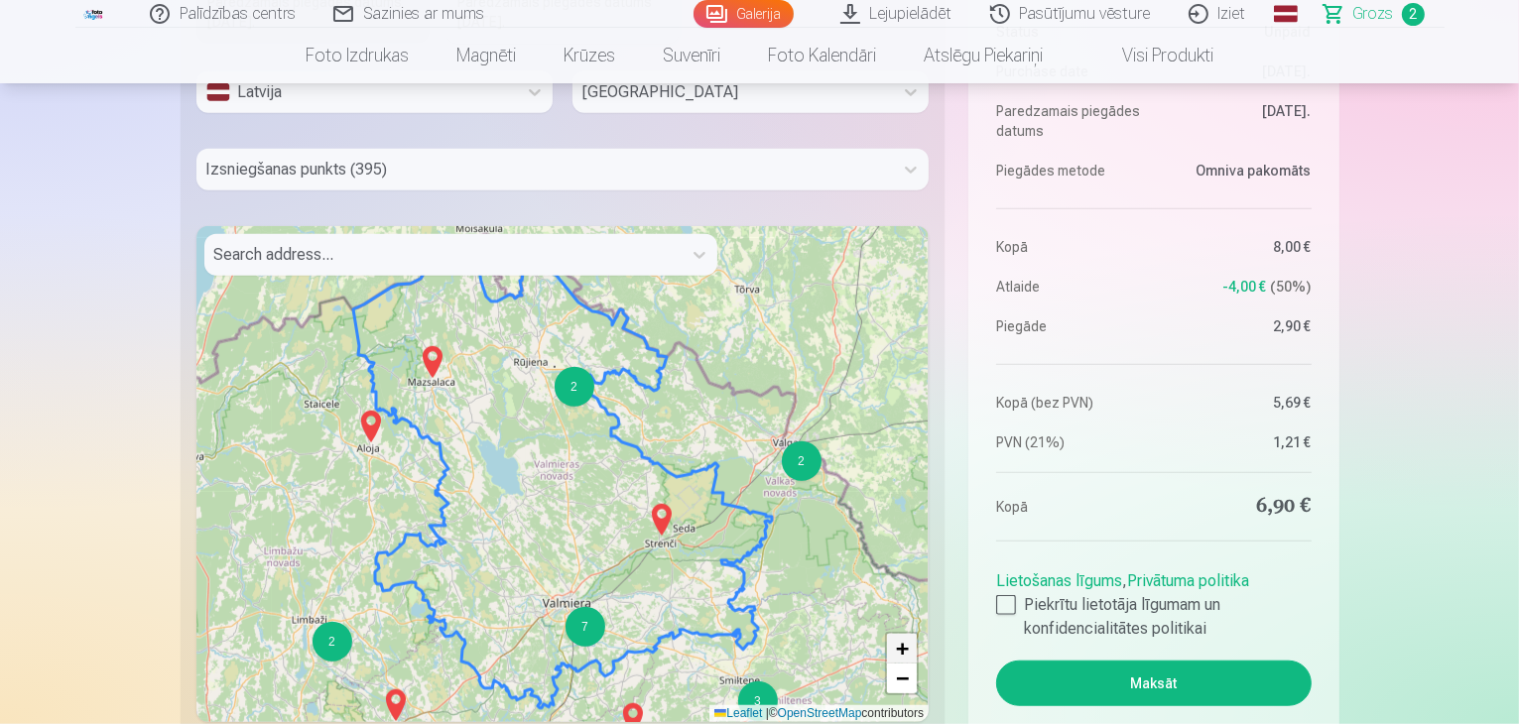
click at [904, 641] on span "+" at bounding box center [902, 648] width 13 height 25
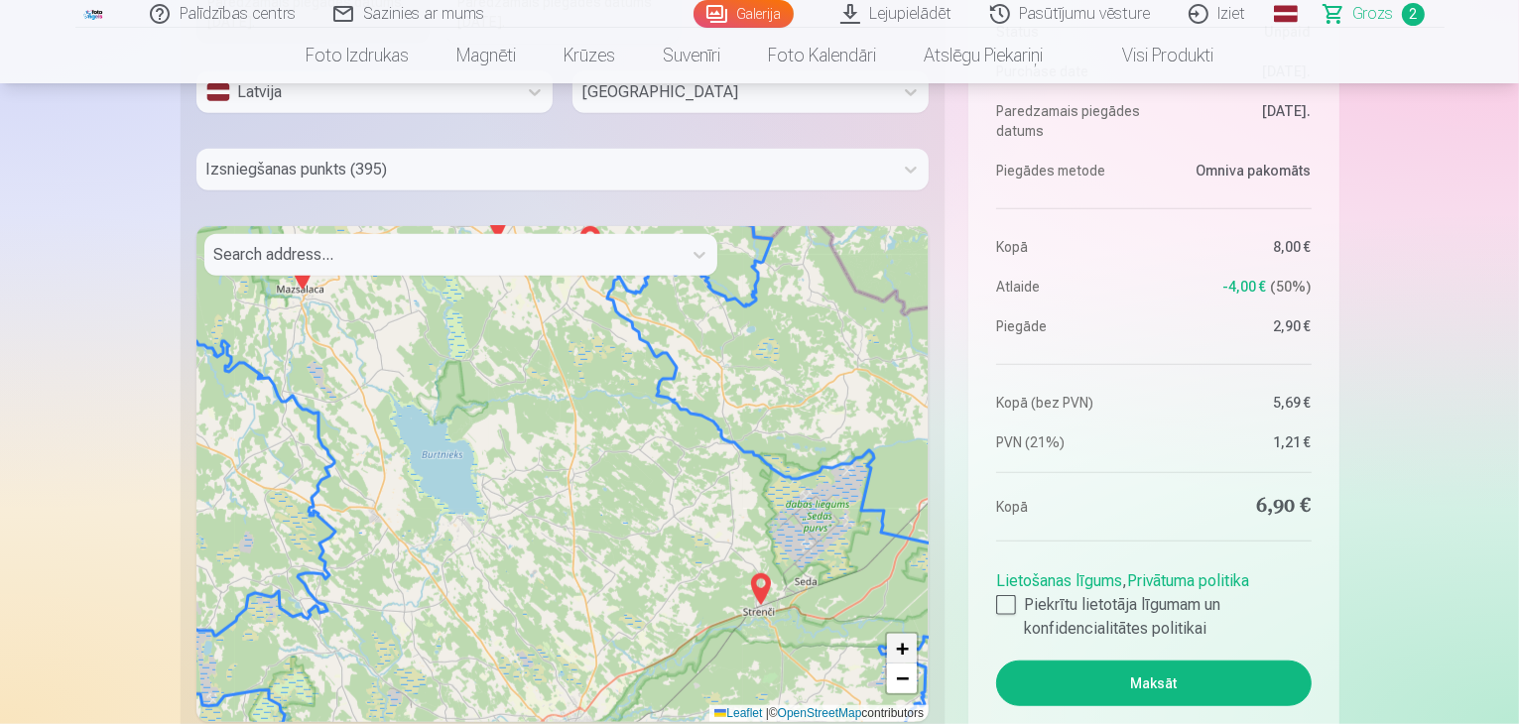
click at [904, 641] on span "+" at bounding box center [902, 648] width 13 height 25
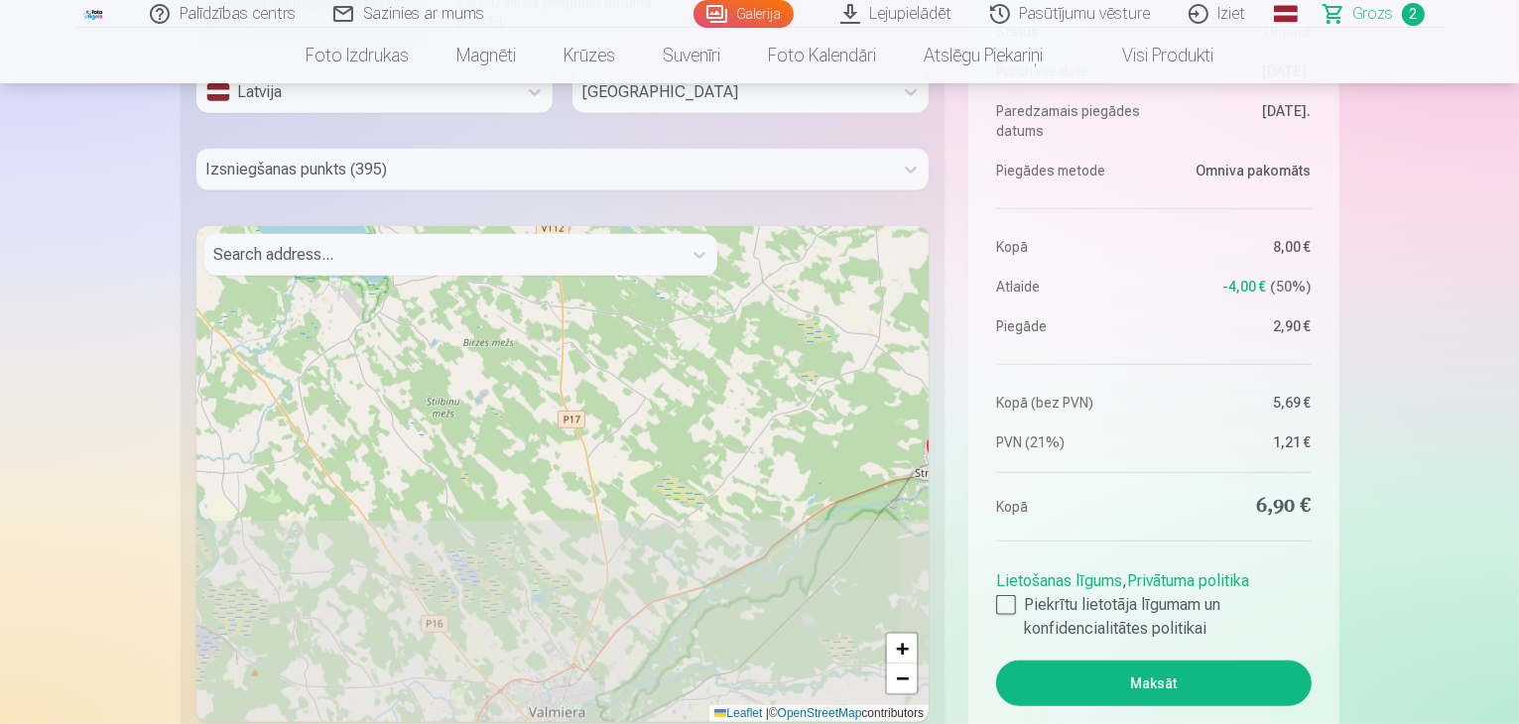
drag, startPoint x: 657, startPoint y: 549, endPoint x: 634, endPoint y: 272, distance: 277.8
click at [634, 272] on div "Search address... 7 2 2 + − Leaflet | © OpenStreetMap contributors" at bounding box center [562, 474] width 733 height 496
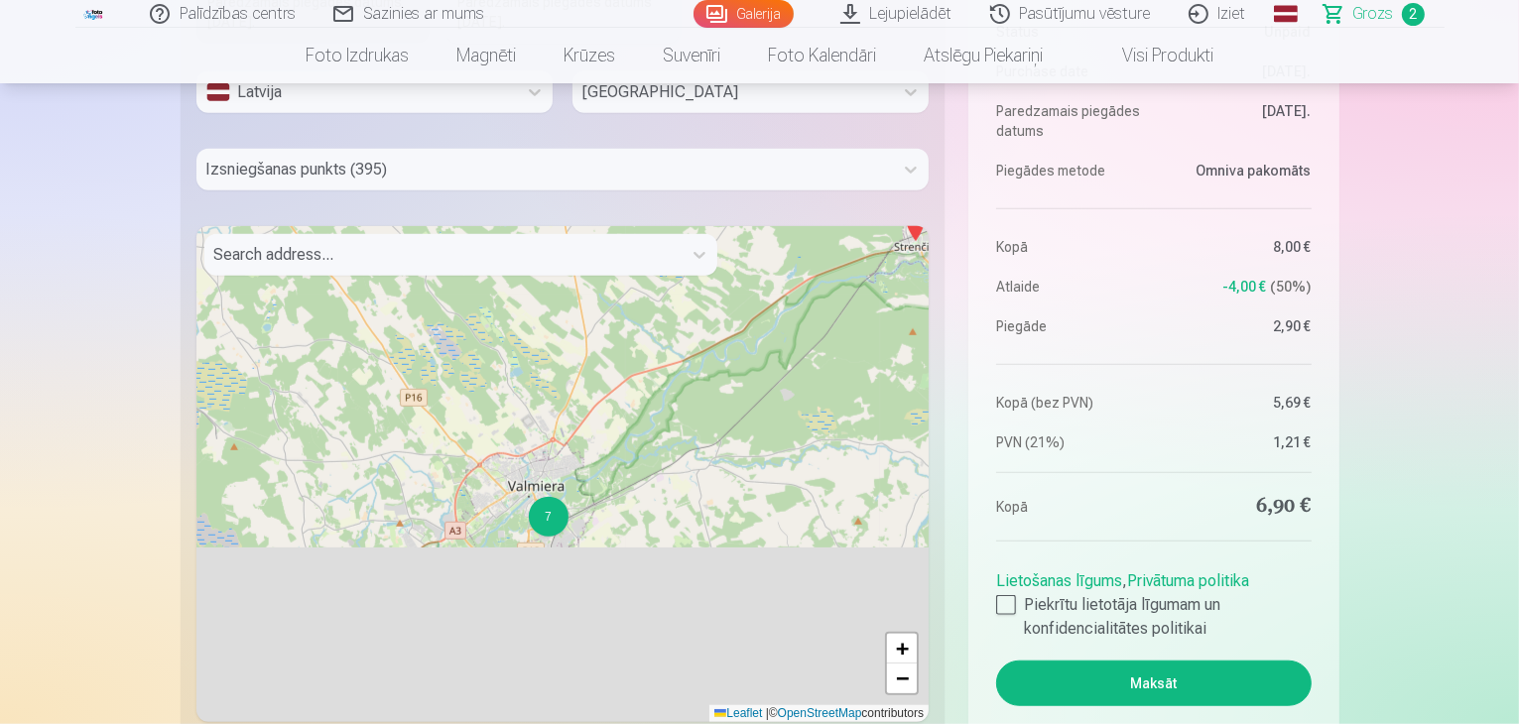
drag, startPoint x: 757, startPoint y: 527, endPoint x: 736, endPoint y: 271, distance: 256.8
click at [736, 271] on div "7 2 2 3 + − Leaflet | © OpenStreetMap contributors" at bounding box center [562, 474] width 733 height 496
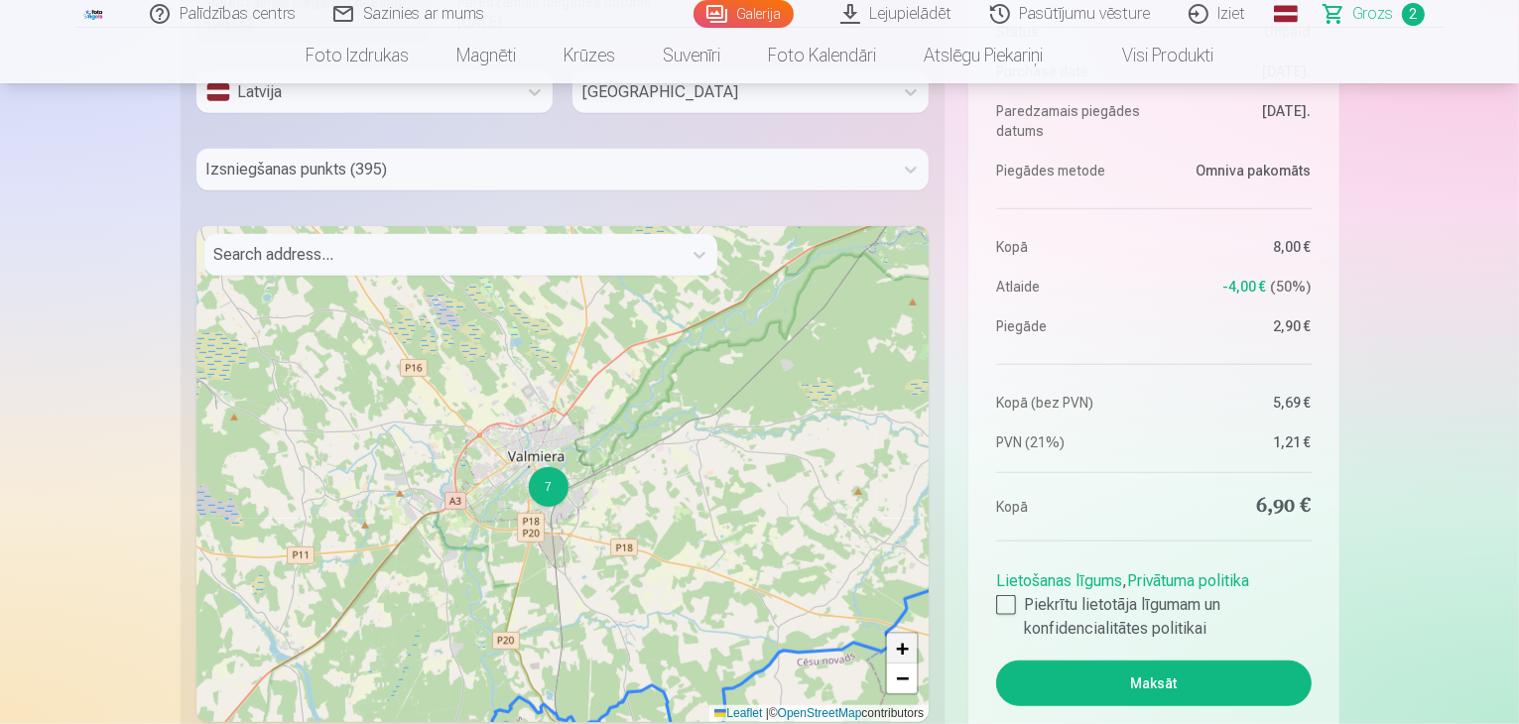
click at [902, 644] on span "+" at bounding box center [902, 648] width 13 height 25
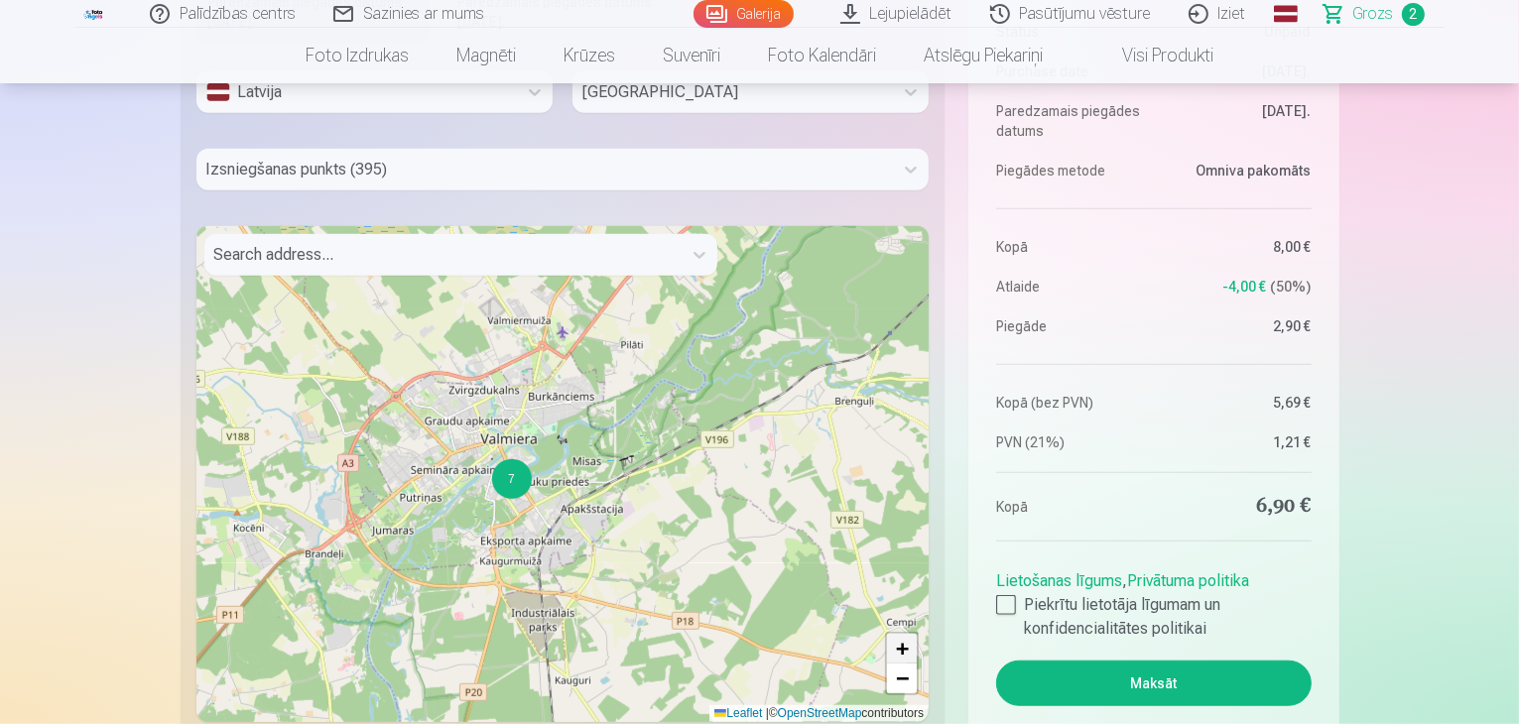
click at [902, 644] on span "+" at bounding box center [902, 648] width 13 height 25
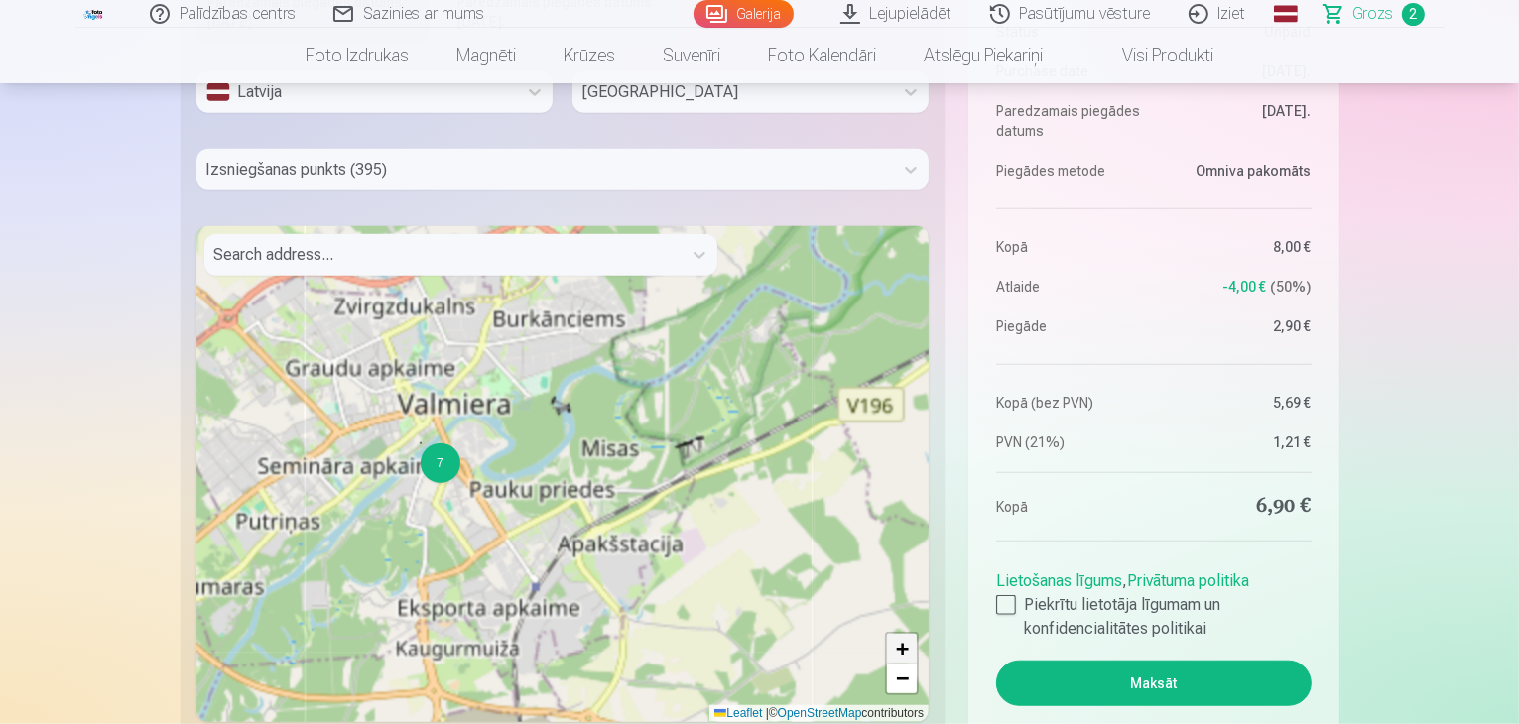
click at [902, 644] on span "+" at bounding box center [902, 648] width 13 height 25
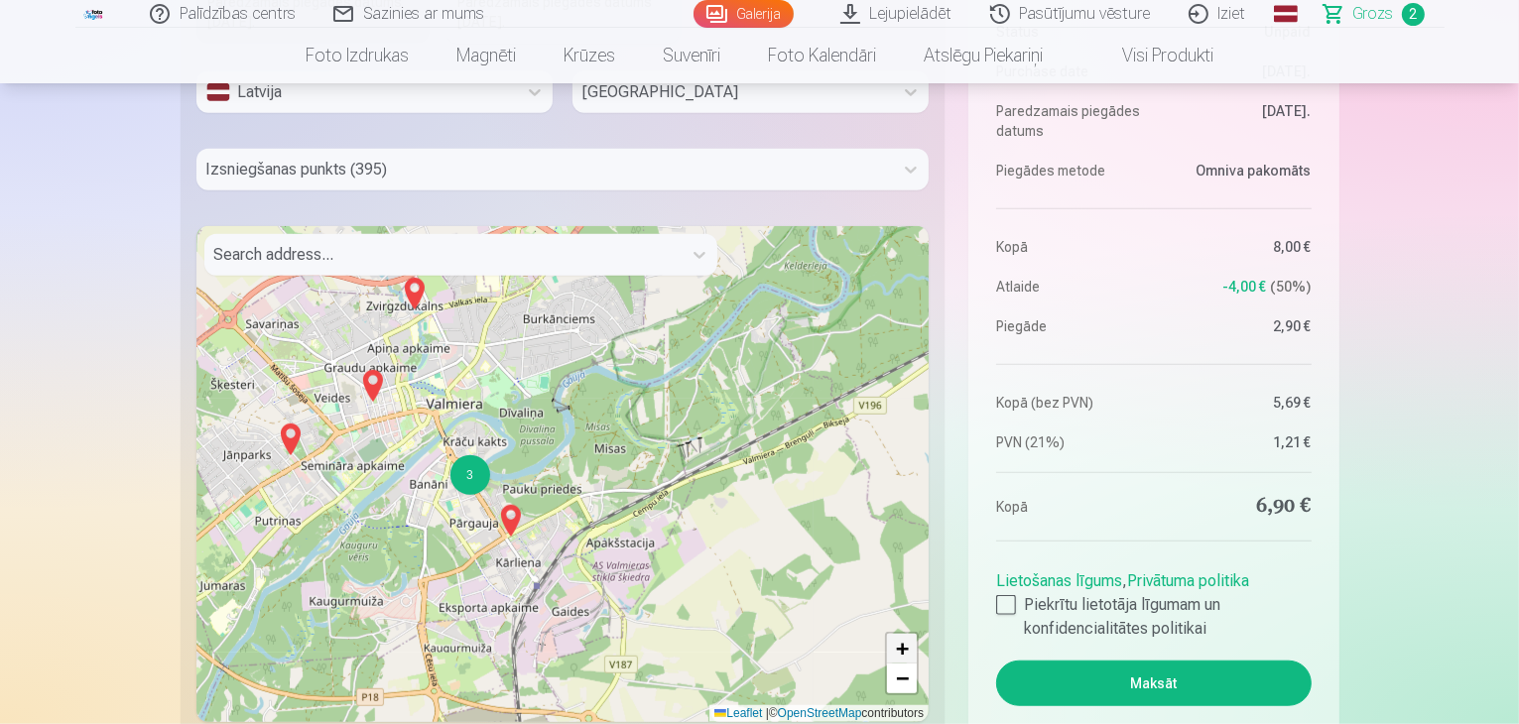
click at [902, 644] on span "+" at bounding box center [902, 648] width 13 height 25
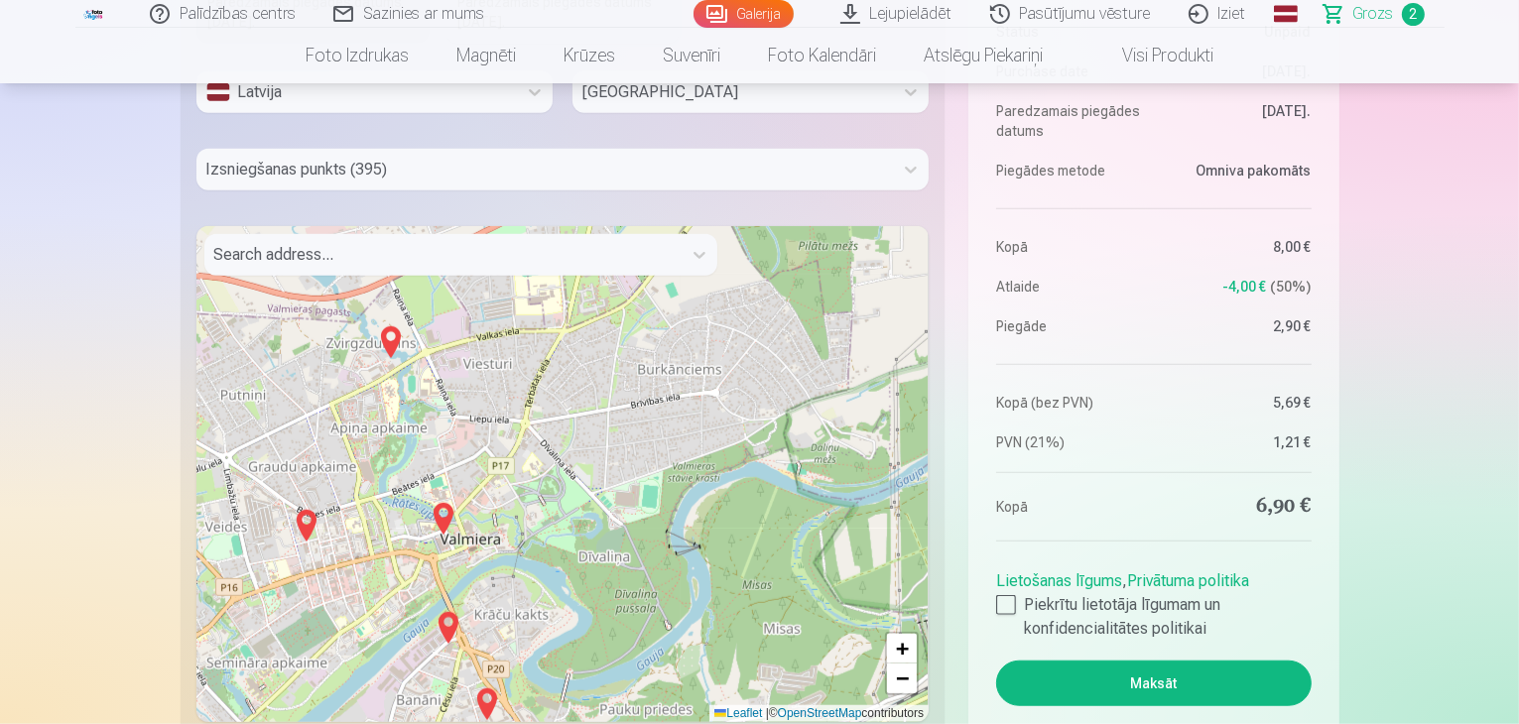
drag, startPoint x: 659, startPoint y: 436, endPoint x: 790, endPoint y: 648, distance: 249.5
click at [790, 648] on div "+ − Leaflet | © OpenStreetMap contributors" at bounding box center [562, 474] width 733 height 496
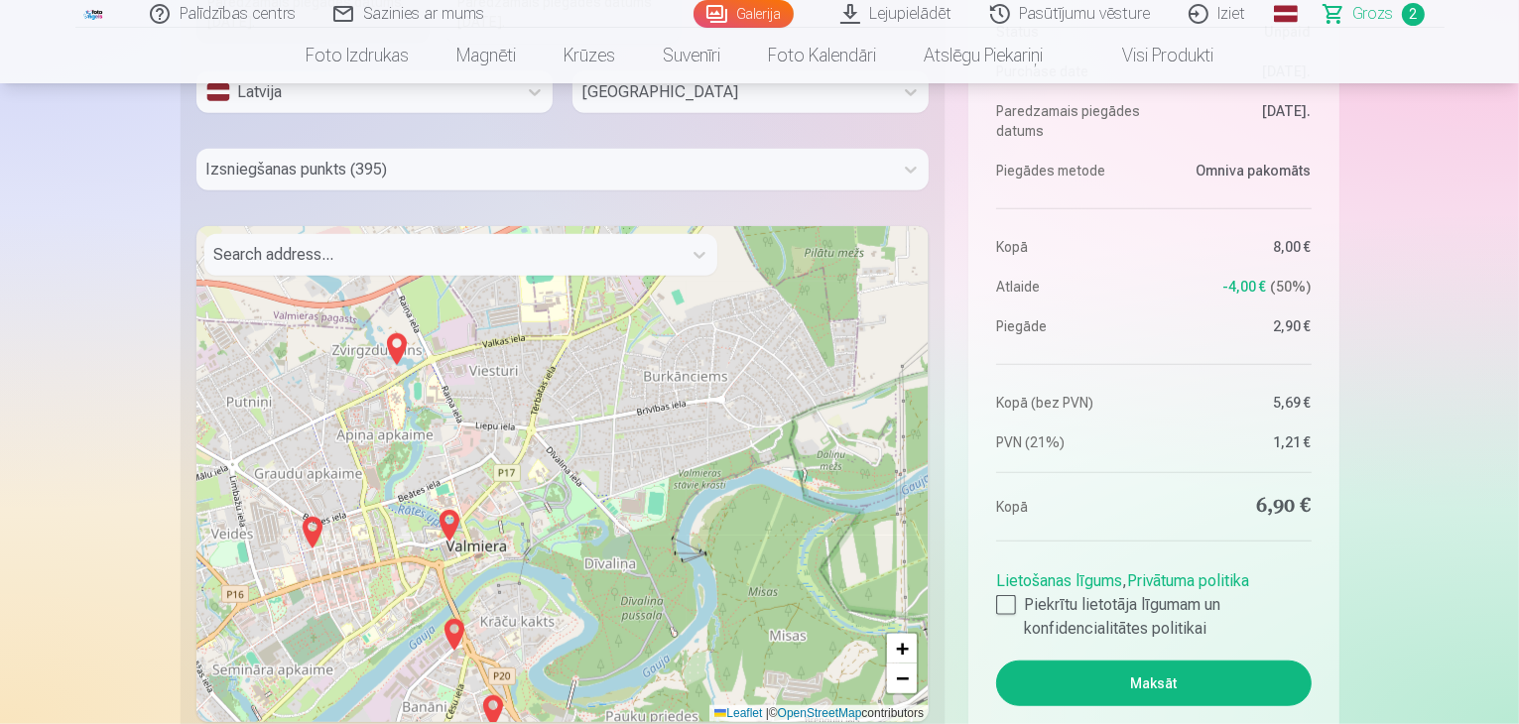
click at [397, 344] on img at bounding box center [397, 349] width 32 height 48
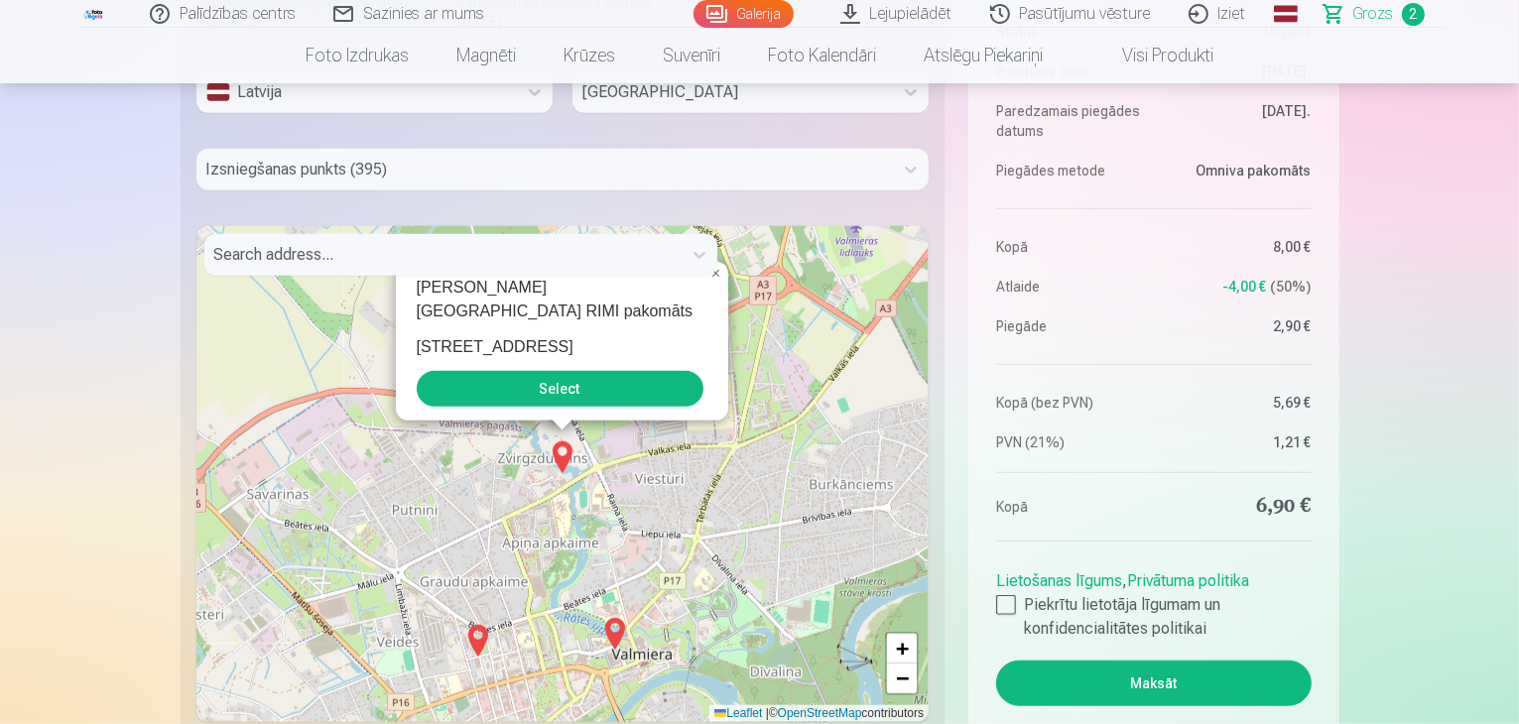
click at [508, 378] on button "Select" at bounding box center [560, 389] width 287 height 36
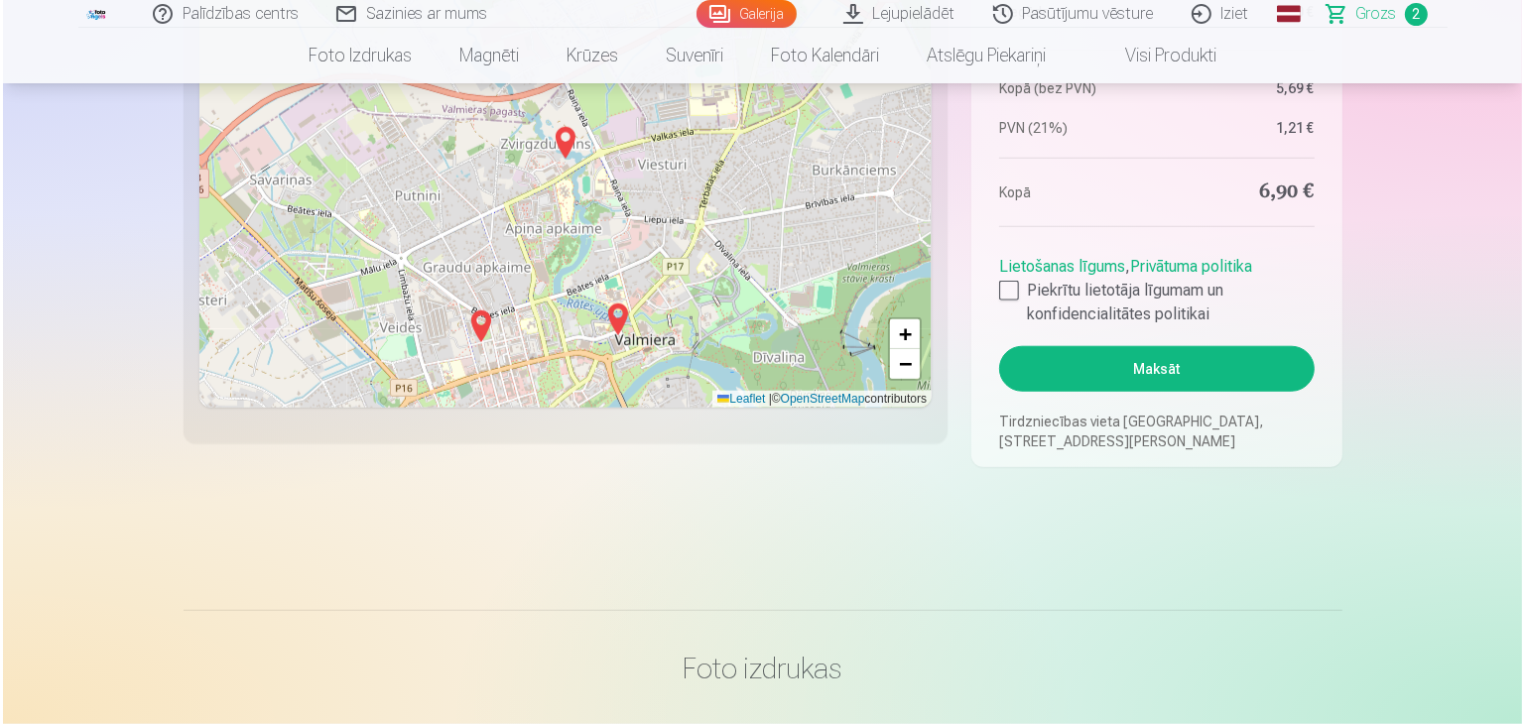
scroll to position [1792, 0]
click at [1005, 292] on div at bounding box center [1006, 292] width 20 height 20
click at [1078, 378] on button "Maksāt" at bounding box center [1153, 370] width 315 height 46
